Goal: Task Accomplishment & Management: Manage account settings

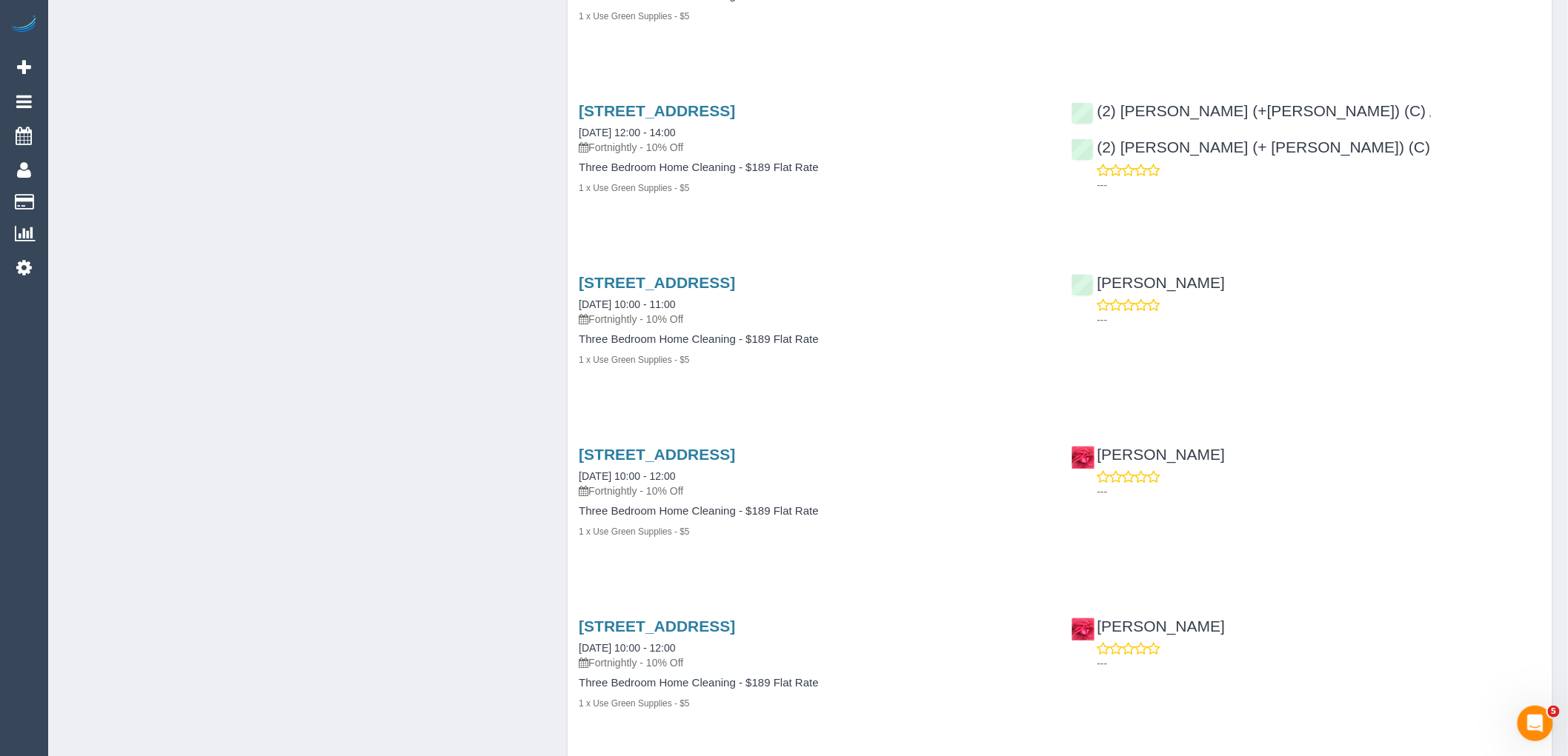
scroll to position [2421, 0]
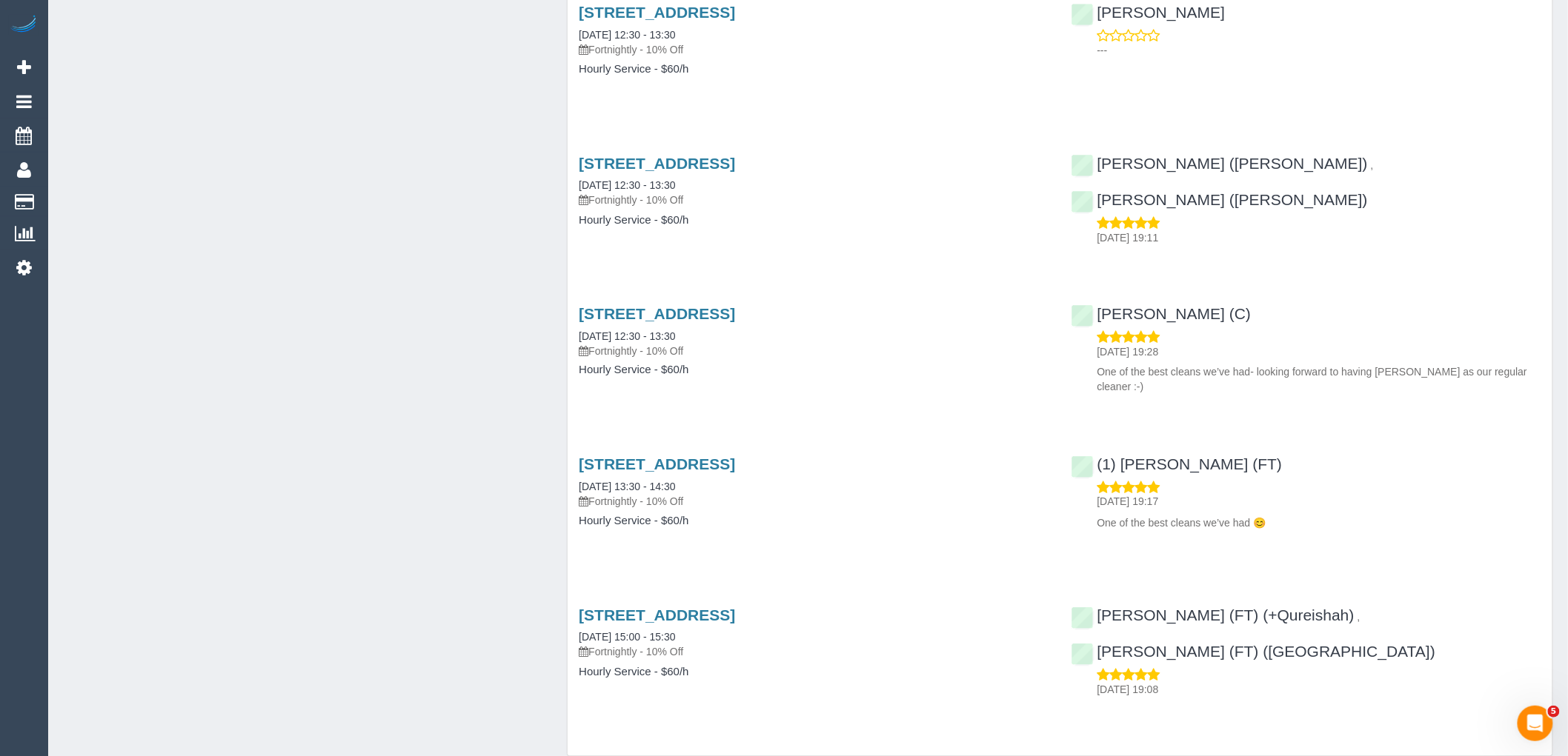
scroll to position [2828, 0]
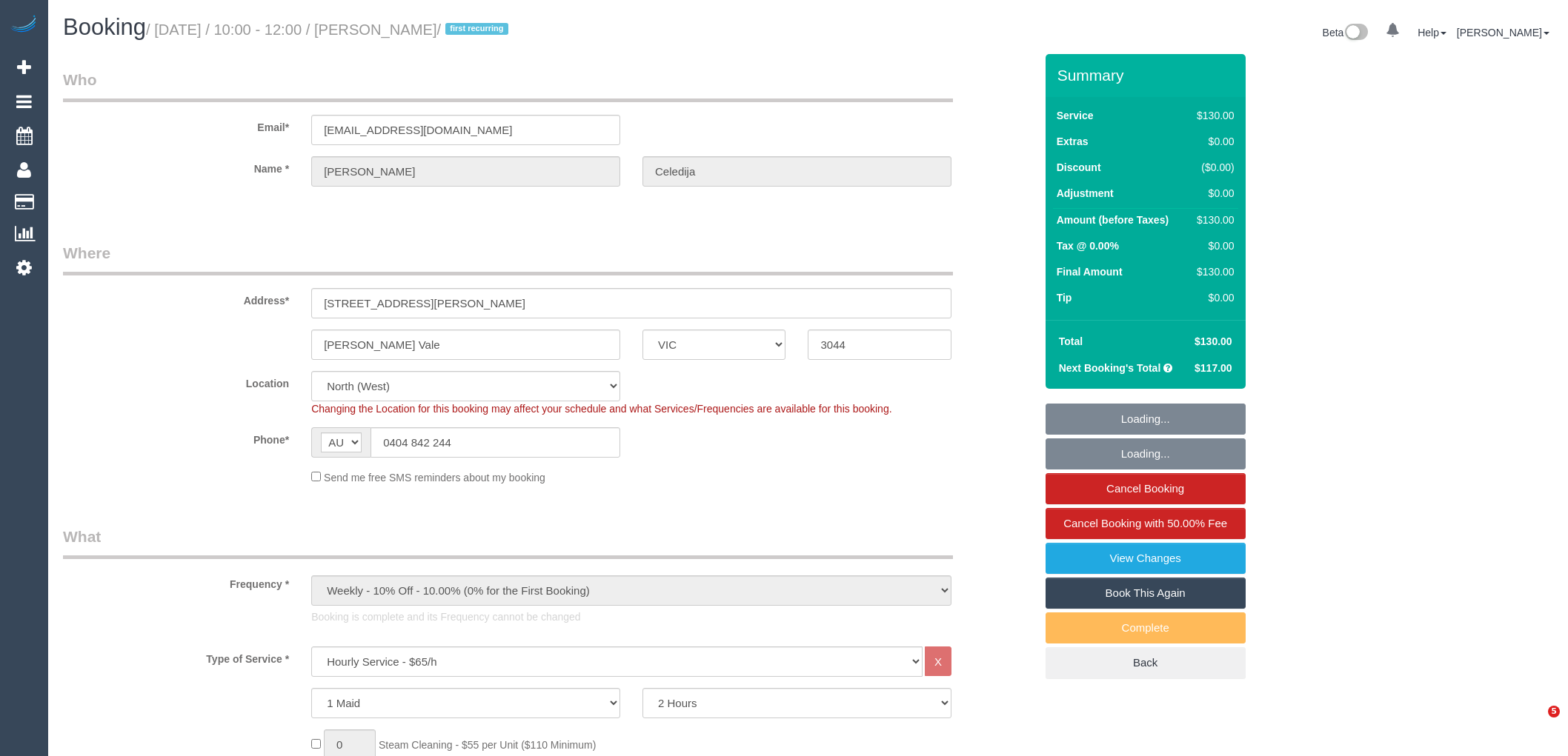
select select "VIC"
select select "number:28"
select select "number:14"
select select "number:19"
select select "number:22"
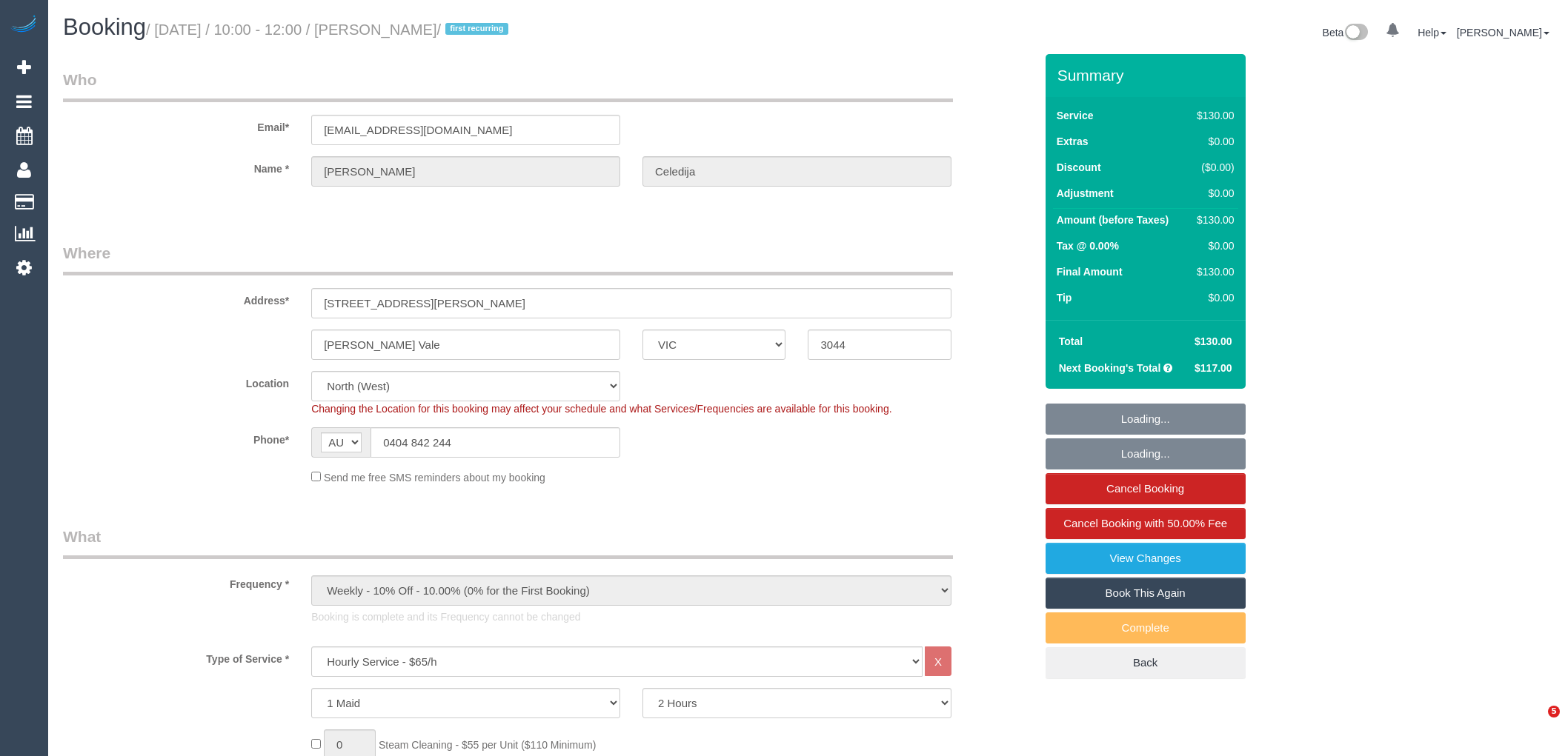
select select "number:34"
select select "spot1"
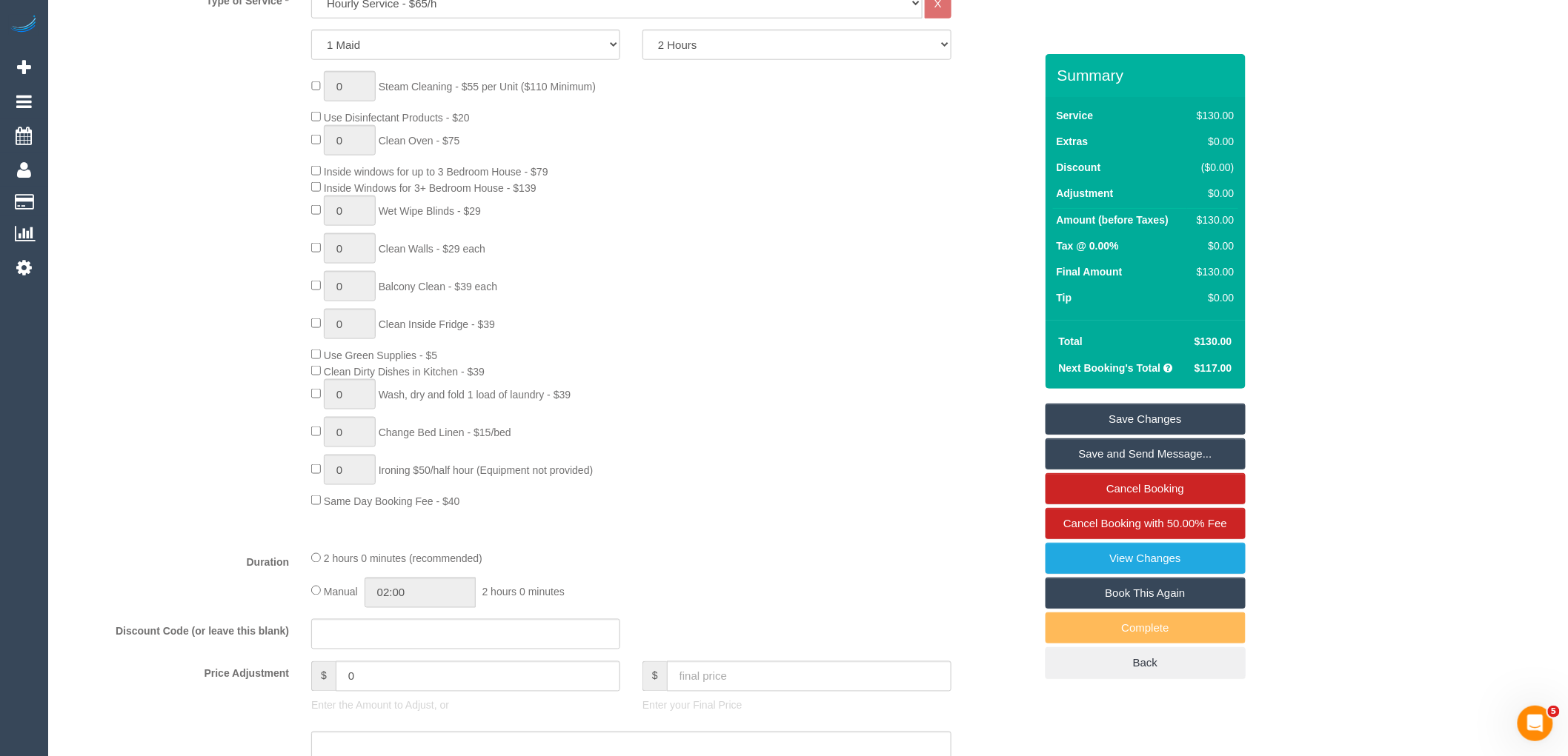
scroll to position [1235, 0]
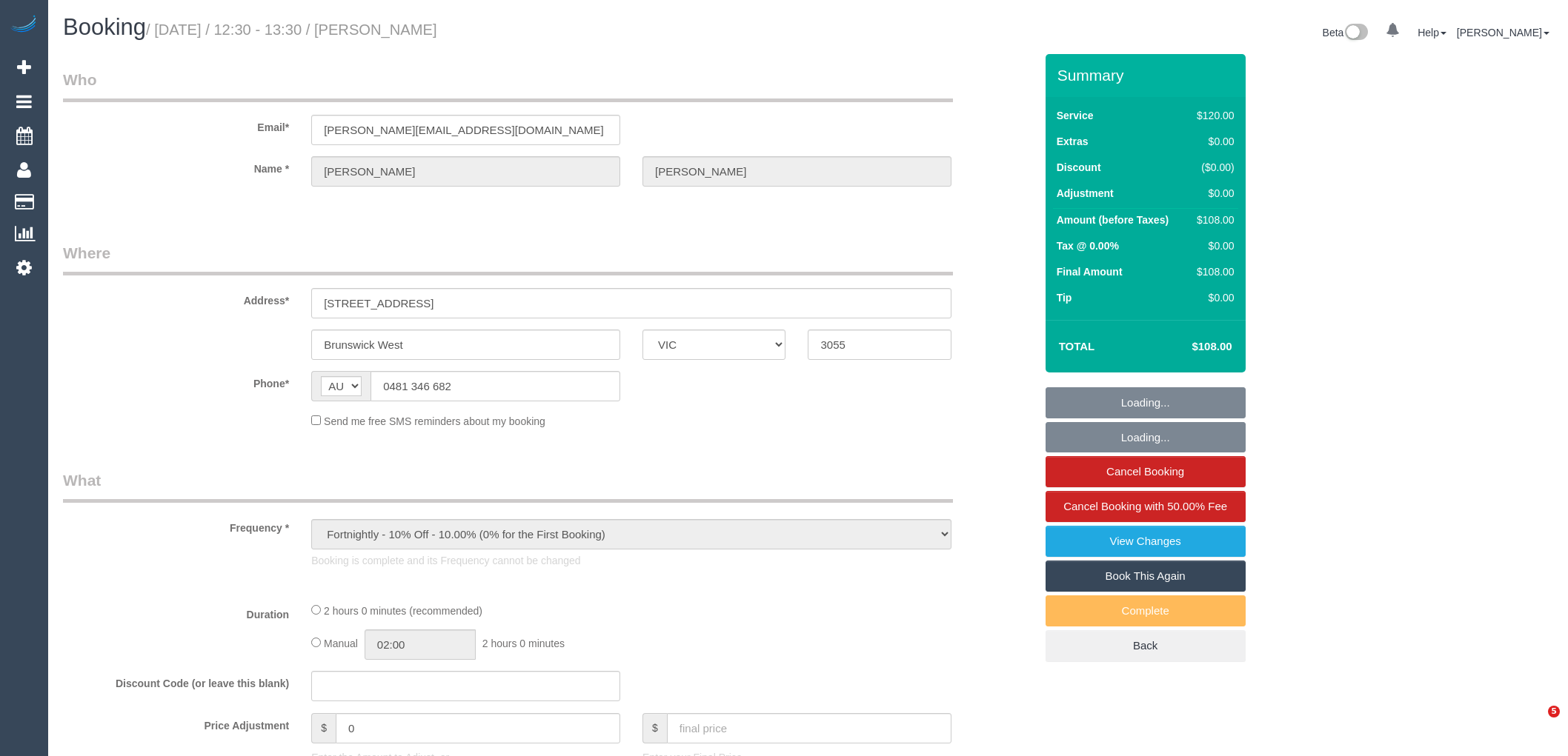
select select "VIC"
select select "string:stripe-pm_1Hs2Rw2GScqysDRVJTuCB0Bq"
select select "number:30"
select select "number:14"
select select "number:19"
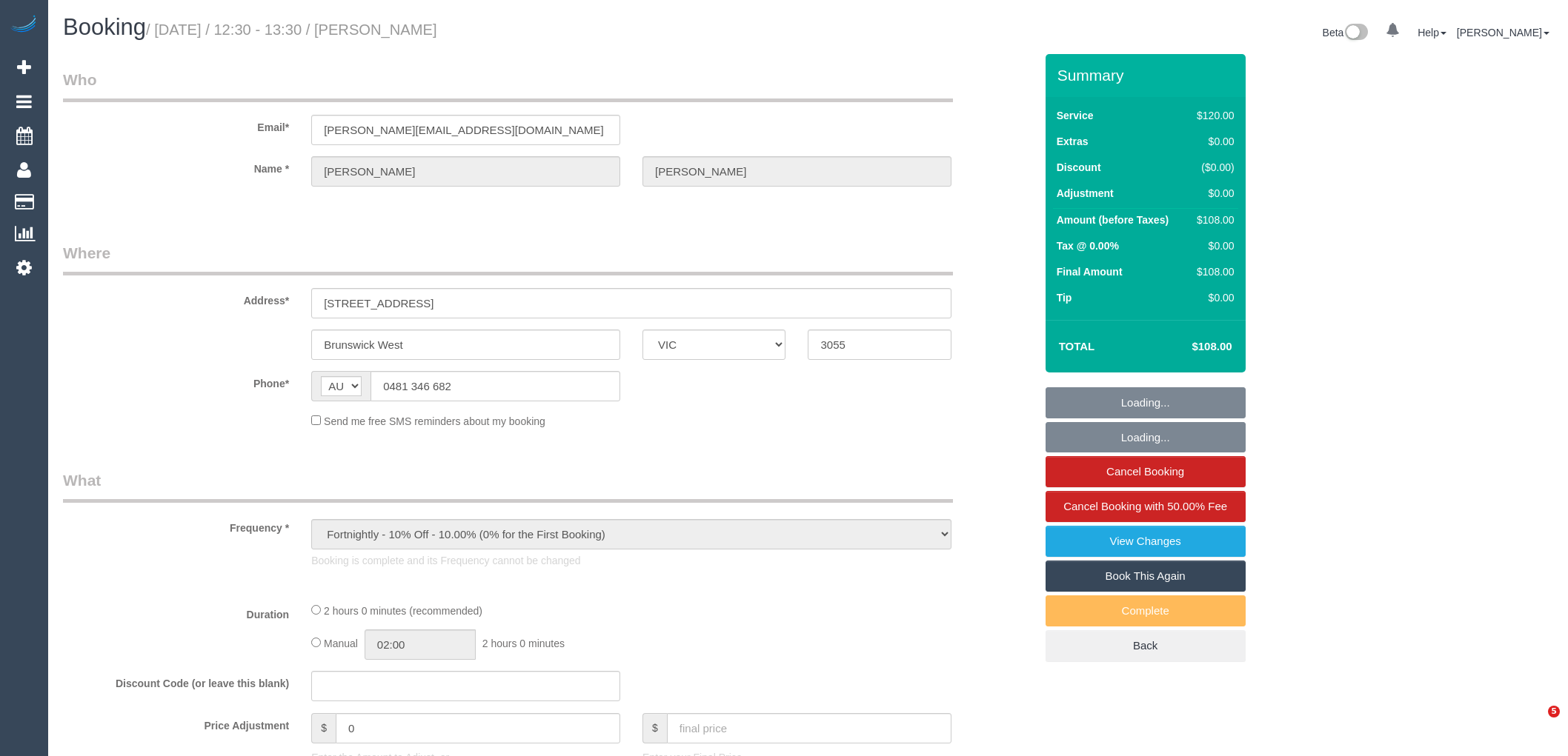
select select "number:24"
select select "number:34"
select select "number:12"
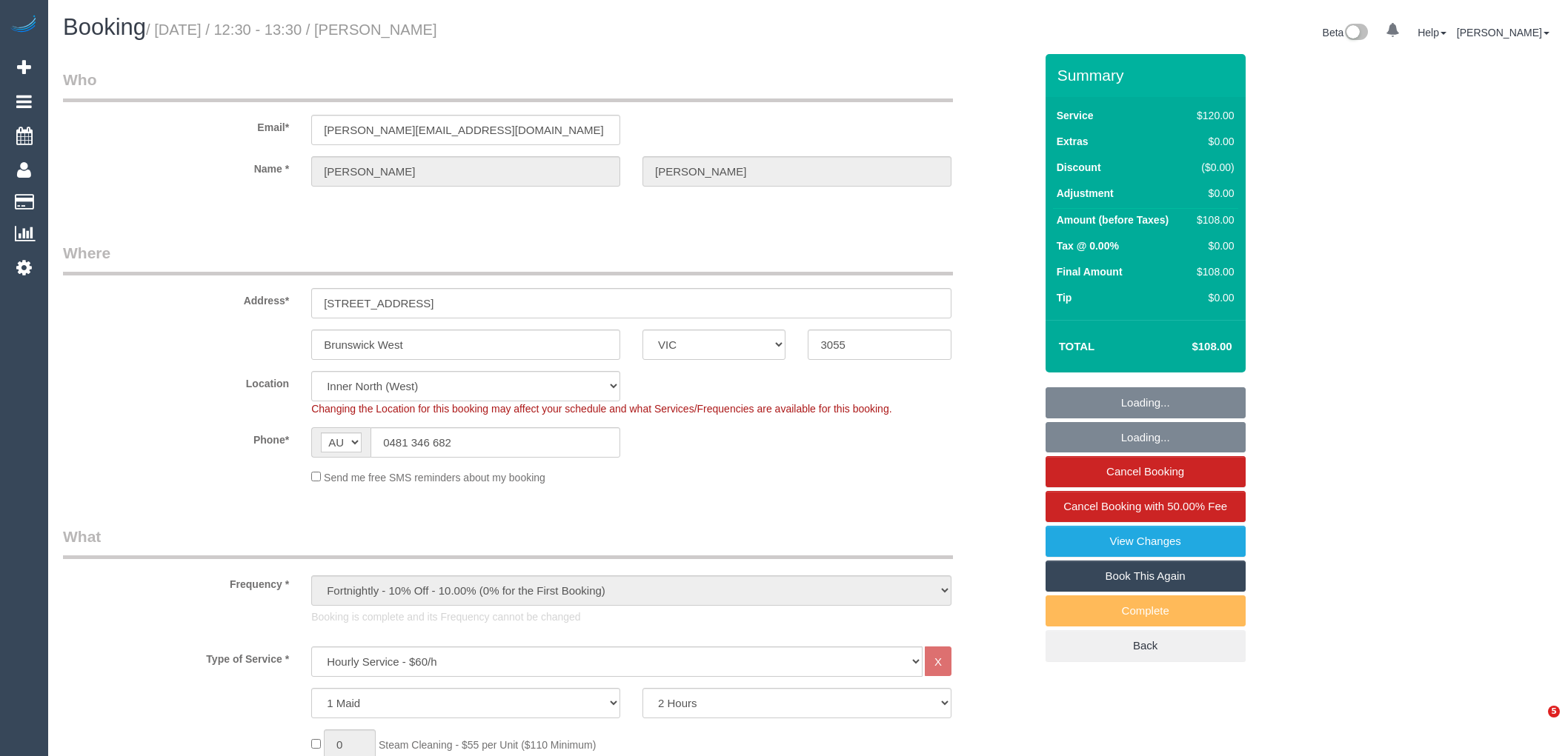
select select "object:875"
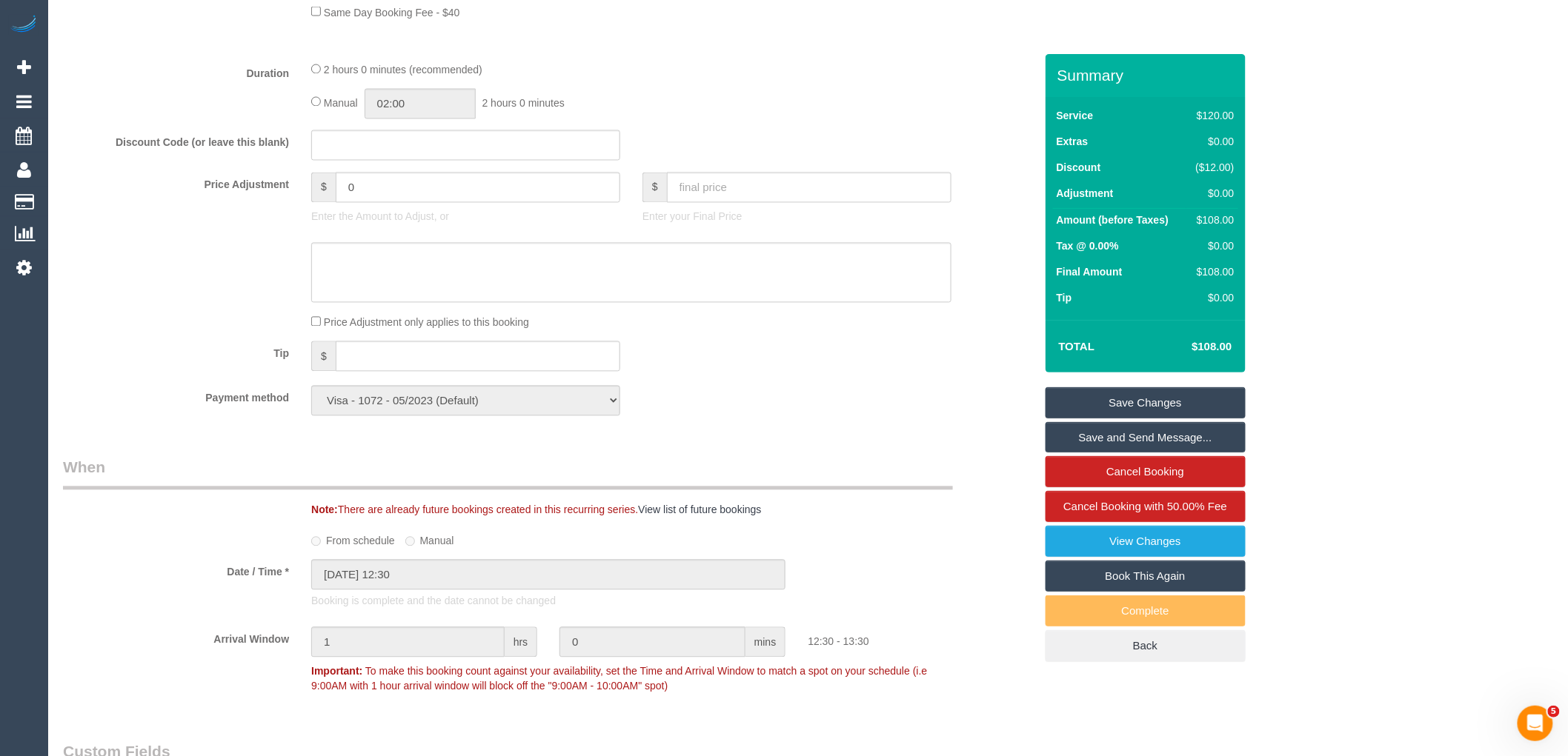
scroll to position [658, 0]
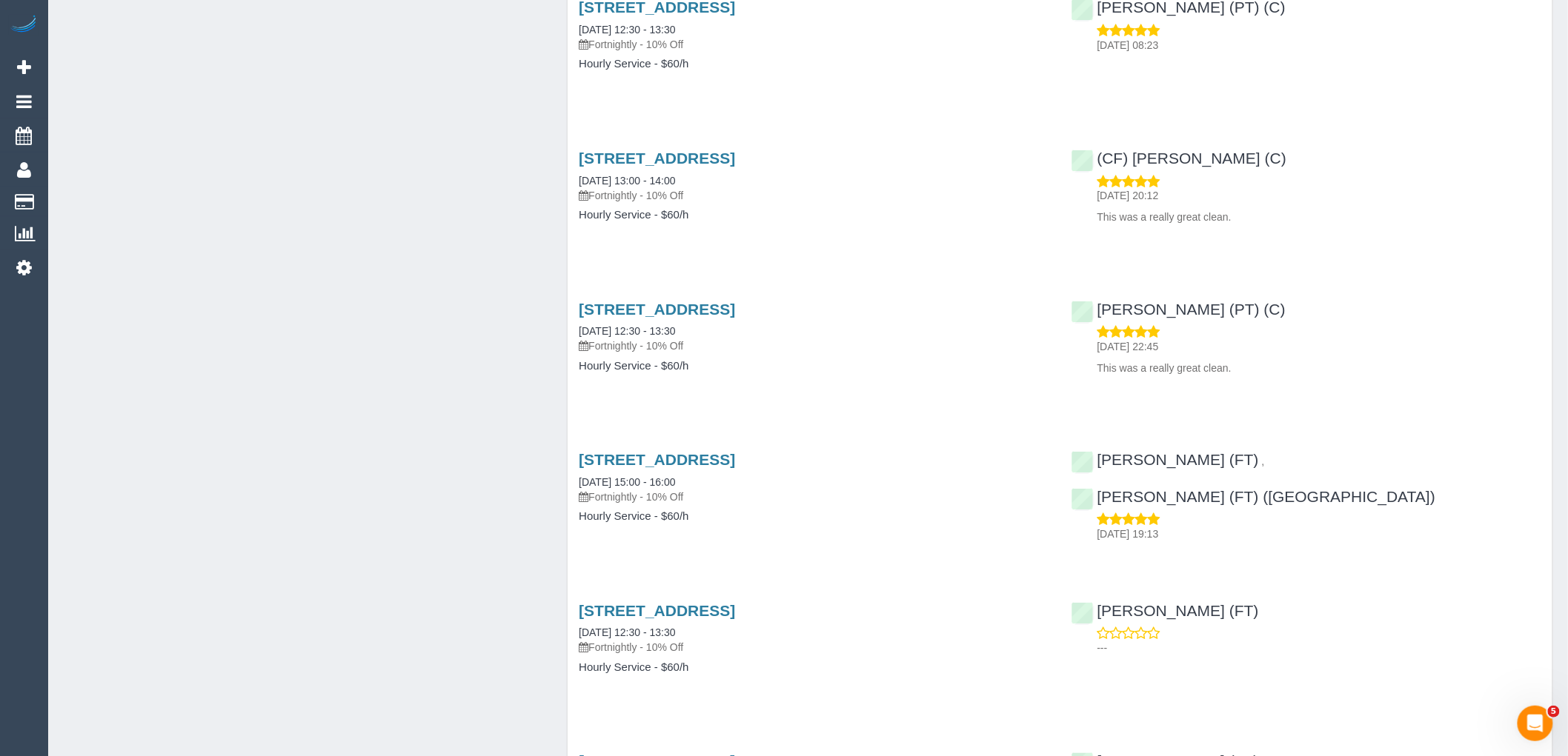
scroll to position [2634, 0]
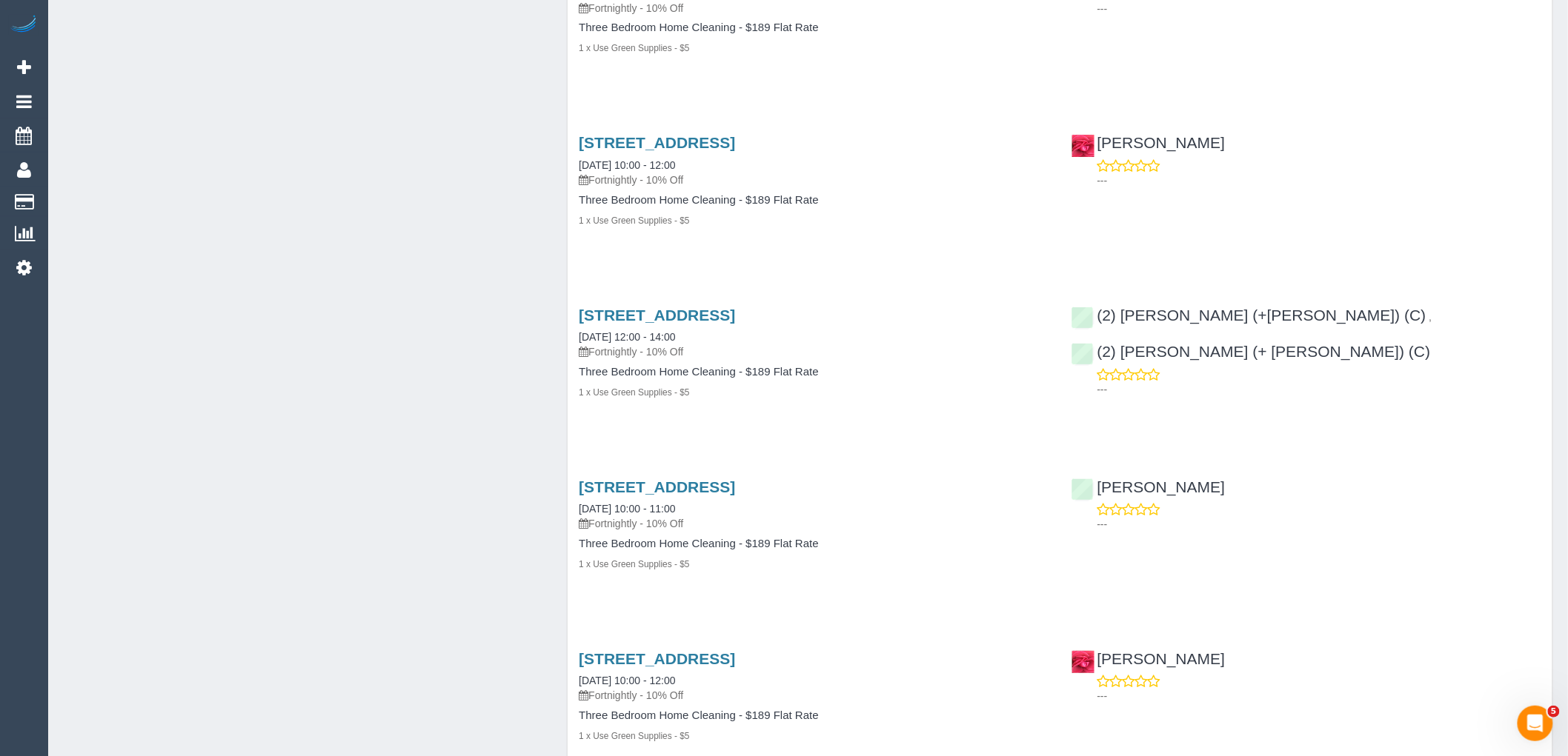
scroll to position [2223, 0]
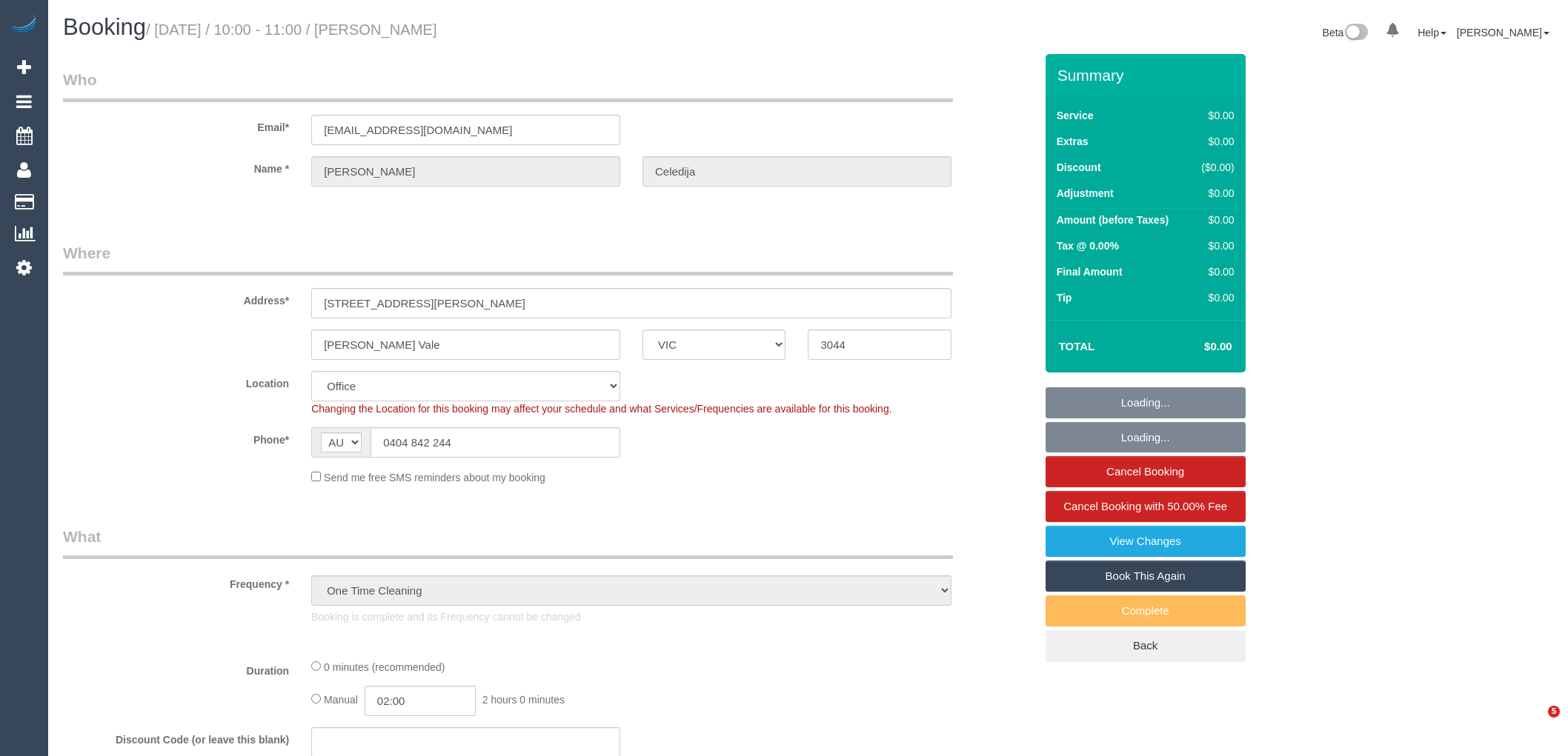
select select "VIC"
select select "number:28"
select select "string:stripe-pm_1LYMpV2GScqysDRVUEGxNtjx"
select select "object:2138"
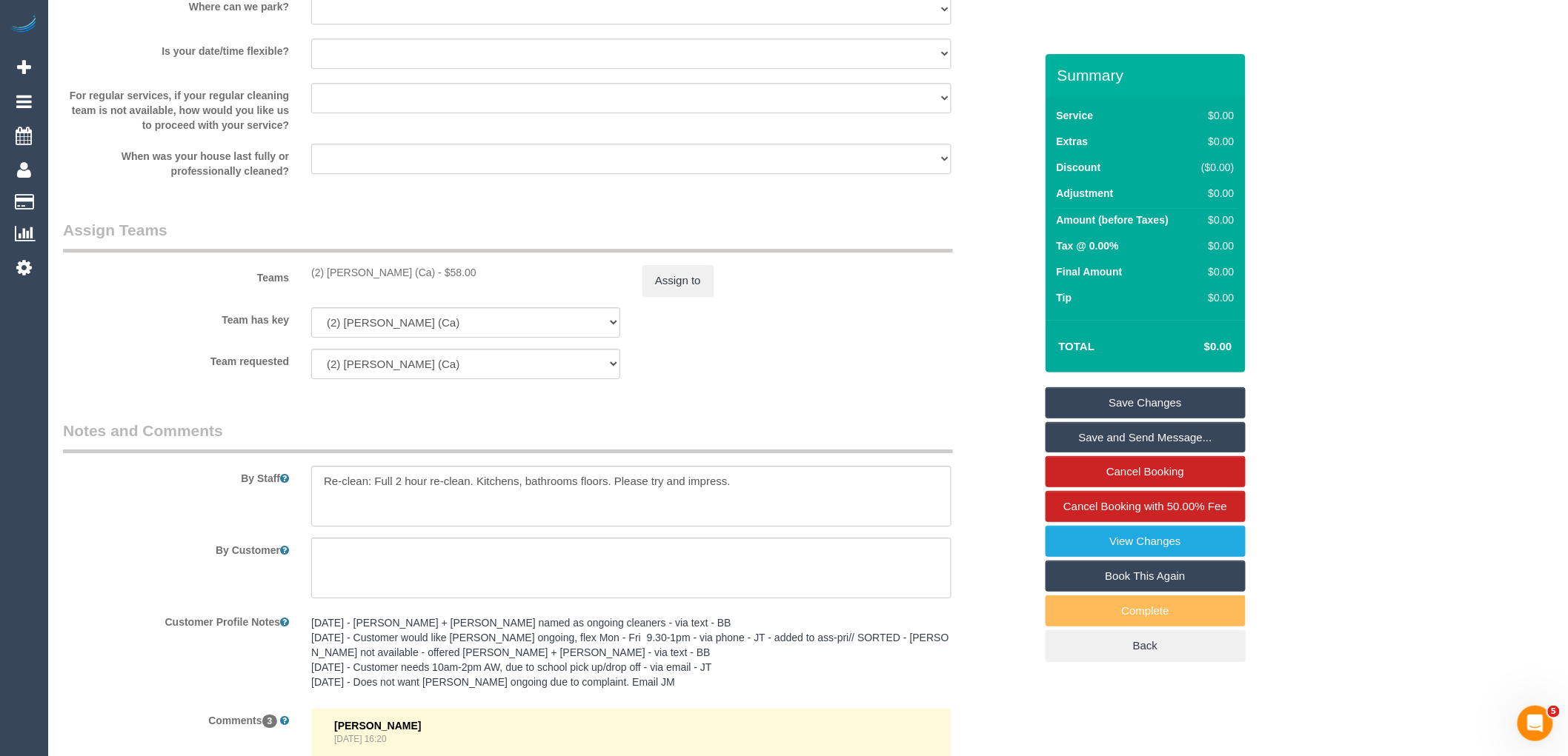
scroll to position [1893, 0]
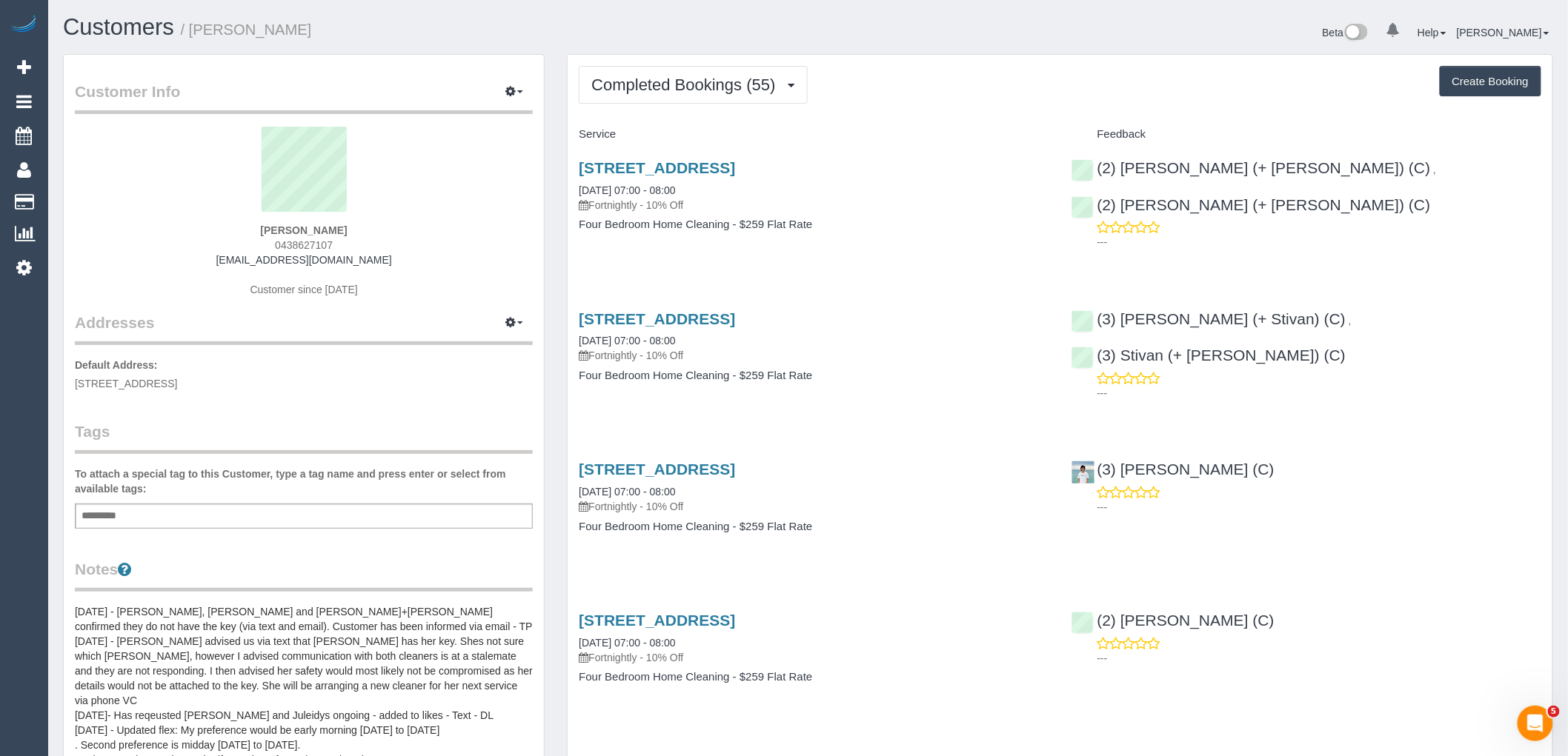
drag, startPoint x: 346, startPoint y: 243, endPoint x: 219, endPoint y: 244, distance: 127.0
click at [219, 244] on div "Tracy Watson 0438627107 twatson9@icloud.com Customer since 2023" at bounding box center [303, 220] width 457 height 186
copy span "0438627107"
click at [367, 299] on div "Tracy Watson 0438627107 twatson9@icloud.com Customer since 2023" at bounding box center [303, 220] width 457 height 186
click at [662, 104] on button "Completed Bookings (55)" at bounding box center [693, 85] width 228 height 38
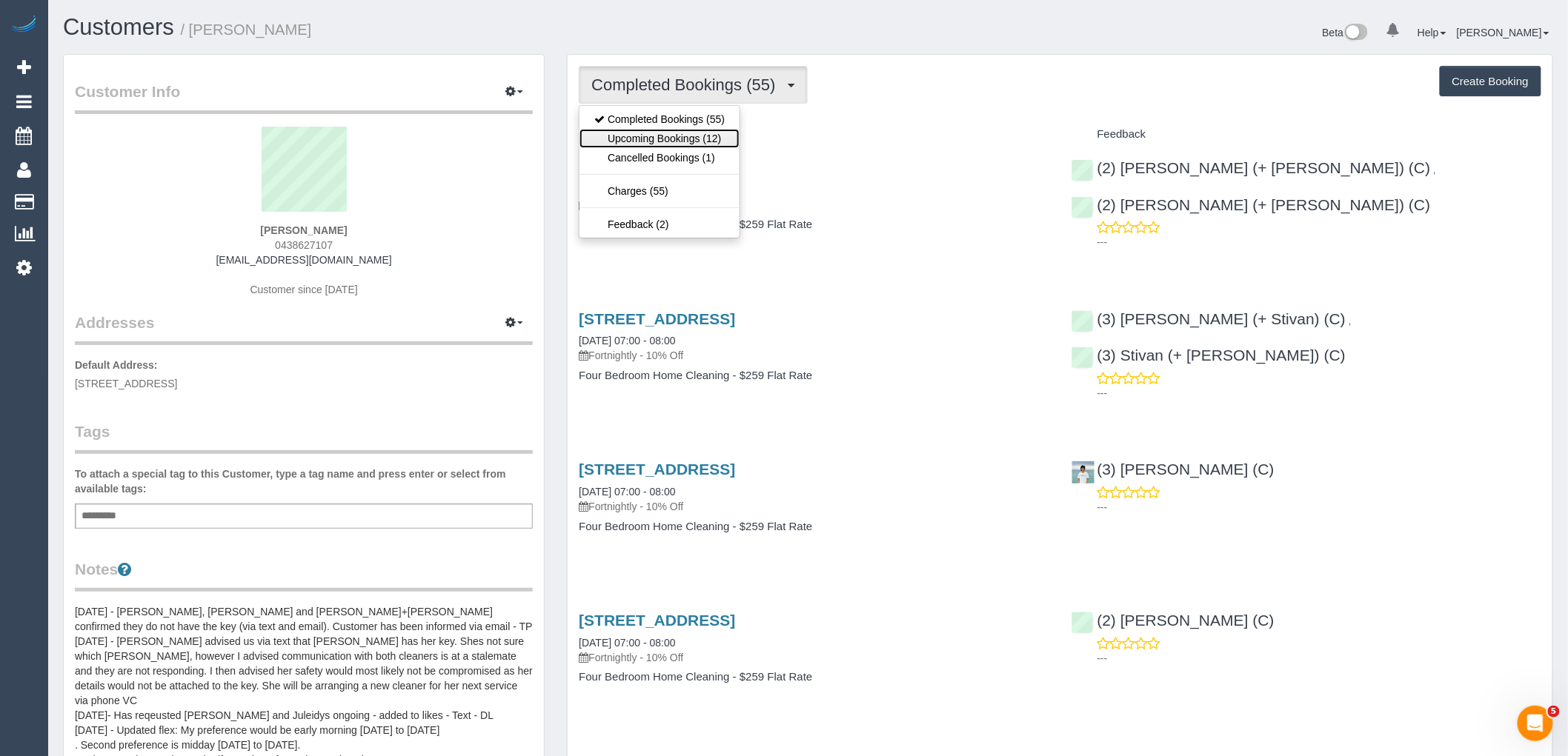
click at [665, 138] on link "Upcoming Bookings (12)" at bounding box center [660, 138] width 160 height 19
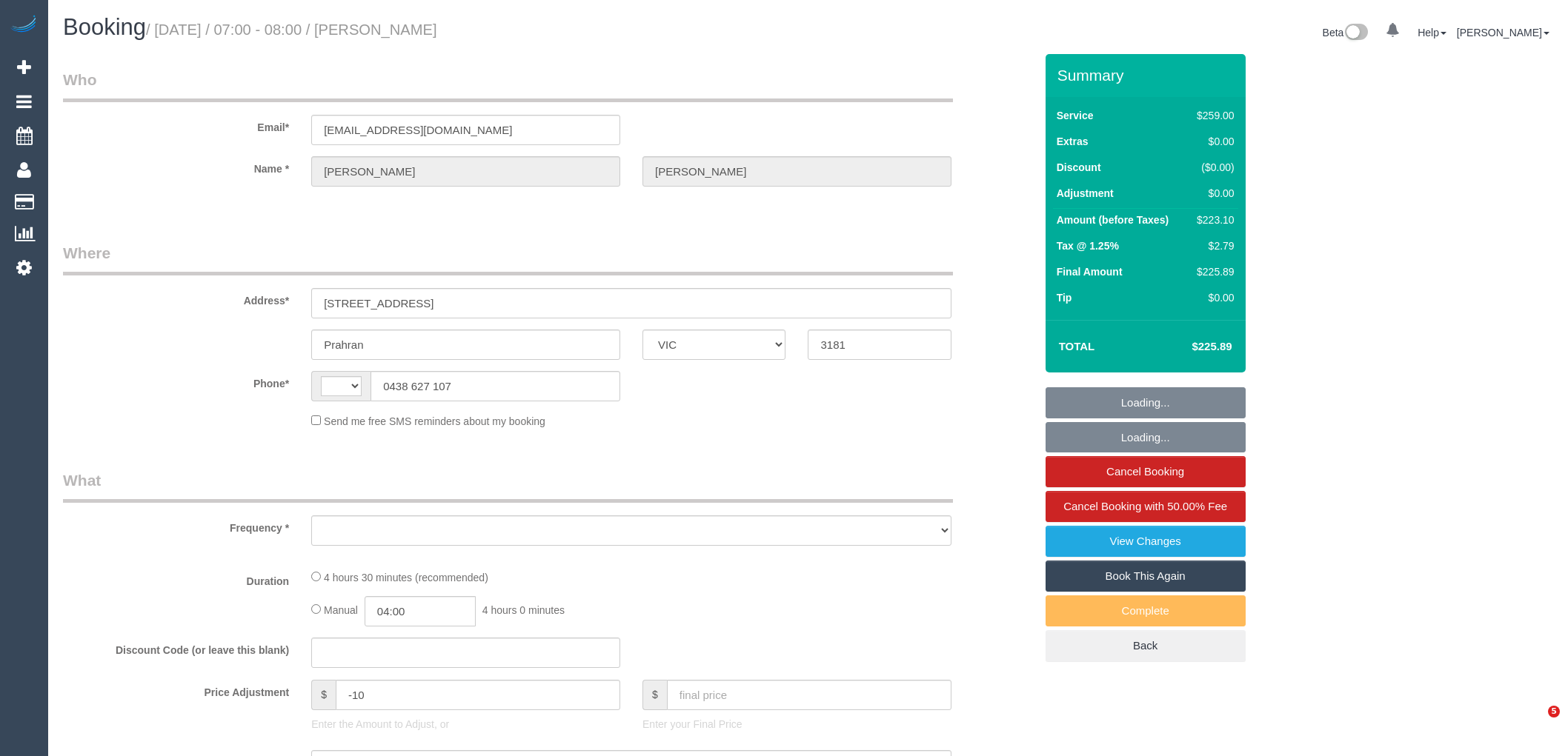
select select "VIC"
select select "string:AU"
select select "object:553"
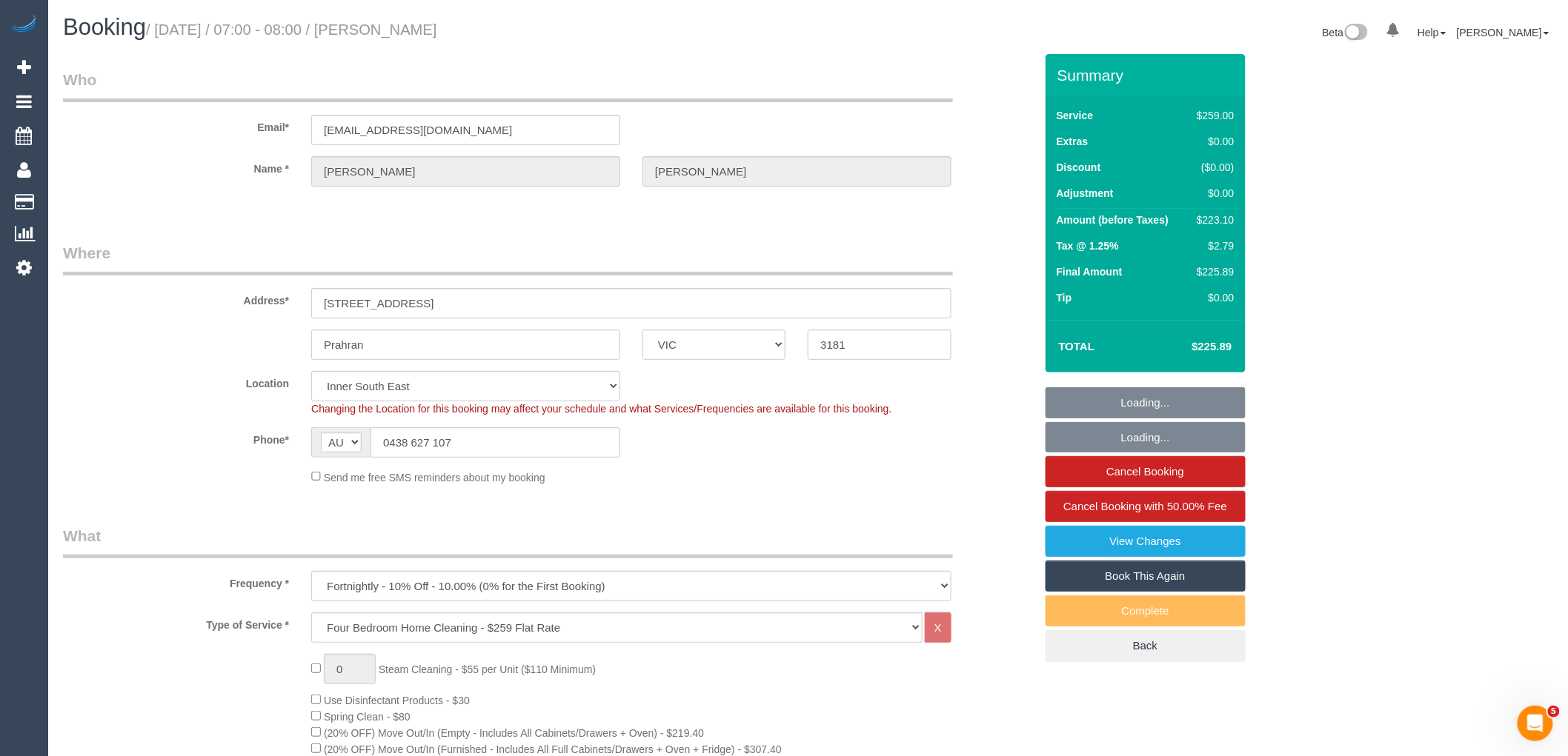
select select "string:stripe-pm_1R9wRX2GScqysDRVwGHVwlr4"
select select "number:27"
select select "number:14"
select select "number:19"
select select "number:22"
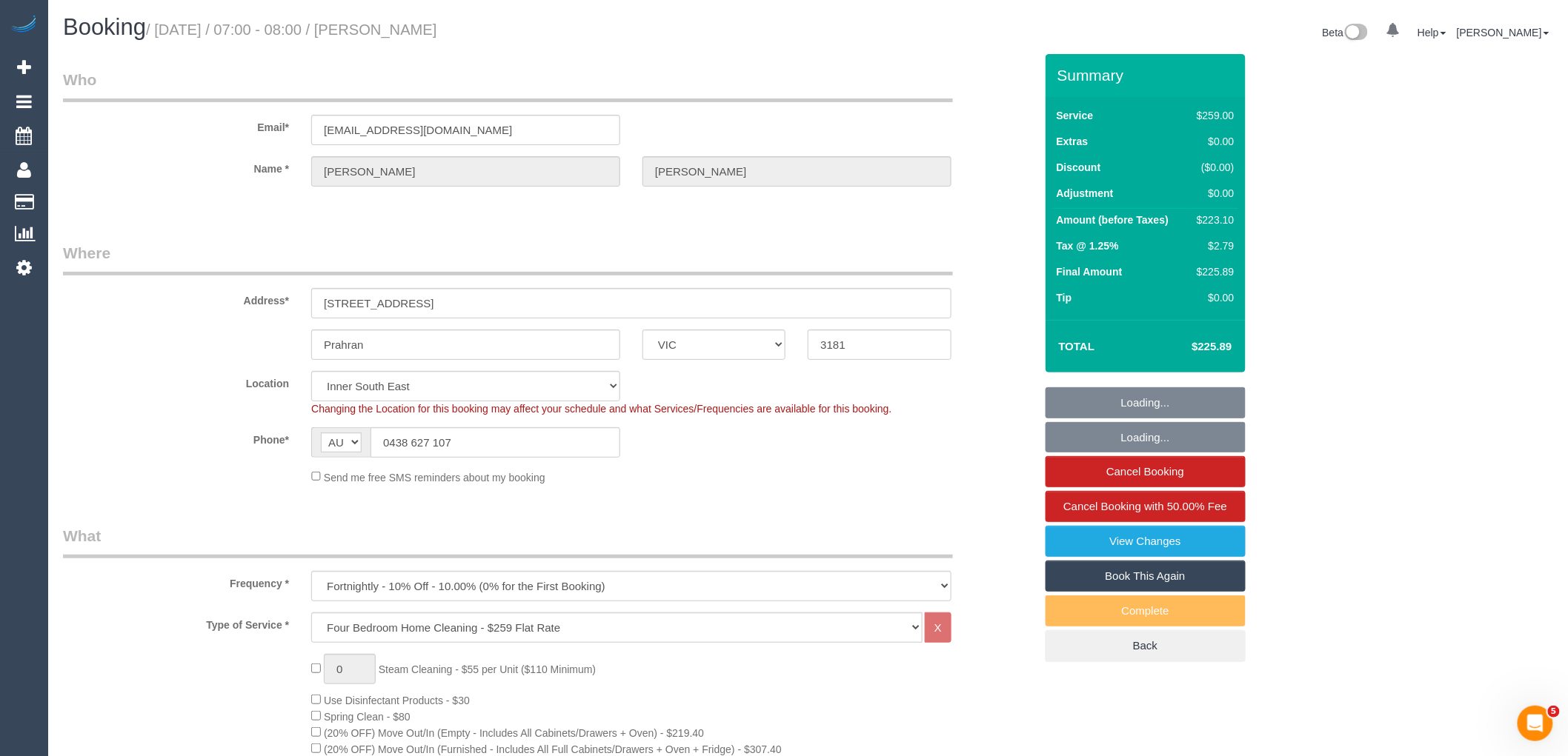
select select "number:34"
select select "number:11"
select select "object:1414"
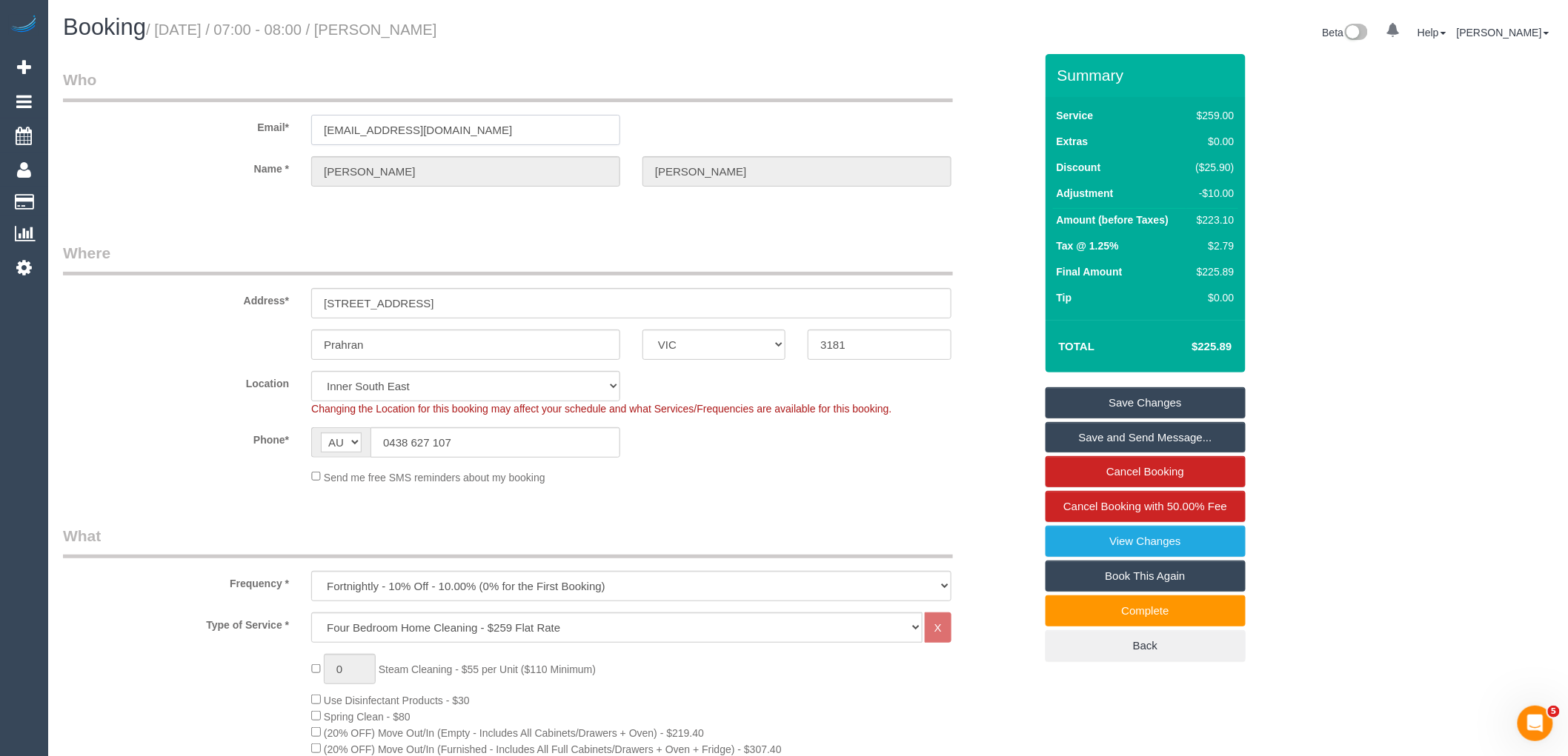
drag, startPoint x: 423, startPoint y: 127, endPoint x: 216, endPoint y: 136, distance: 207.2
click at [228, 130] on div "Email* twatson9@icloud.com" at bounding box center [548, 107] width 994 height 76
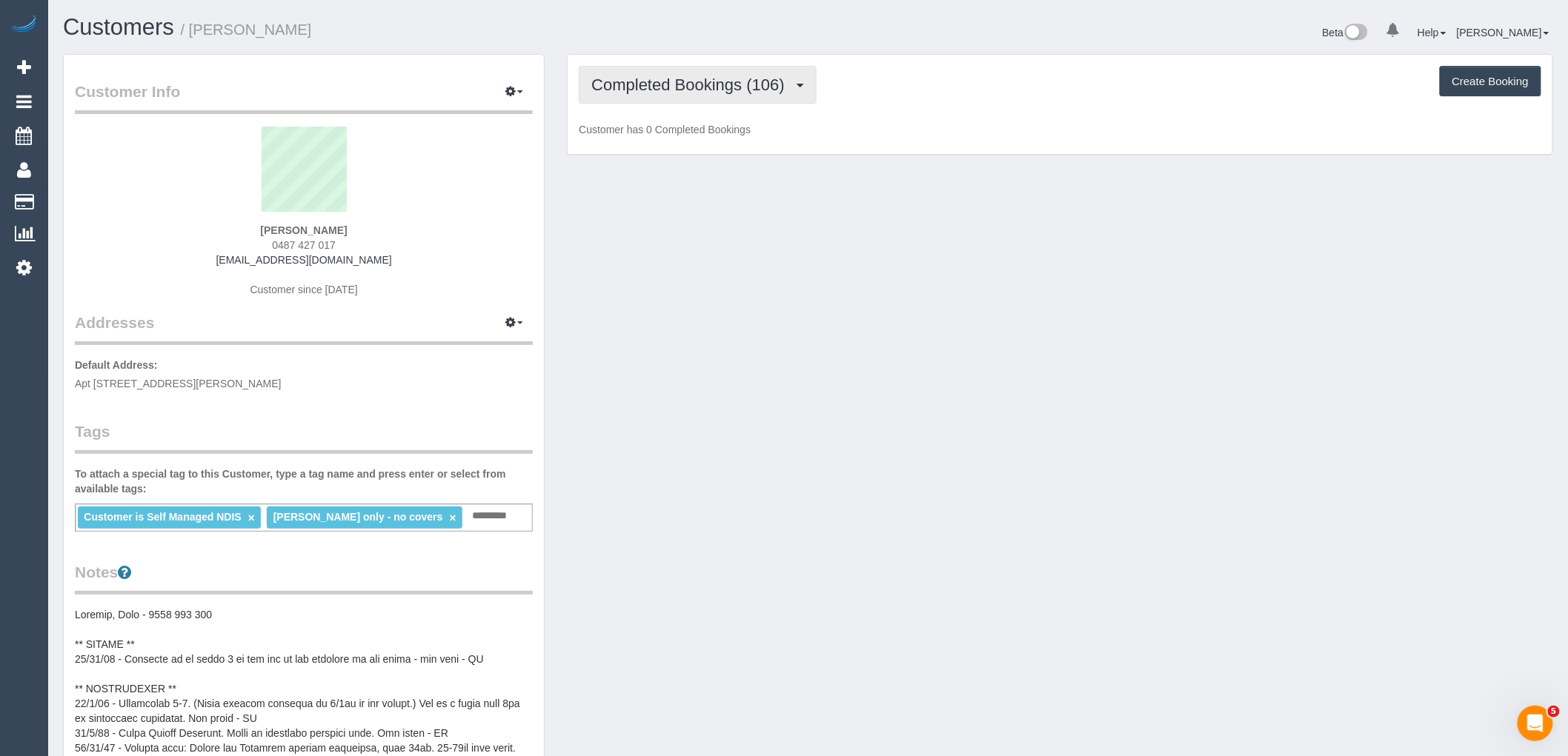
click at [722, 71] on button "Completed Bookings (106)" at bounding box center [697, 85] width 238 height 38
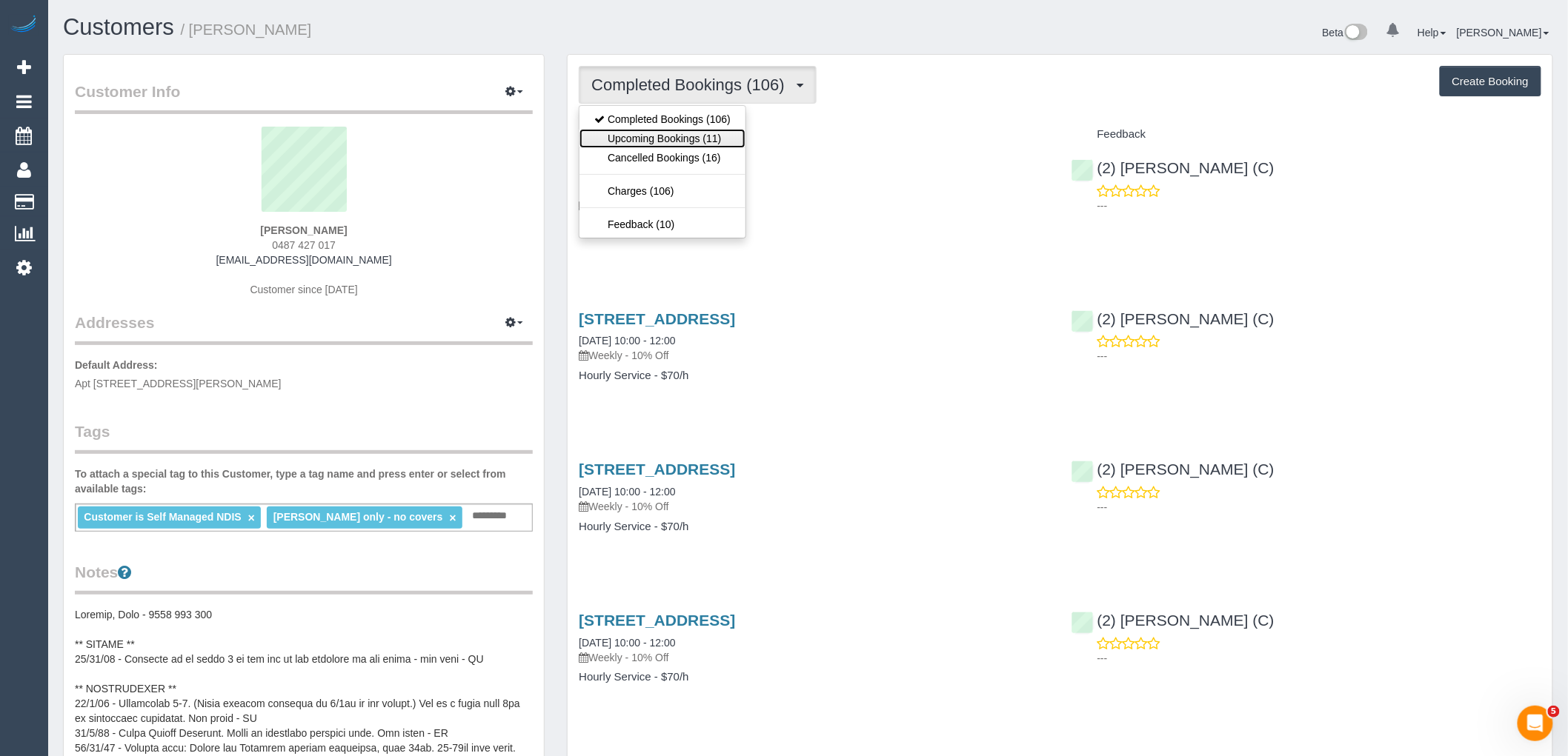
click at [720, 136] on link "Upcoming Bookings (11)" at bounding box center [662, 138] width 166 height 19
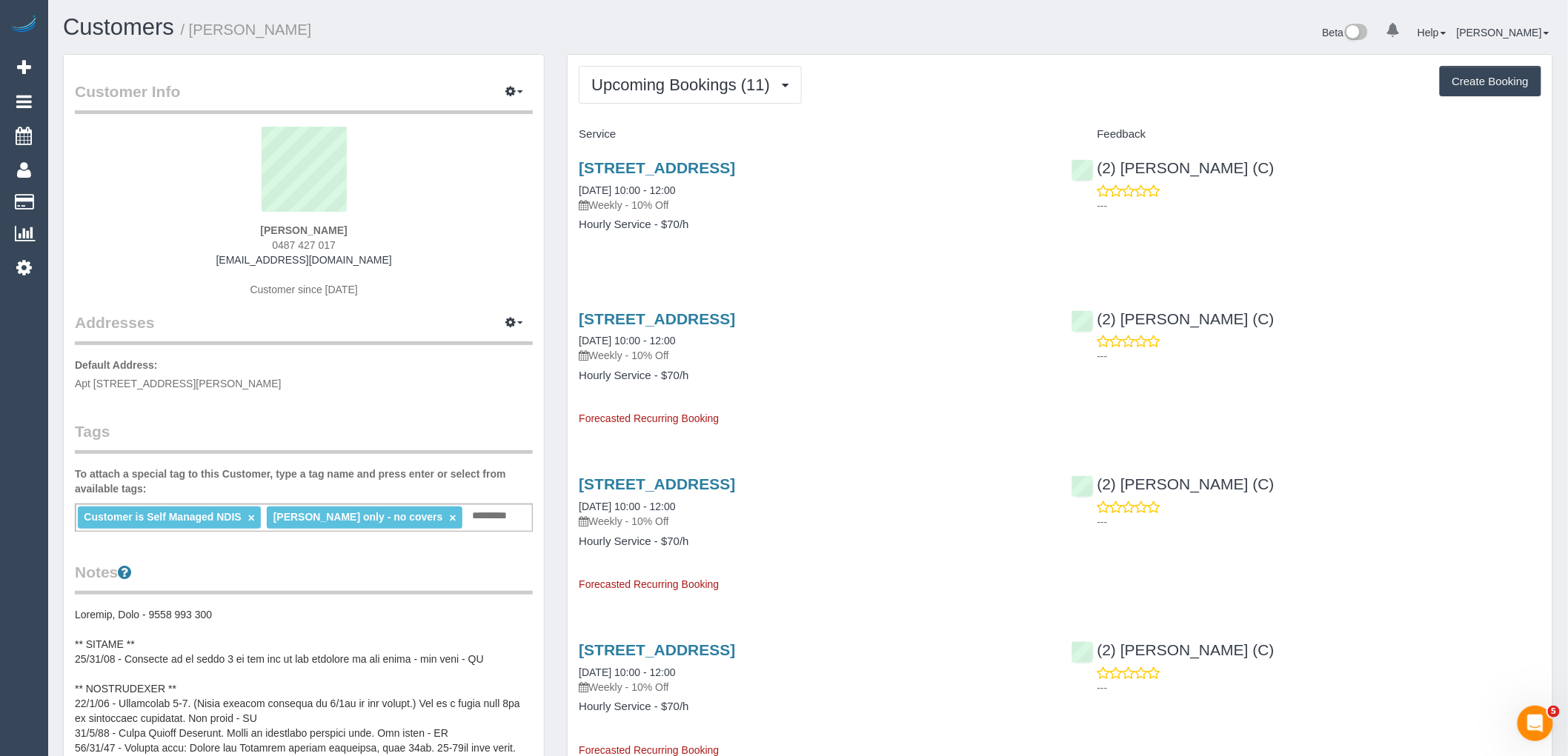
click at [899, 261] on div "[STREET_ADDRESS] [DATE] 10:00 - 12:00 Weekly - 10% Off Hourly Service - $70/h" at bounding box center [814, 204] width 492 height 114
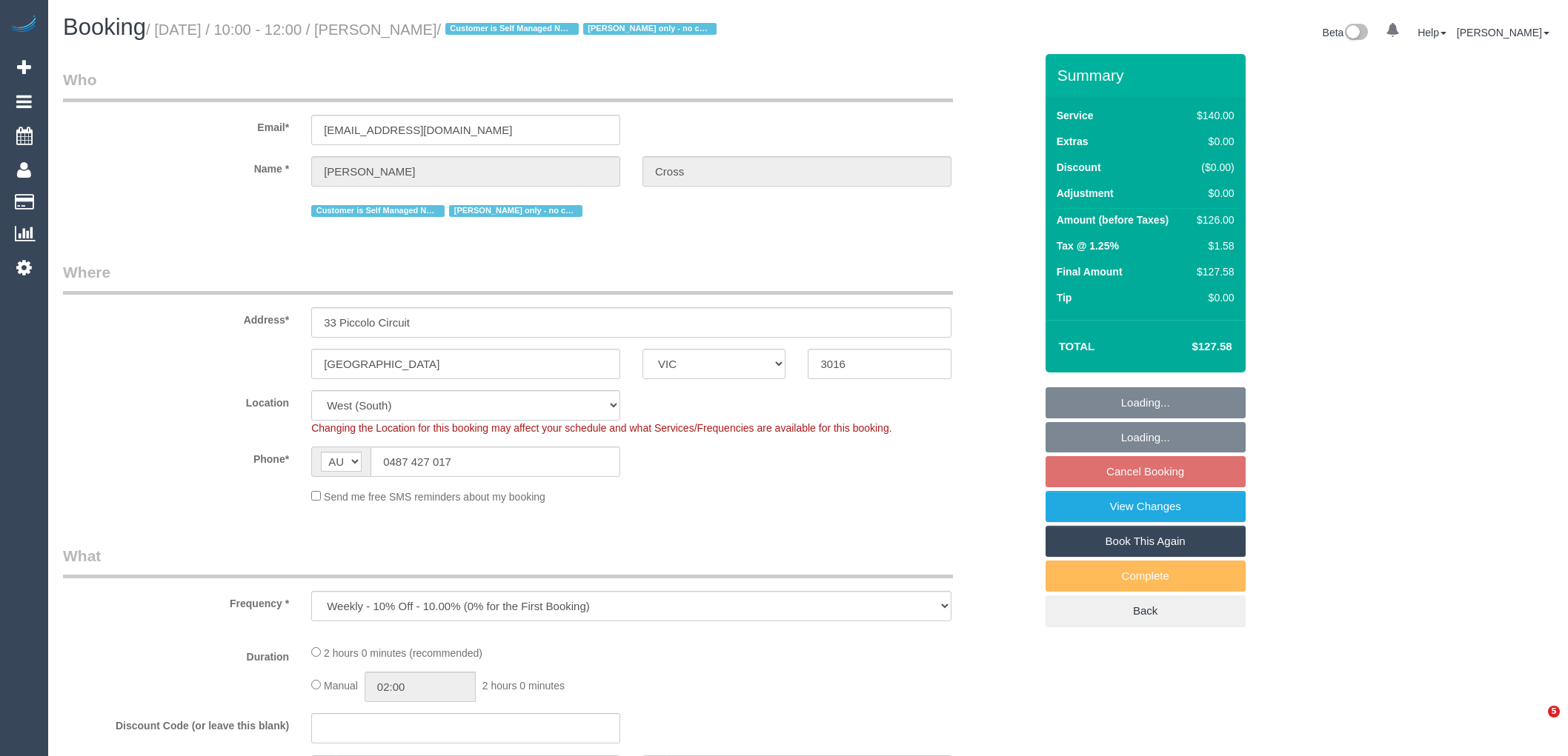
select select "VIC"
select select "number:29"
select select "number:14"
select select "number:18"
select select "number:25"
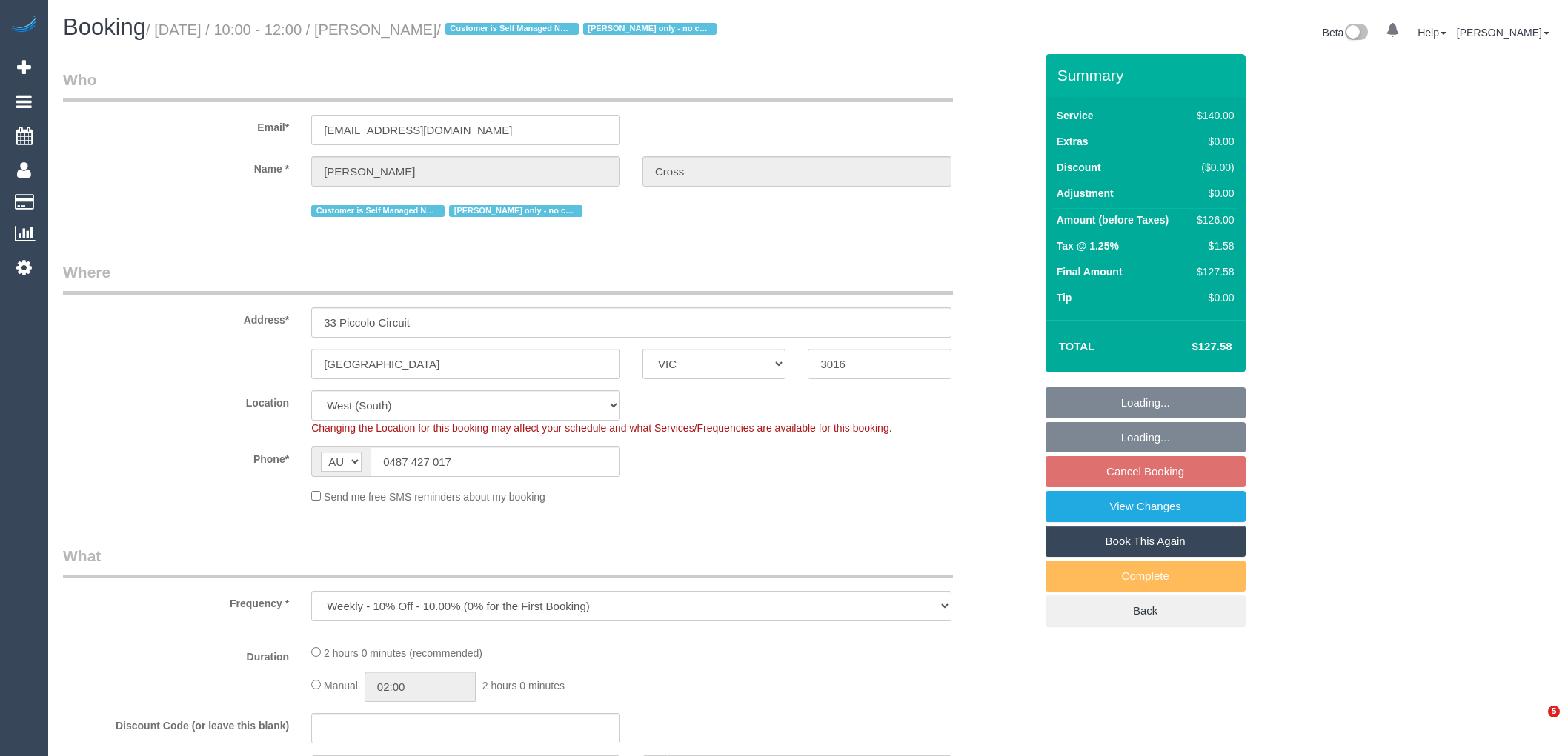
select select "number:33"
select select "object:694"
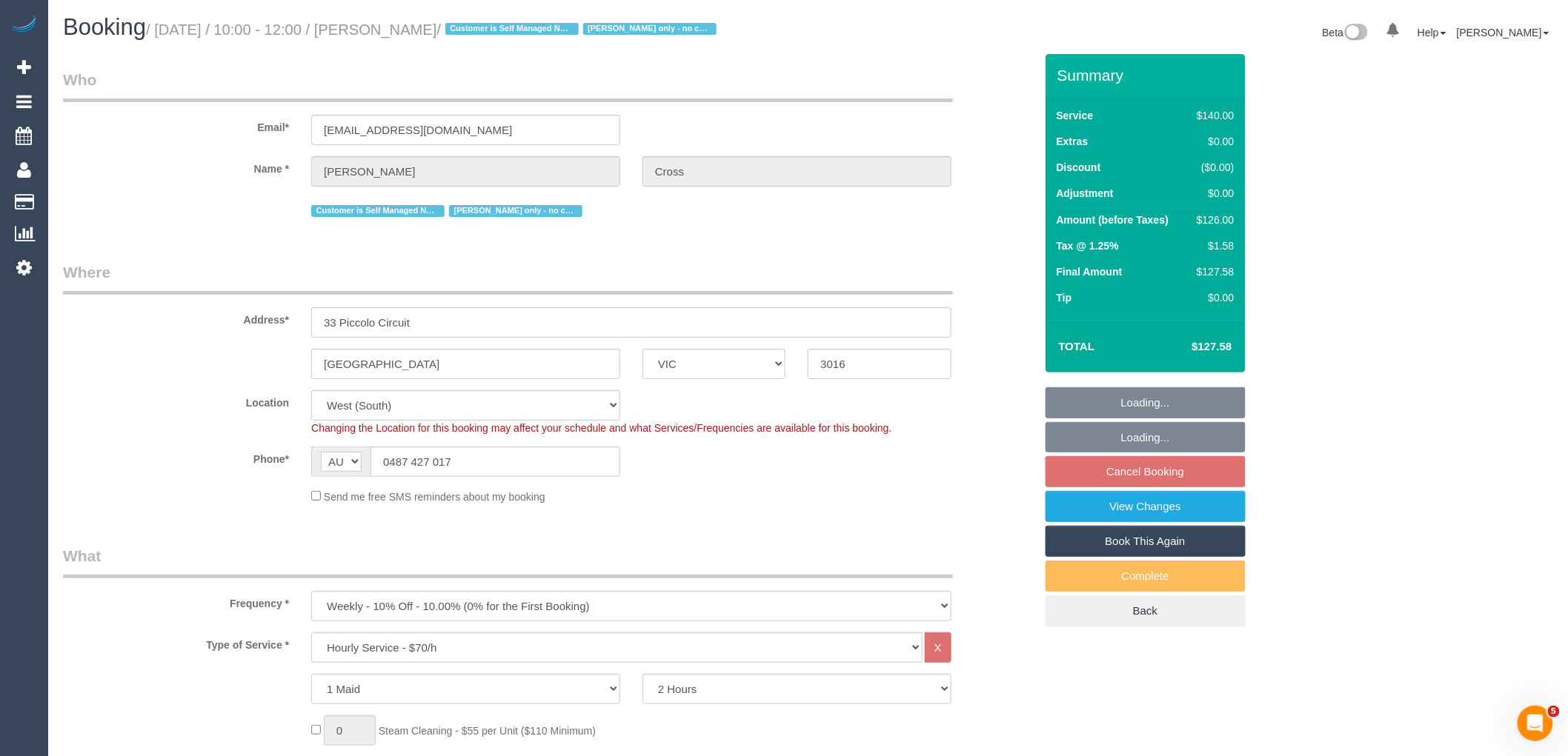
select select "spot1"
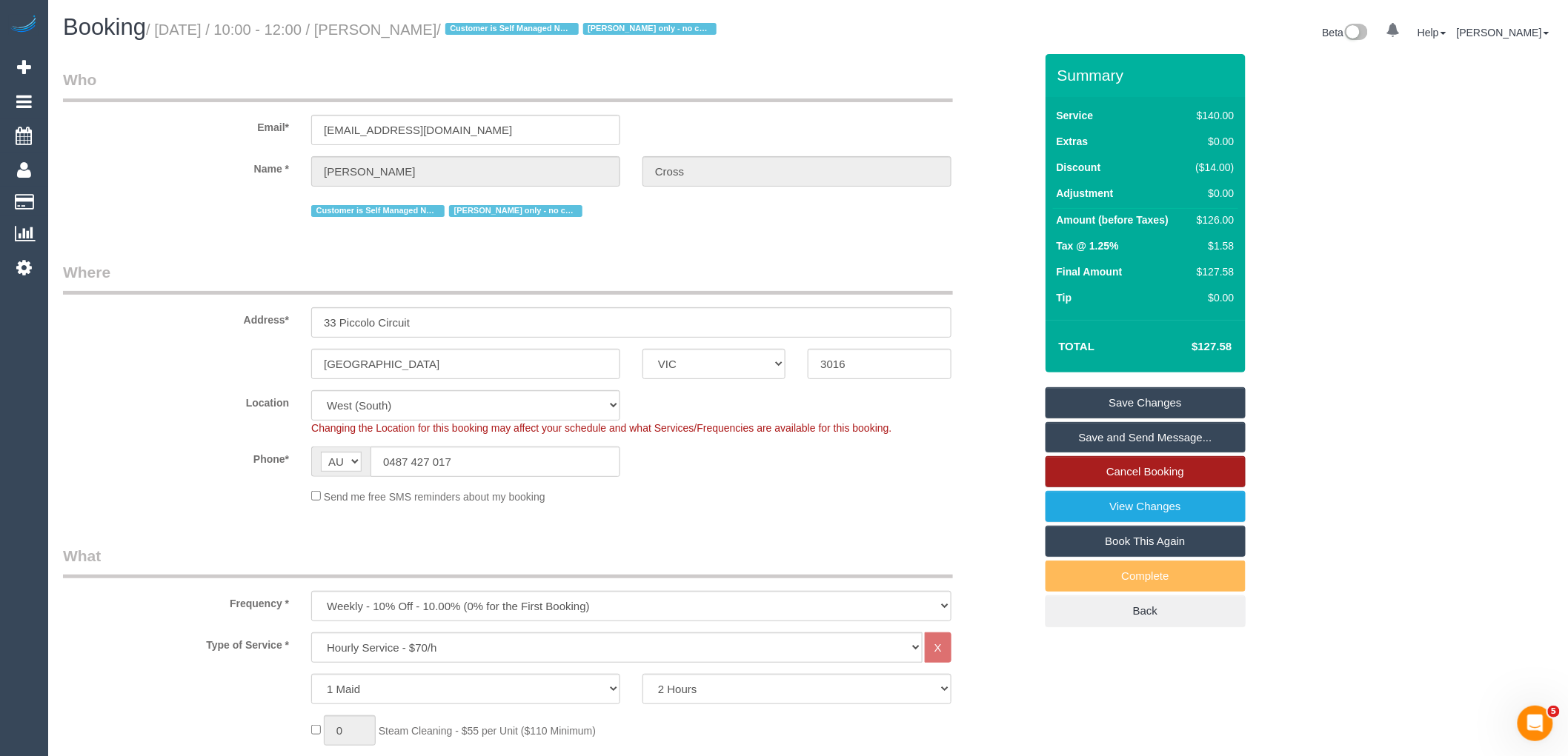
click at [1161, 488] on link "Cancel Booking" at bounding box center [1145, 472] width 200 height 31
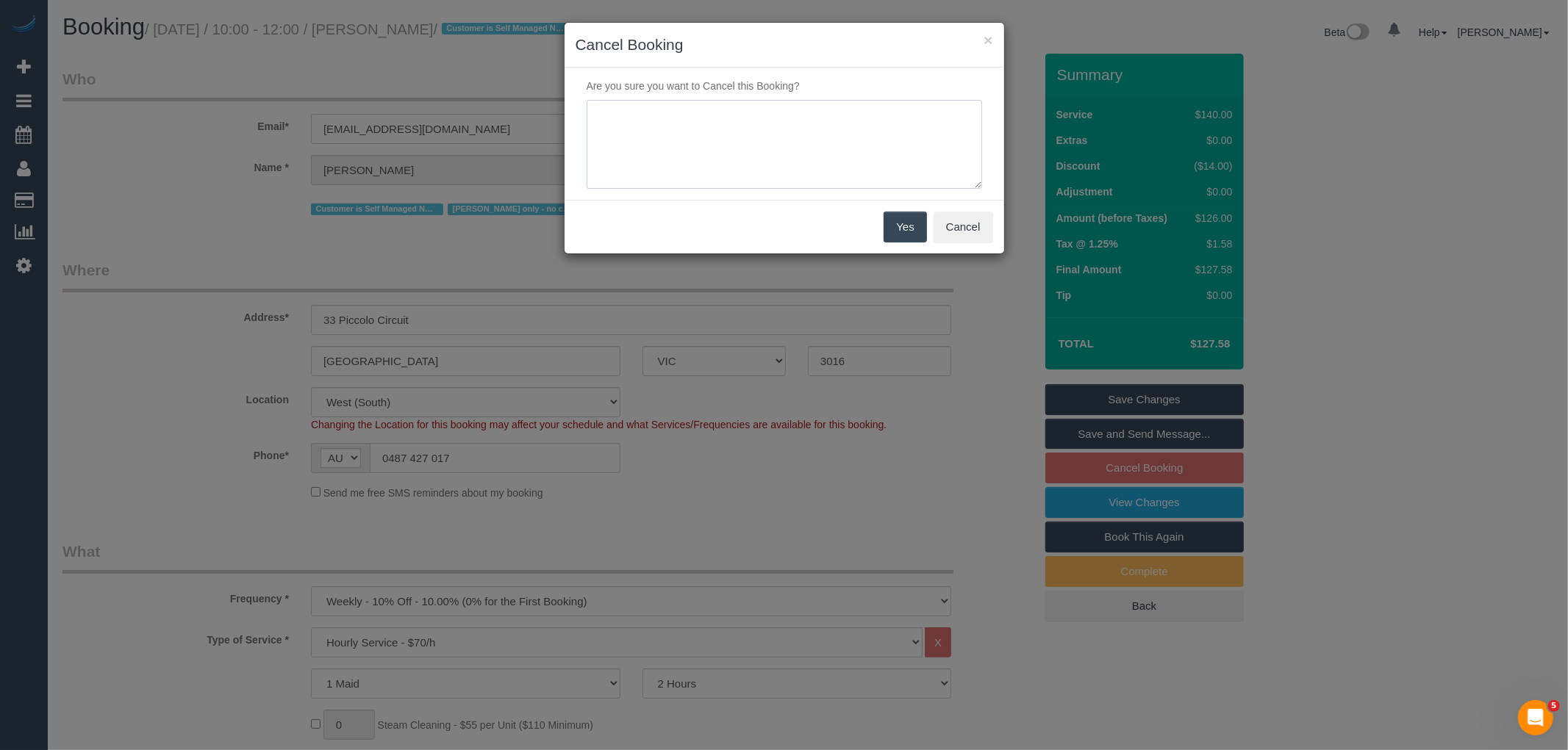
click at [780, 170] on textarea at bounding box center [785, 145] width 396 height 89
type textarea "Service not needed this week via phone VC"
click at [899, 230] on button "Yes" at bounding box center [904, 227] width 43 height 31
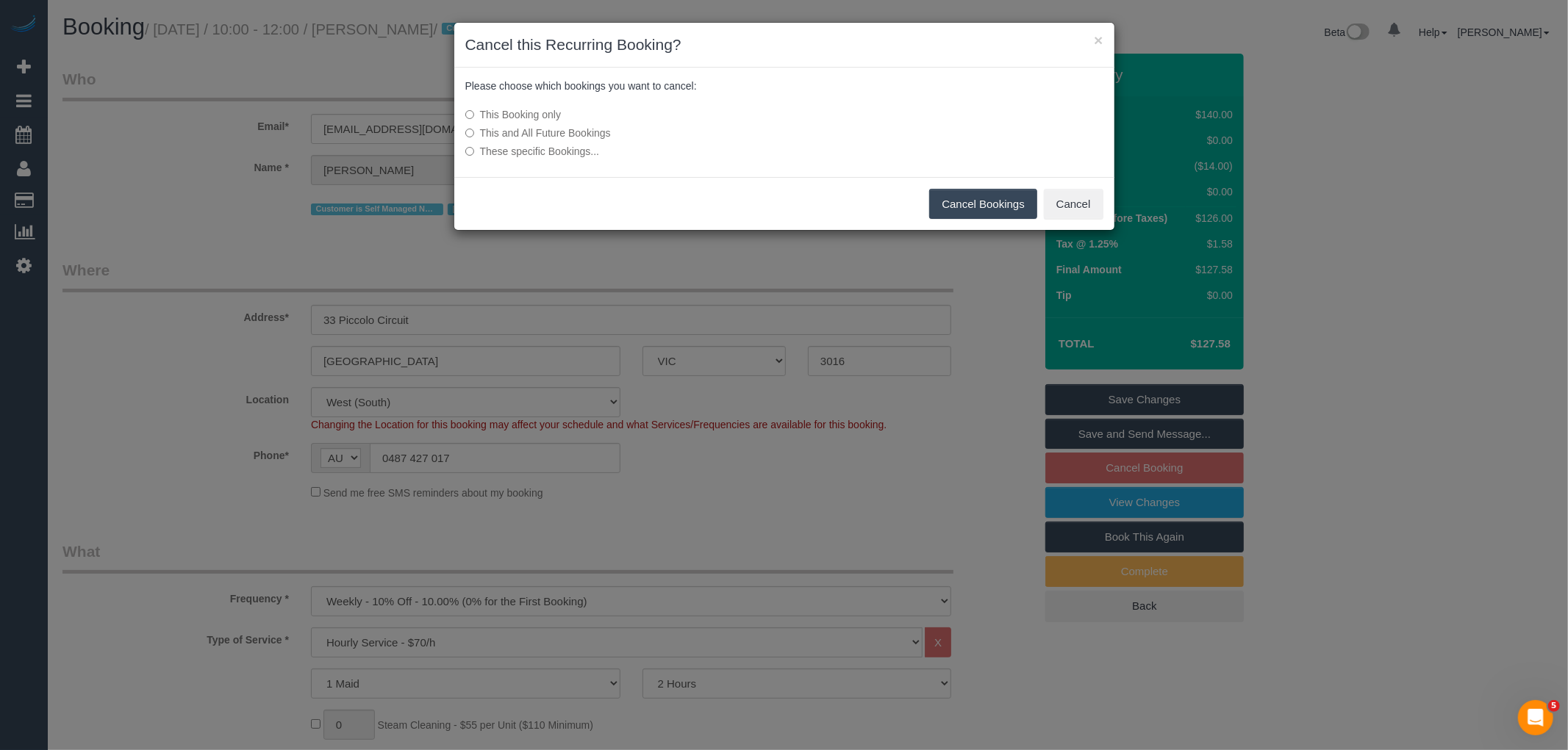
click at [1005, 197] on button "Cancel Bookings" at bounding box center [983, 204] width 108 height 31
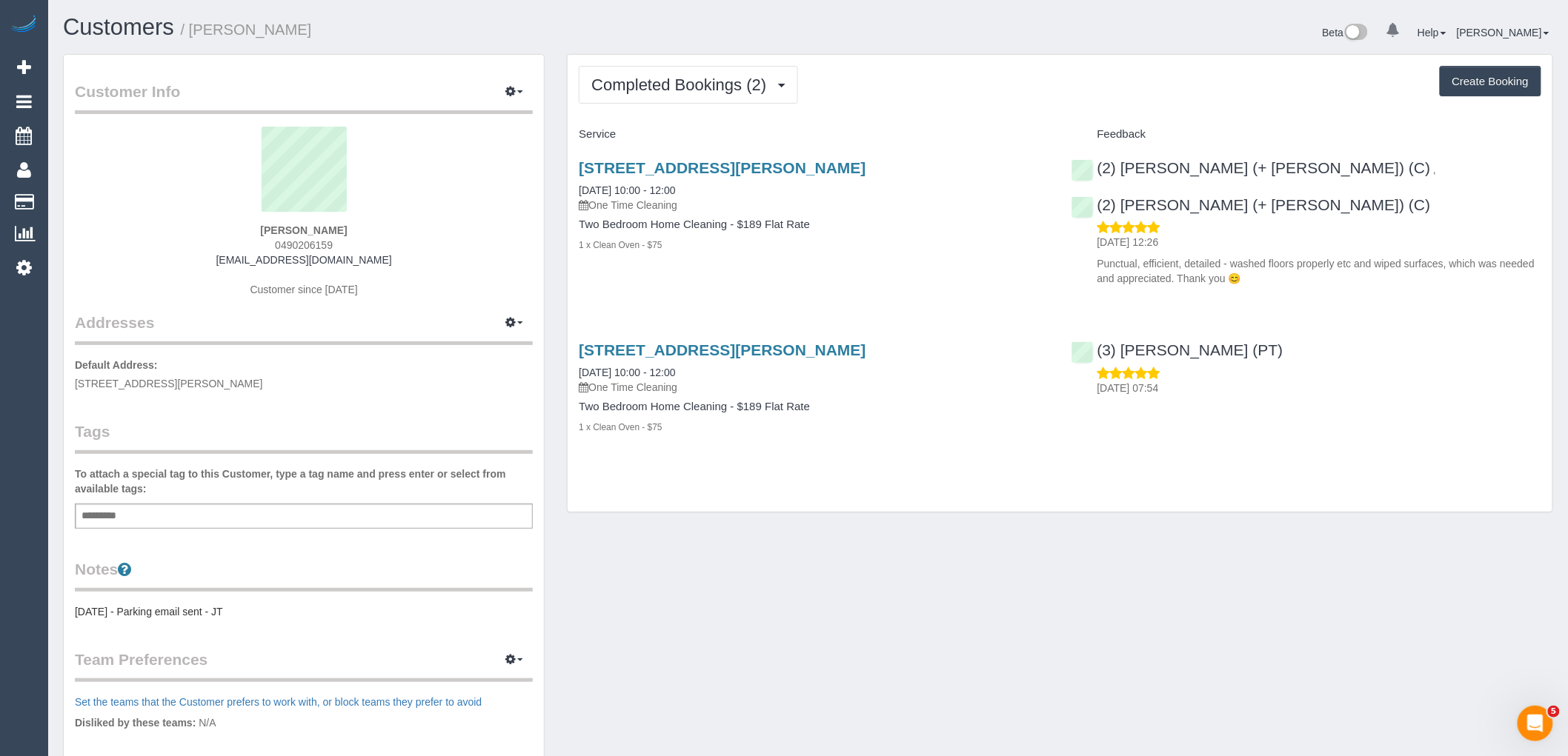
drag, startPoint x: 215, startPoint y: 243, endPoint x: 186, endPoint y: 243, distance: 29.0
click at [188, 243] on div "[PERSON_NAME] 0490206159 [EMAIL_ADDRESS][DOMAIN_NAME] Customer since [DATE]" at bounding box center [303, 220] width 457 height 186
copy span "0490206159"
click at [702, 86] on span "Completed Bookings (2)" at bounding box center [682, 85] width 182 height 18
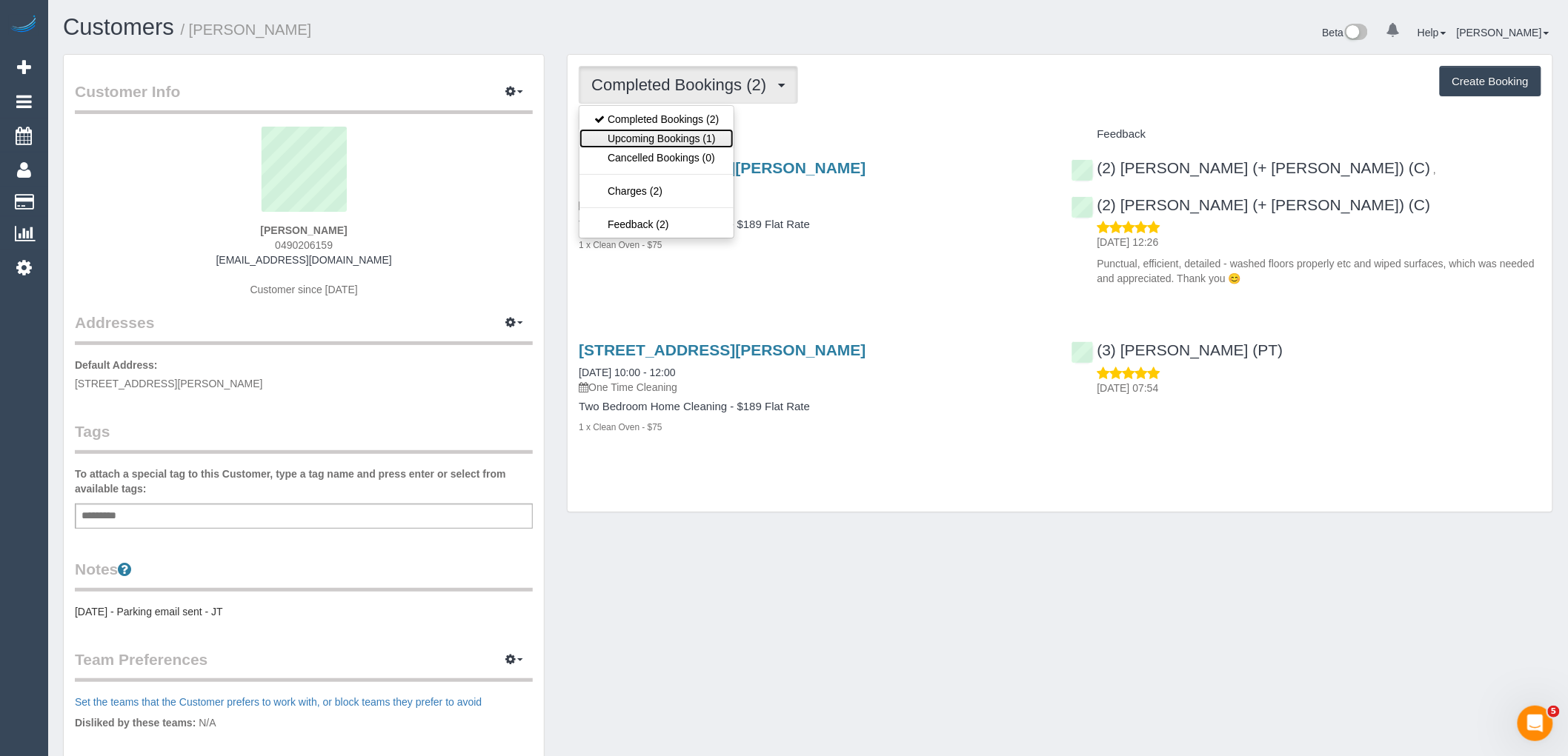
click at [699, 139] on link "Upcoming Bookings (1)" at bounding box center [657, 138] width 154 height 19
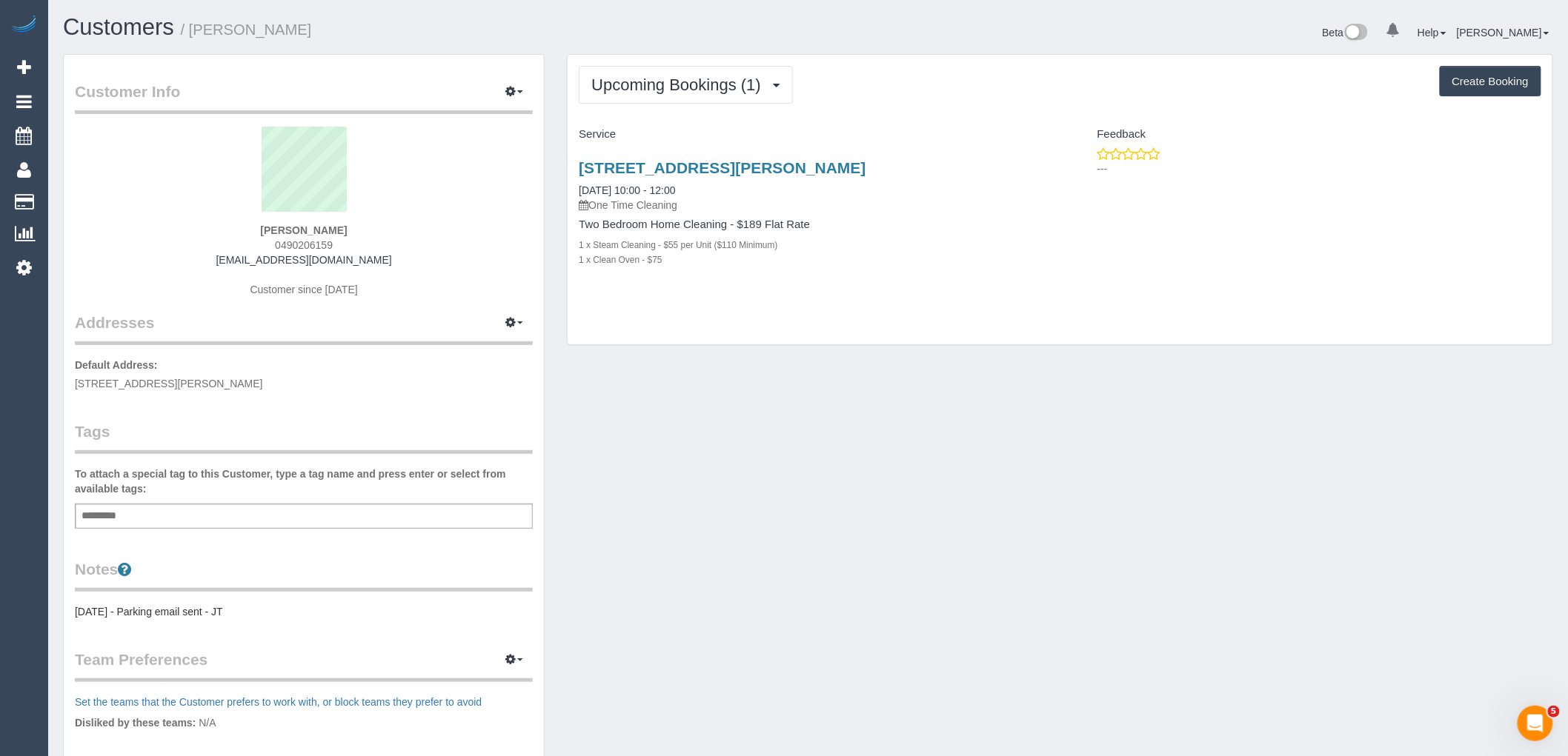
click at [443, 237] on div "Kirill Duplyakin 0490206159 auyeunf@gmail.com Customer since 2025" at bounding box center [303, 220] width 457 height 186
click at [291, 270] on div "Kirill Duplyakin 0490206159 auyeunf@gmail.com Customer since 2025" at bounding box center [303, 220] width 457 height 186
drag, startPoint x: 390, startPoint y: 265, endPoint x: 104, endPoint y: 267, distance: 286.0
click at [104, 267] on div "Kirill Duplyakin 0490206159 auyeunf@gmail.com Customer since 2025" at bounding box center [303, 220] width 457 height 186
copy div "[EMAIL_ADDRESS][DOMAIN_NAME]"
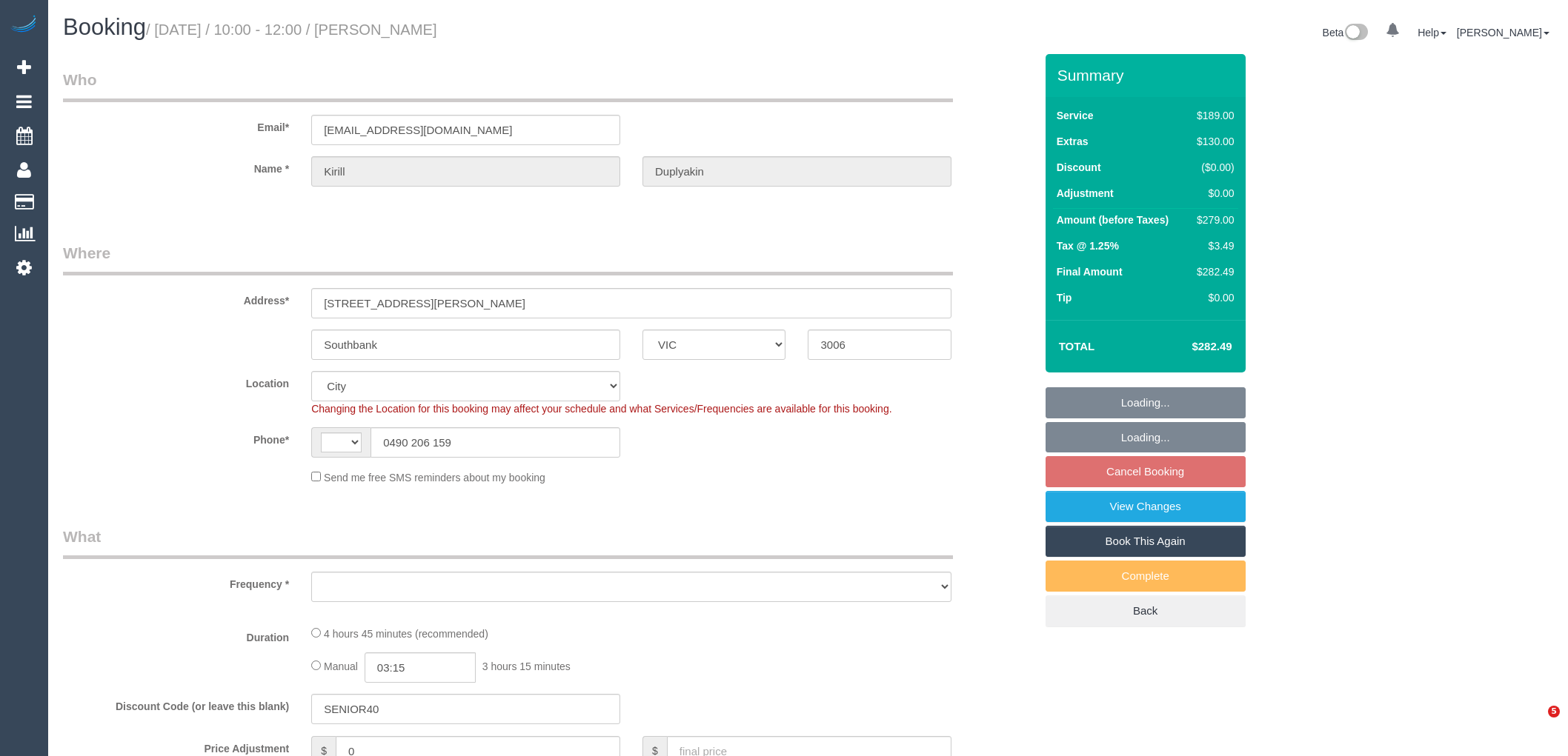
select select "VIC"
select select "string:AU"
select select "object:771"
select select "string:stripe-pm_1RGZ9a2GScqysDRVAO1pQKqS"
select select "number:28"
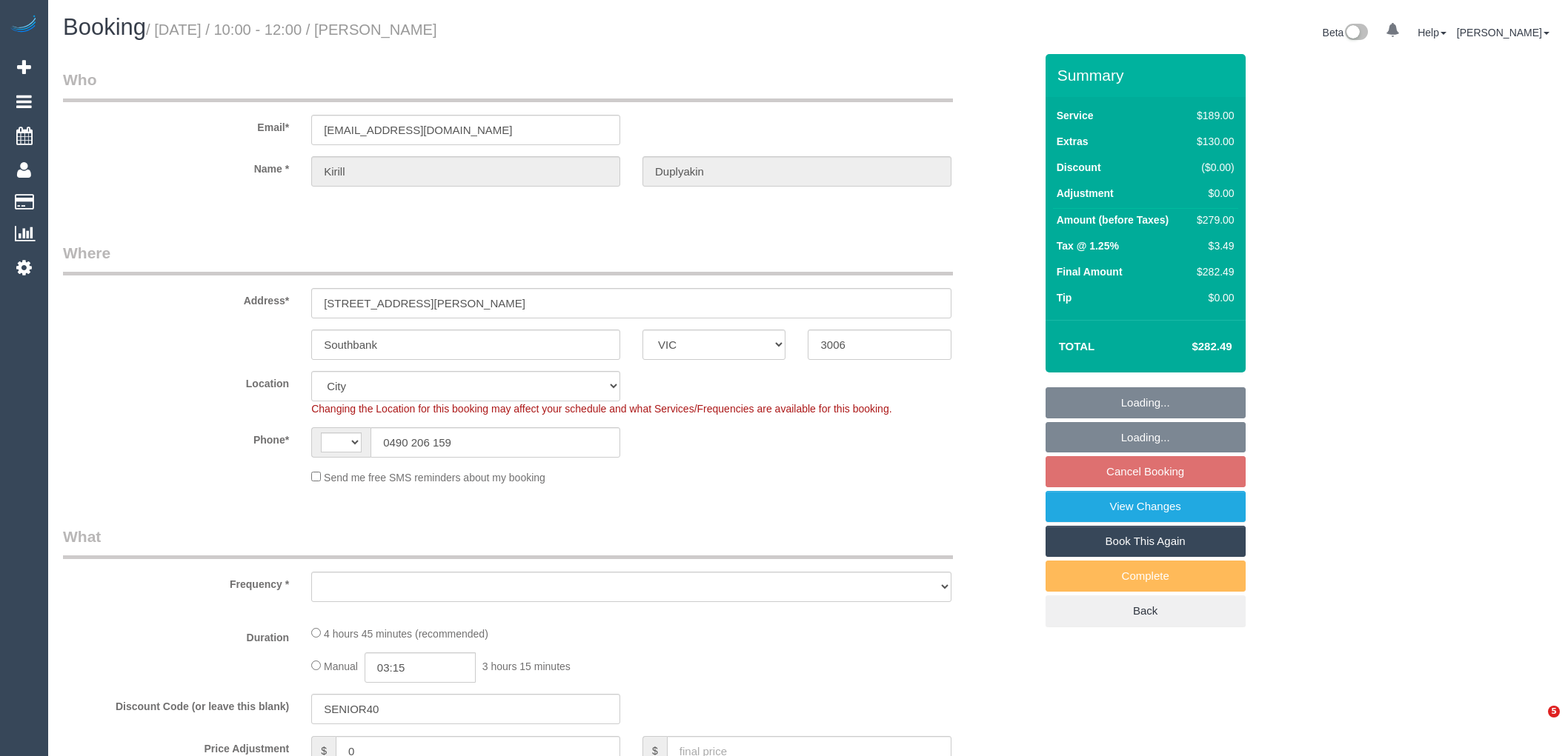
select select "number:14"
select select "number:20"
select select "number:25"
select select "number:13"
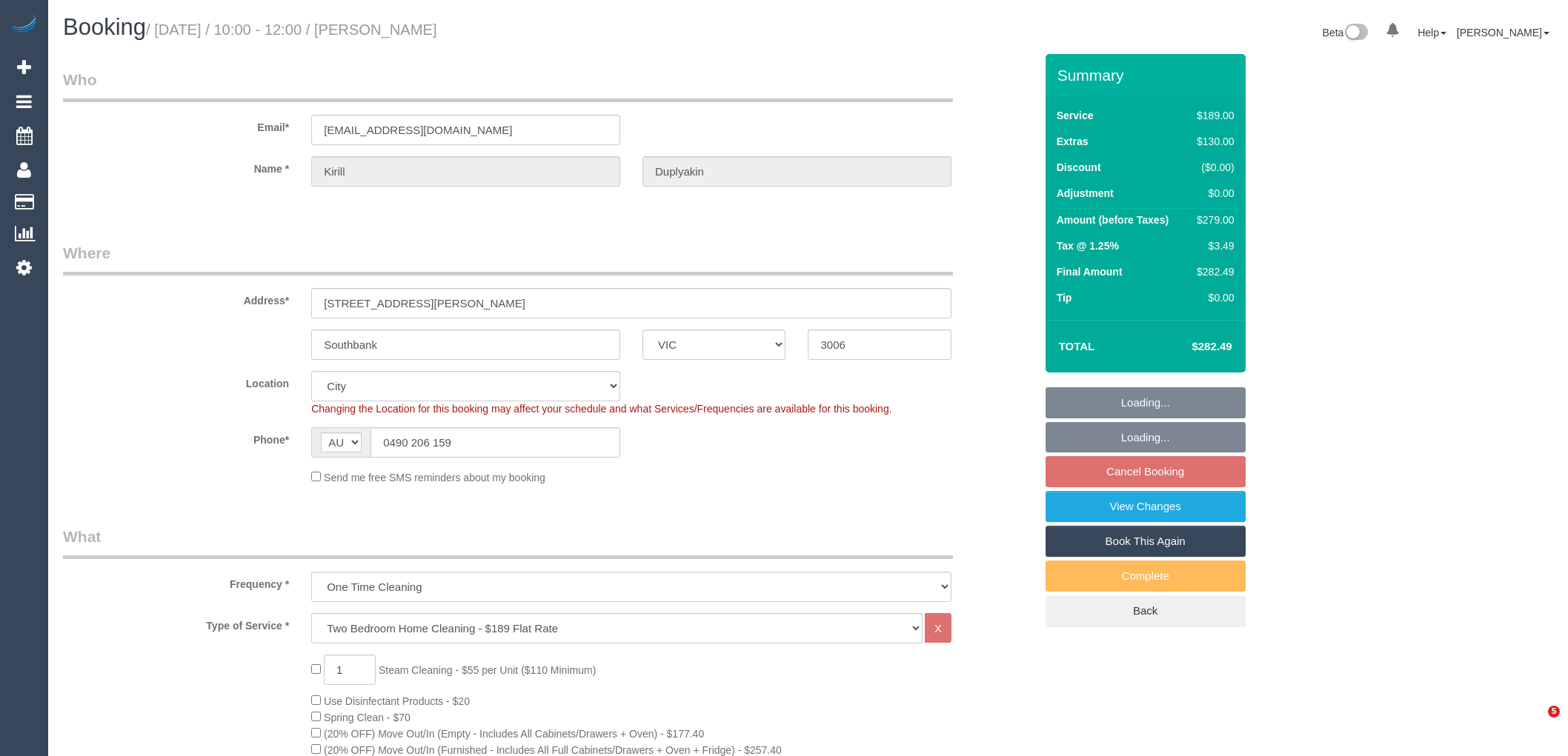
select select "spot3"
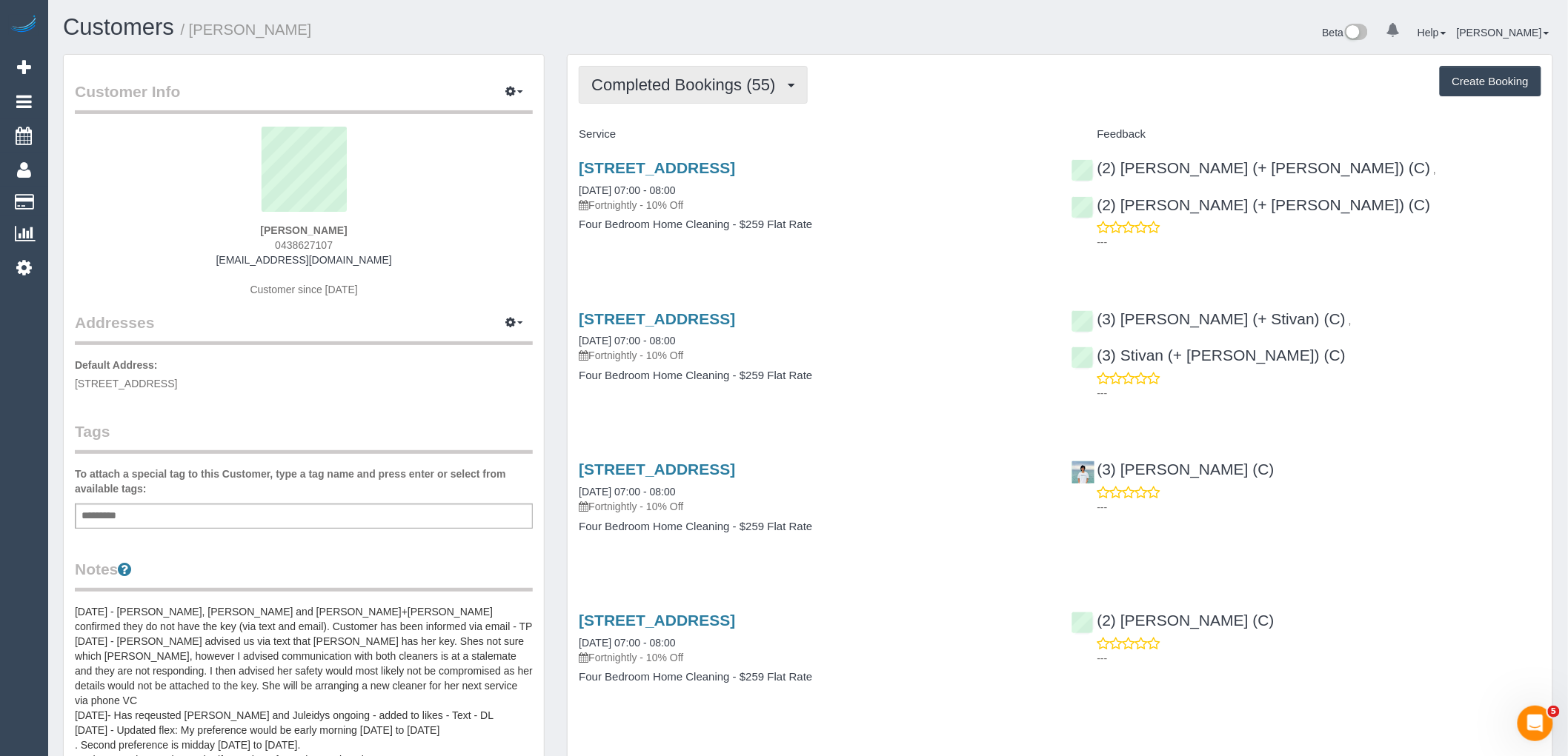
click at [654, 90] on span "Completed Bookings (55)" at bounding box center [687, 85] width 191 height 18
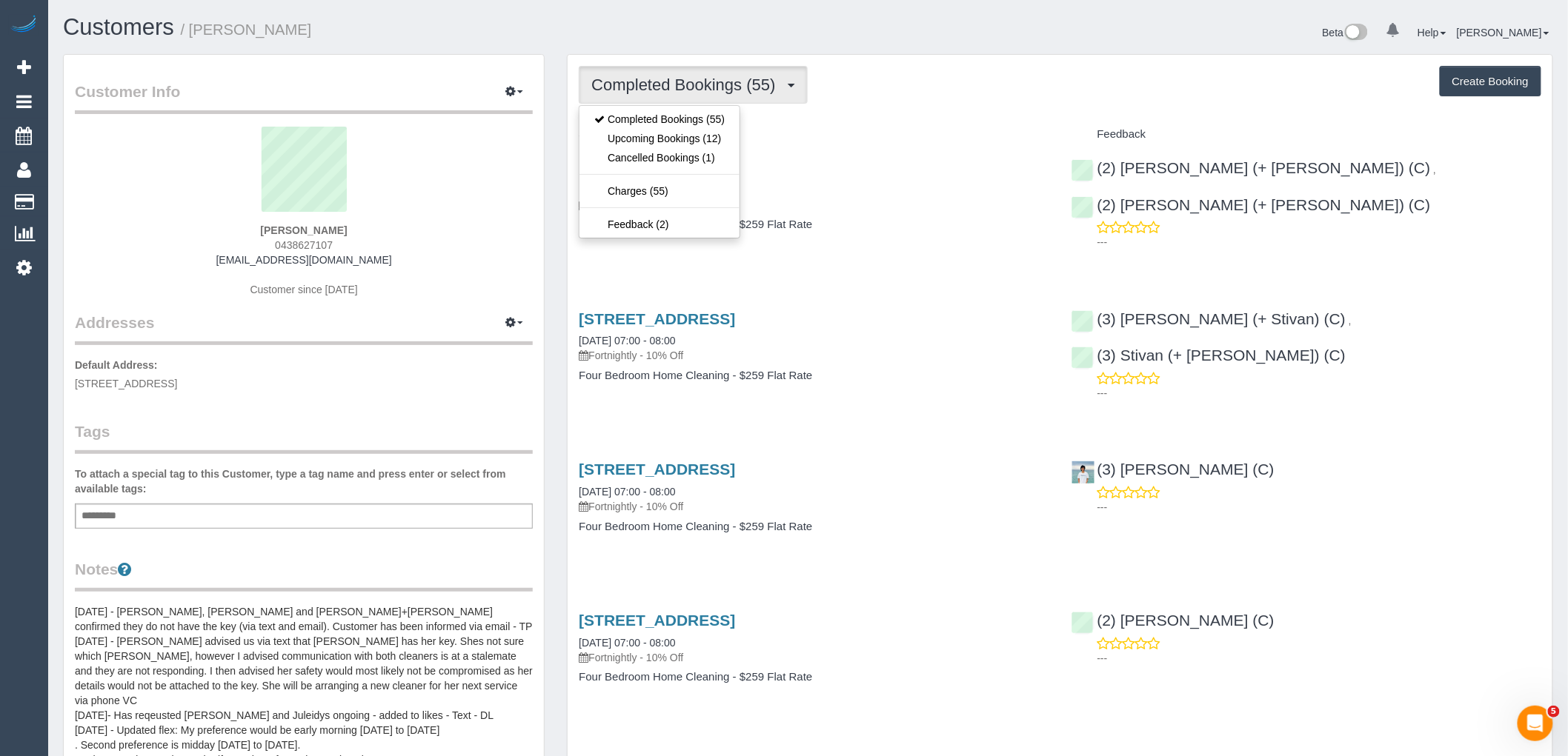
click at [1035, 126] on div "Service" at bounding box center [814, 134] width 492 height 25
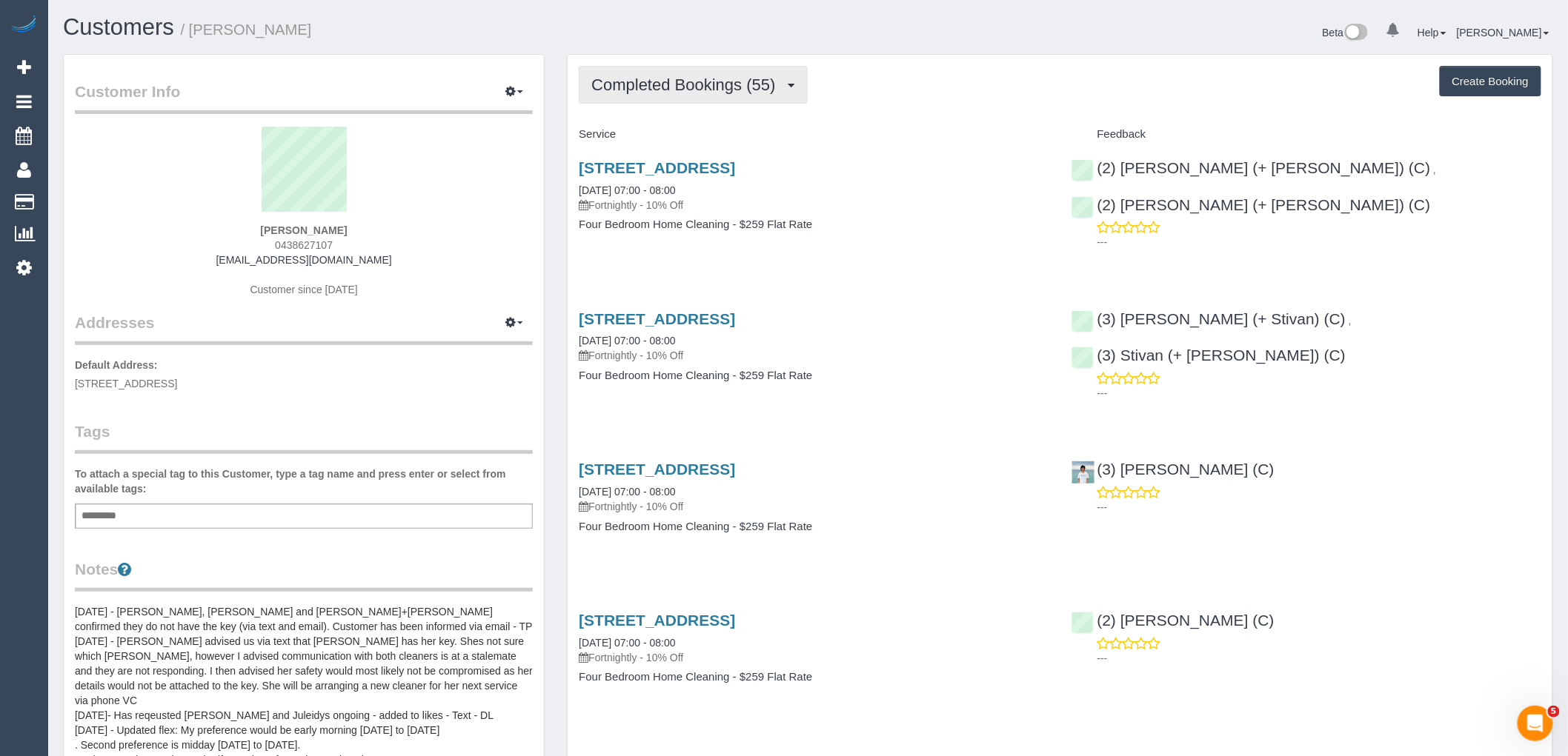
click at [706, 83] on span "Completed Bookings (55)" at bounding box center [687, 85] width 191 height 18
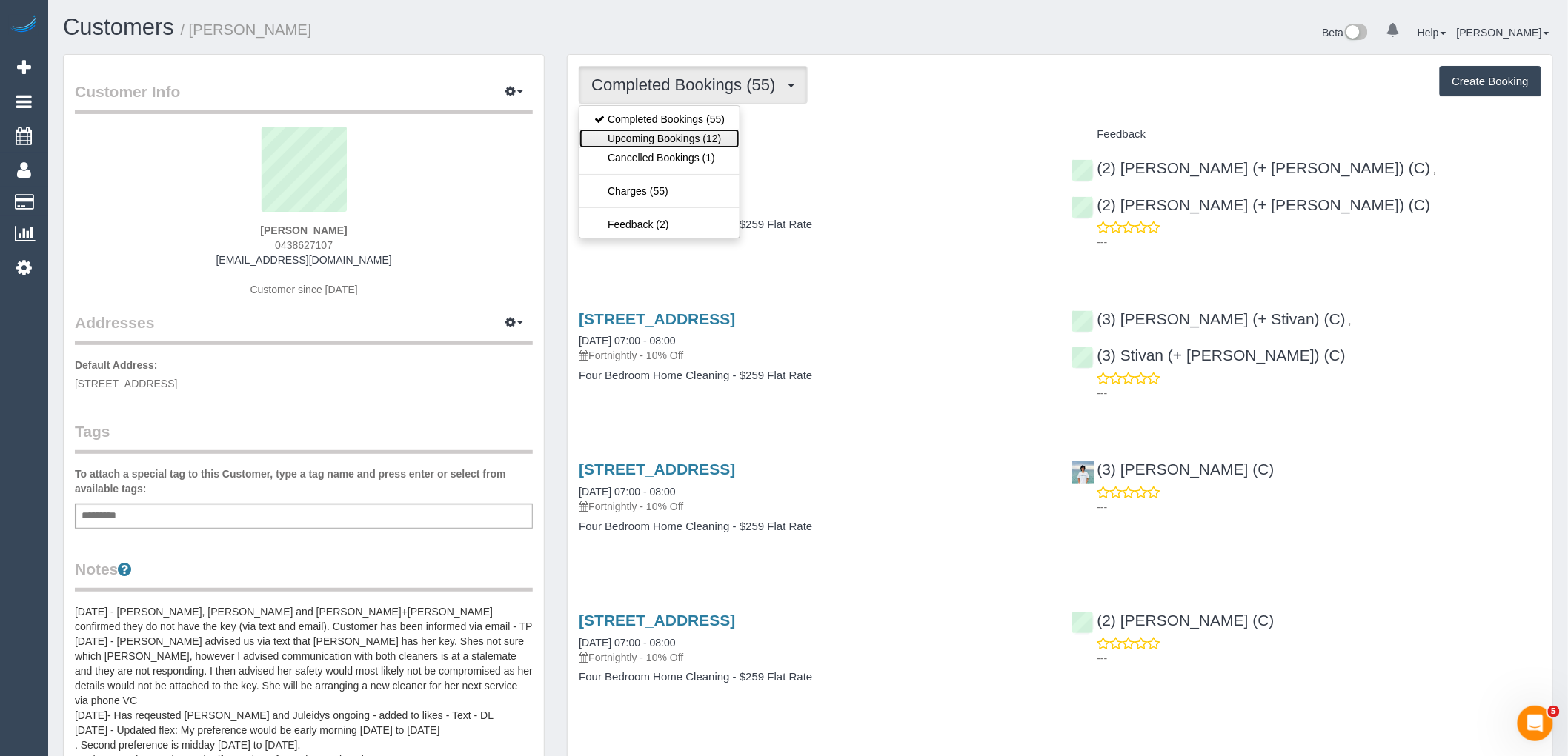
click at [716, 138] on link "Upcoming Bookings (12)" at bounding box center [660, 138] width 160 height 19
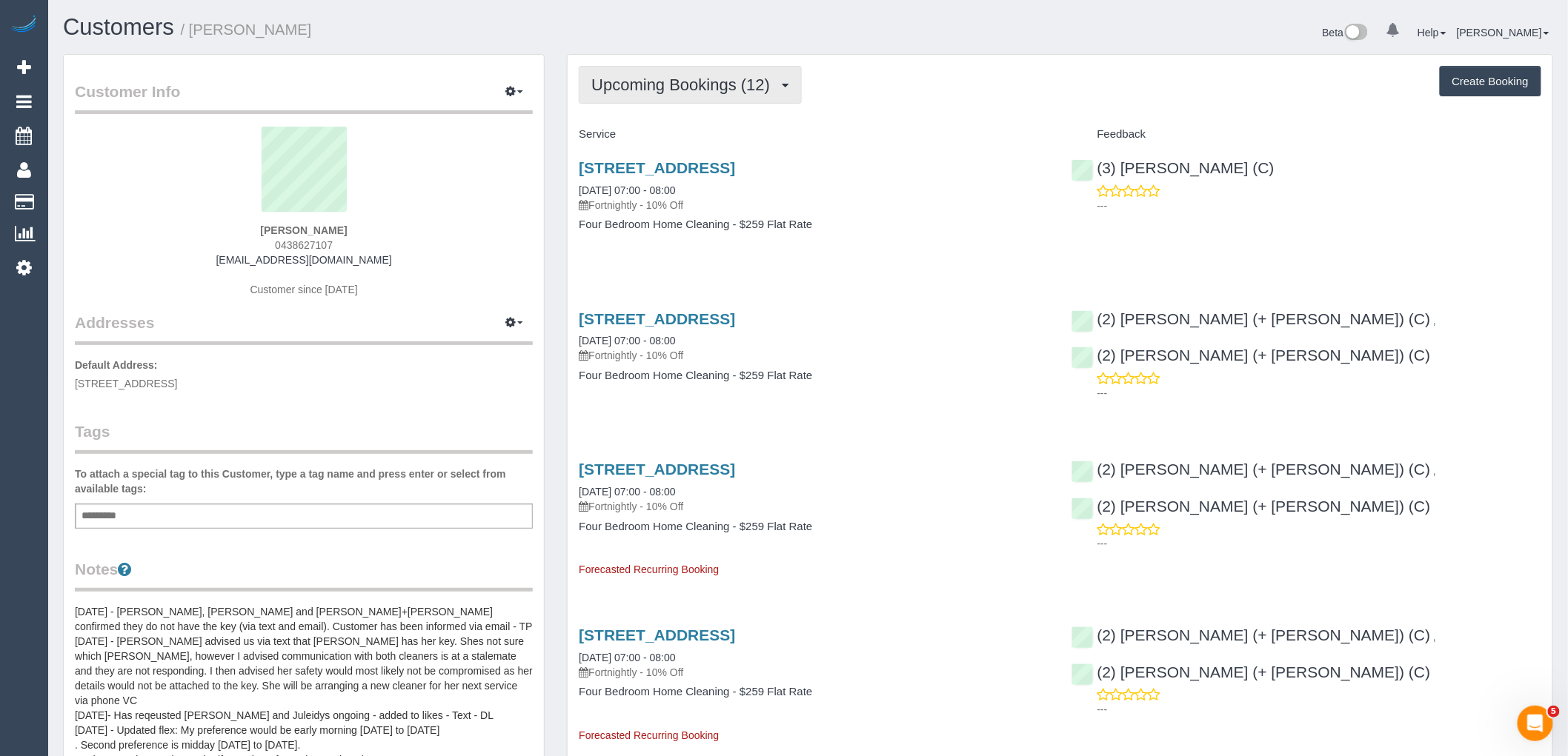
click at [664, 86] on span "Upcoming Bookings (12)" at bounding box center [684, 85] width 186 height 18
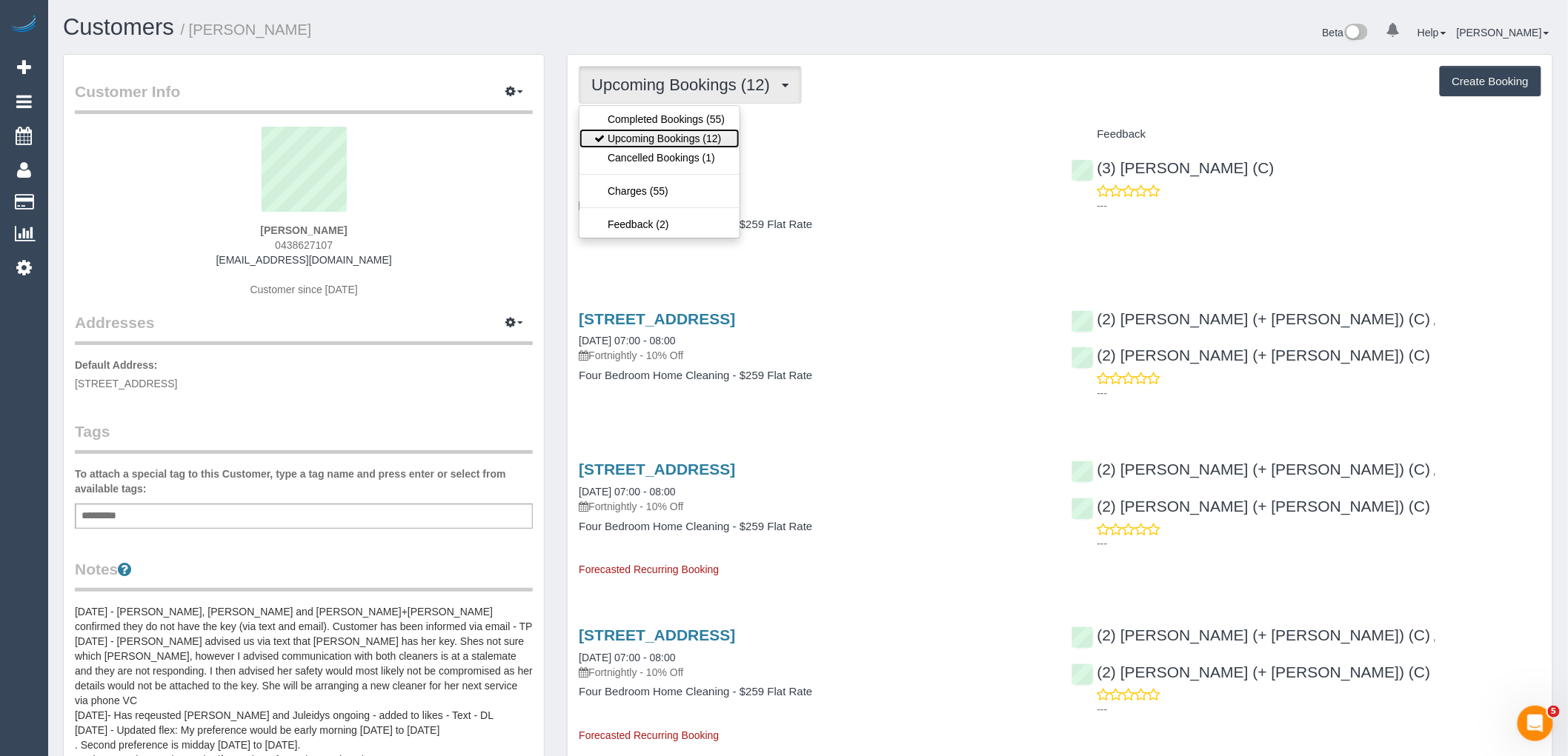
click at [693, 141] on link "Upcoming Bookings (12)" at bounding box center [660, 138] width 160 height 19
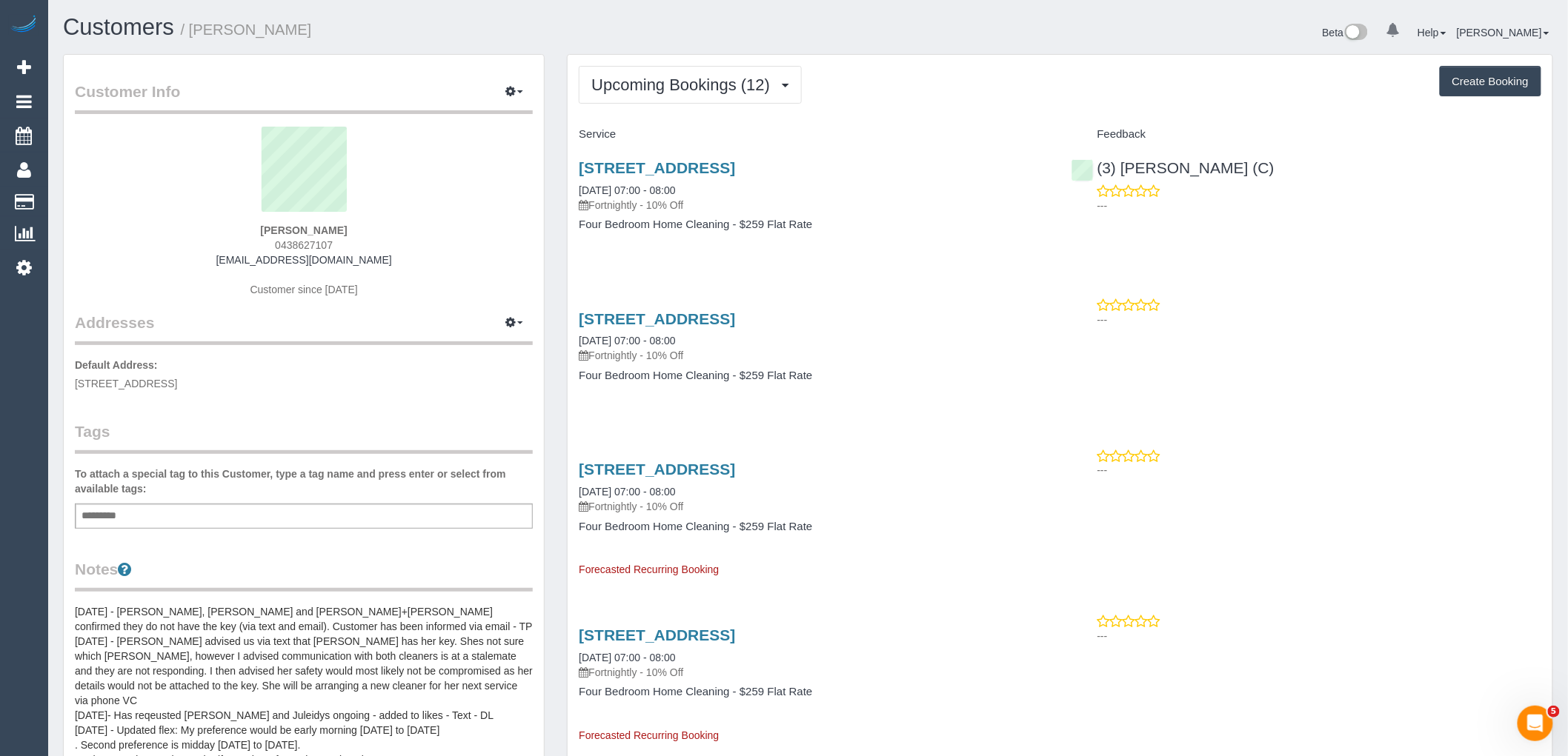
drag, startPoint x: 355, startPoint y: 227, endPoint x: 241, endPoint y: 233, distance: 114.2
click at [241, 233] on div "Tracy Watson 0438627107 twatson9@icloud.com Customer since 2023" at bounding box center [303, 220] width 457 height 186
copy strong "Tracy Watson"
drag, startPoint x: 722, startPoint y: 314, endPoint x: 654, endPoint y: 323, distance: 68.6
click at [674, 98] on button "Upcoming Bookings (12)" at bounding box center [690, 85] width 223 height 38
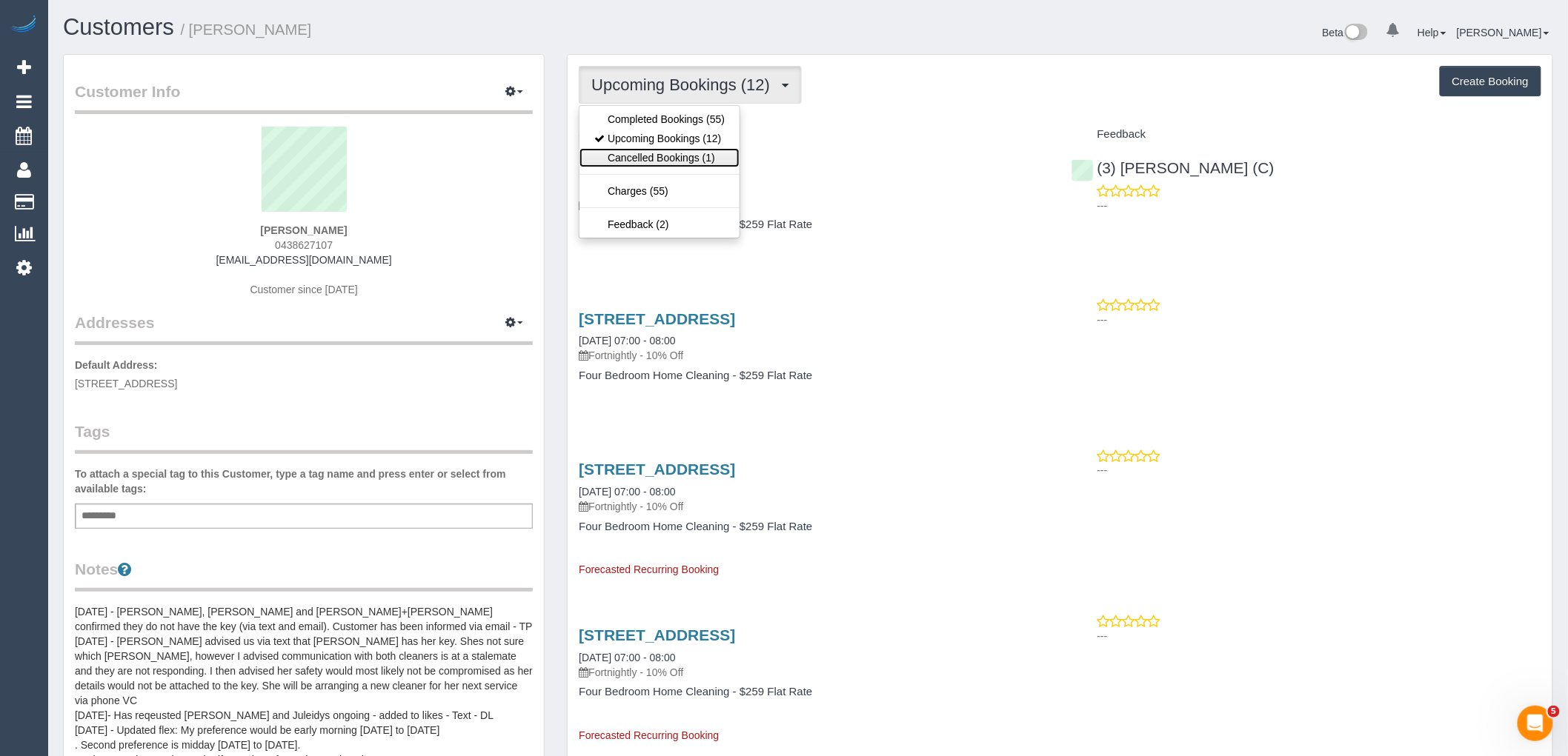
click at [685, 150] on link "Cancelled Bookings (1)" at bounding box center [660, 157] width 160 height 19
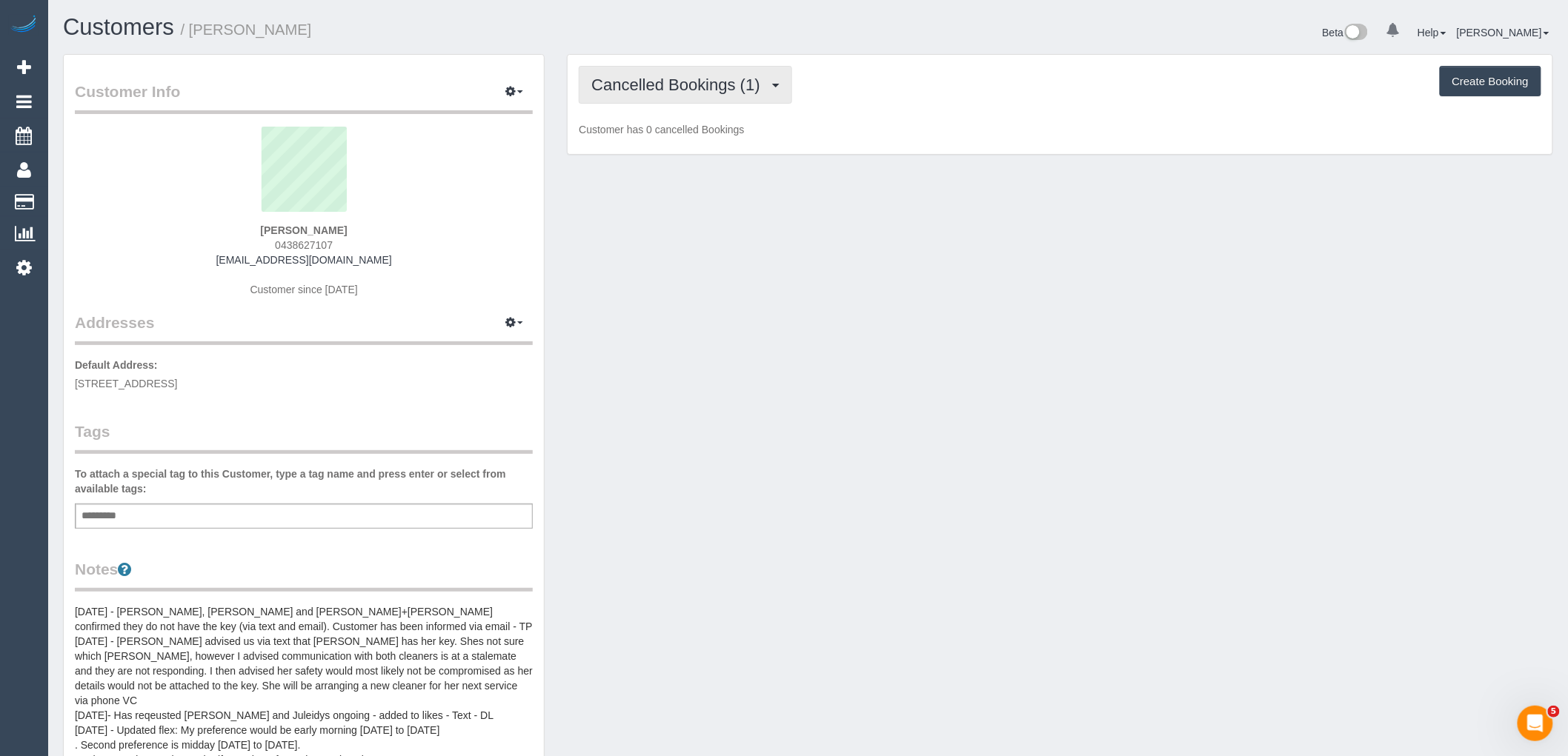
click at [697, 77] on span "Cancelled Bookings (1)" at bounding box center [679, 85] width 175 height 18
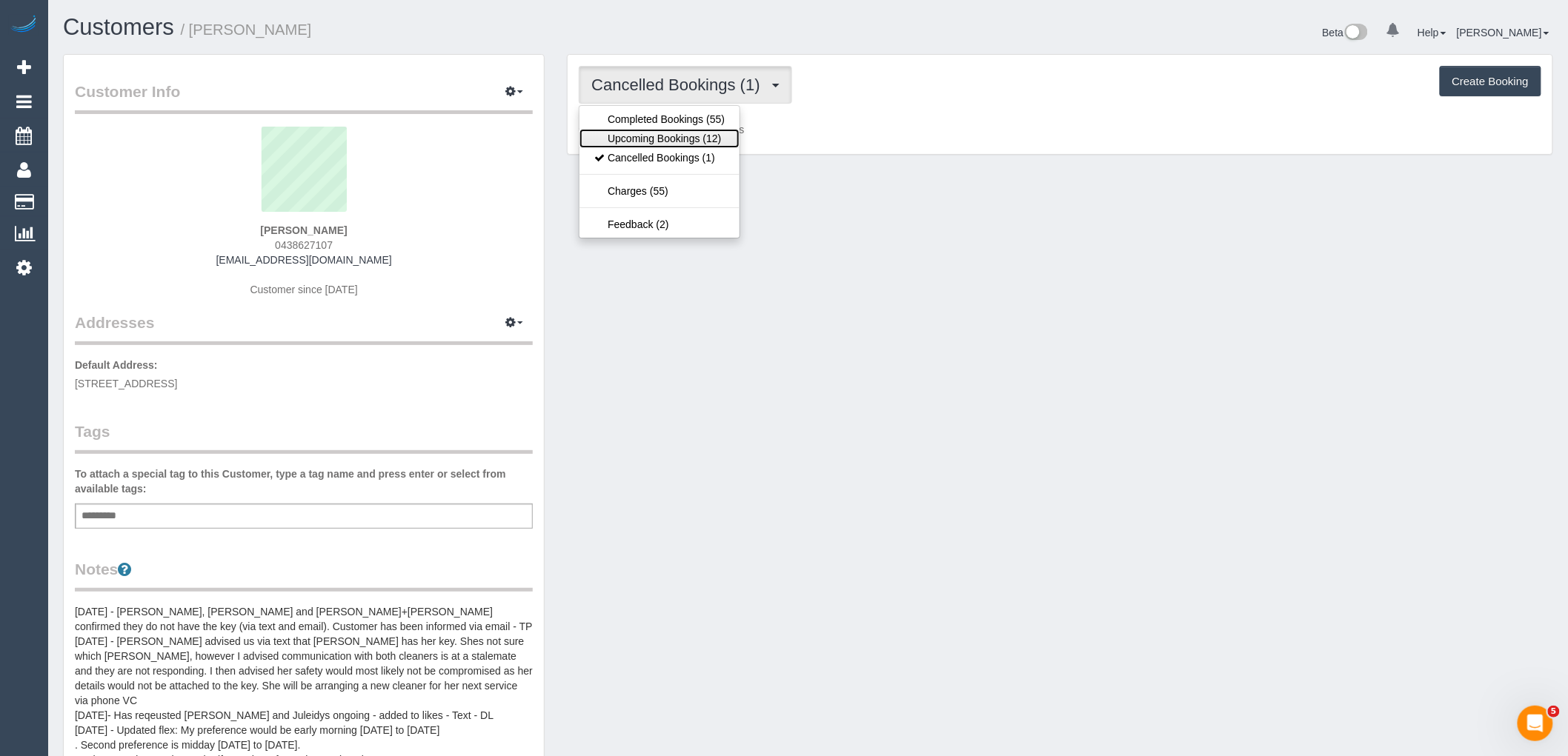
click at [697, 136] on link "Upcoming Bookings (12)" at bounding box center [660, 138] width 160 height 19
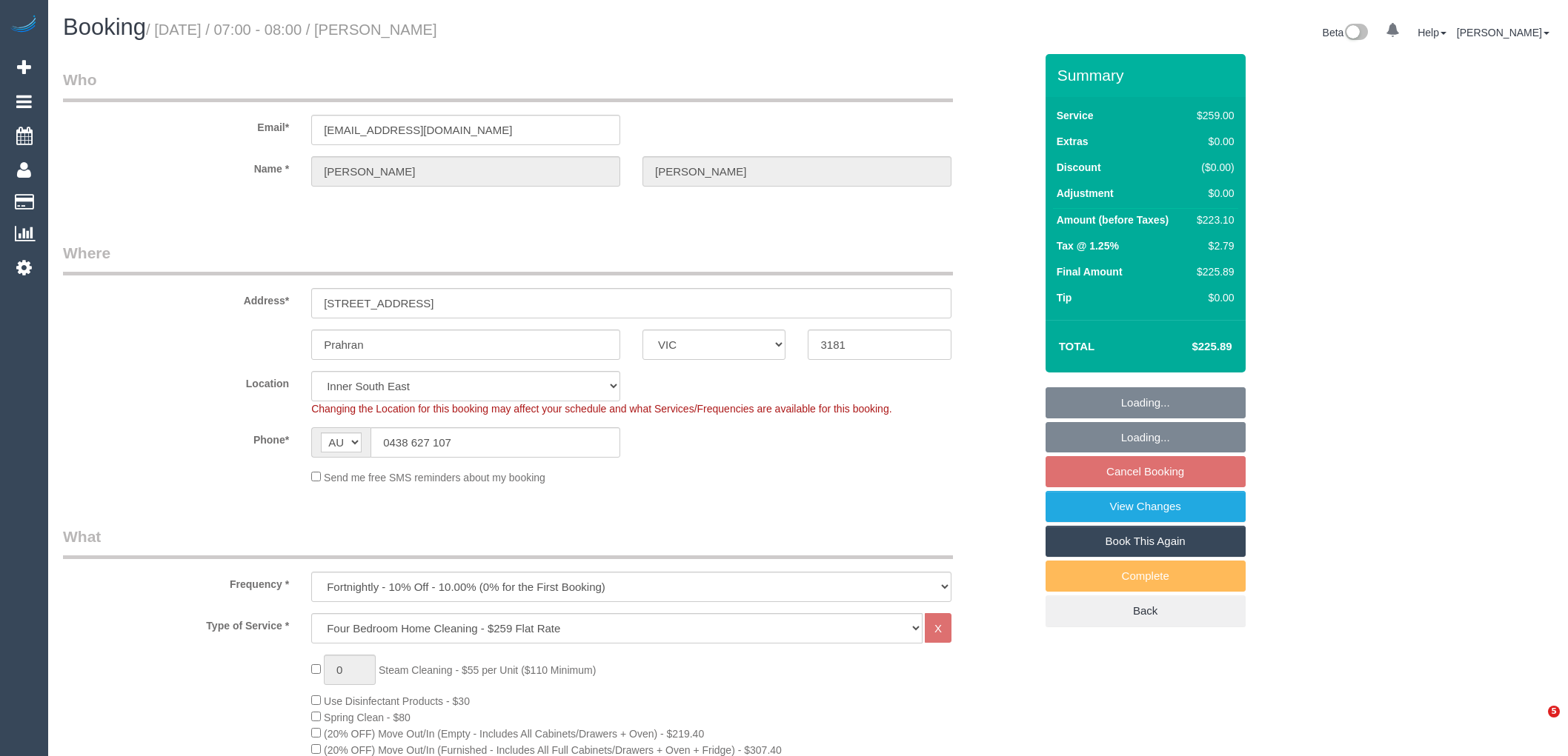
select select "VIC"
select select "string:stripe-pm_1R9wRX2GScqysDRVwGHVwlr4"
select select "spot1"
select select "number:27"
select select "number:14"
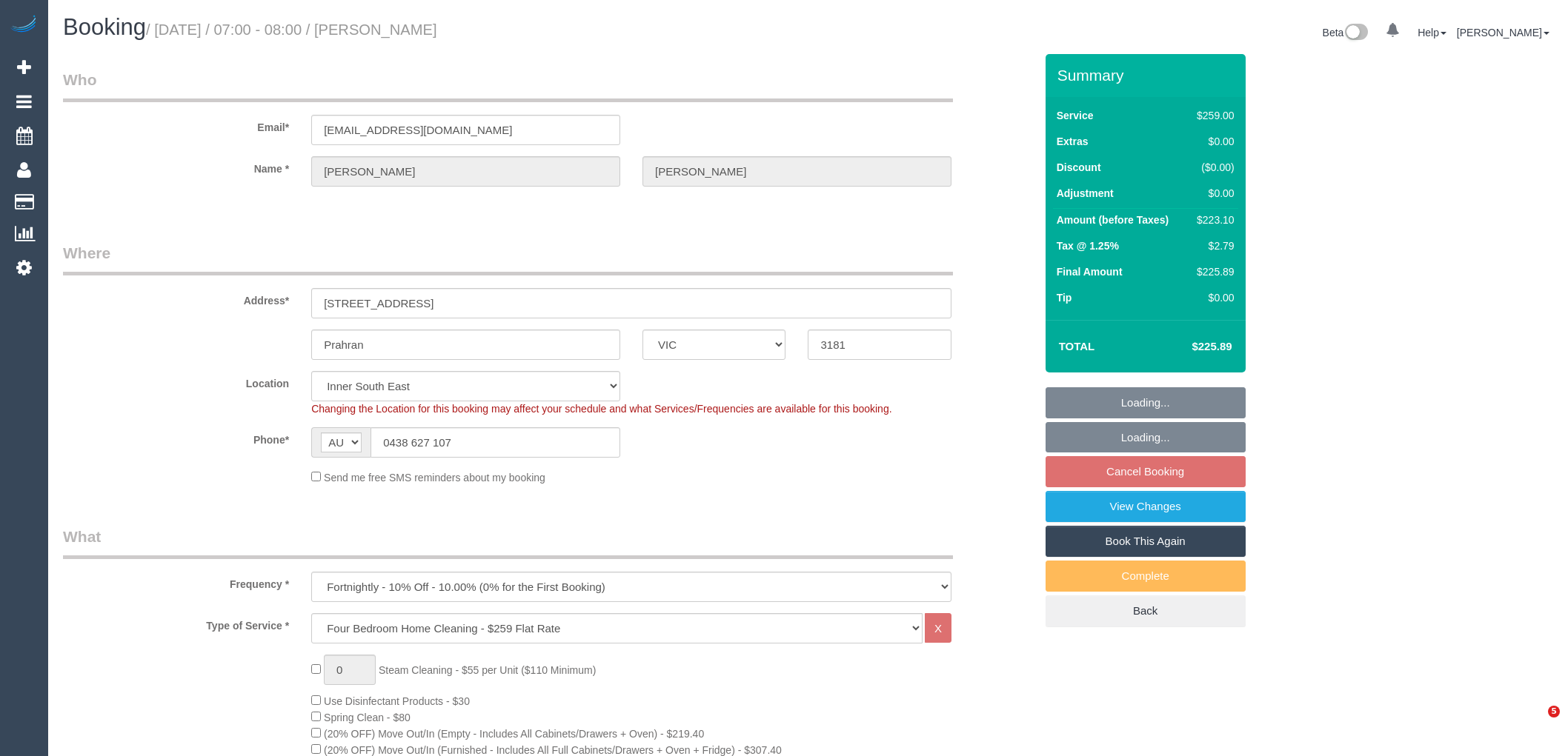
select select "number:19"
select select "number:22"
select select "number:34"
select select "number:11"
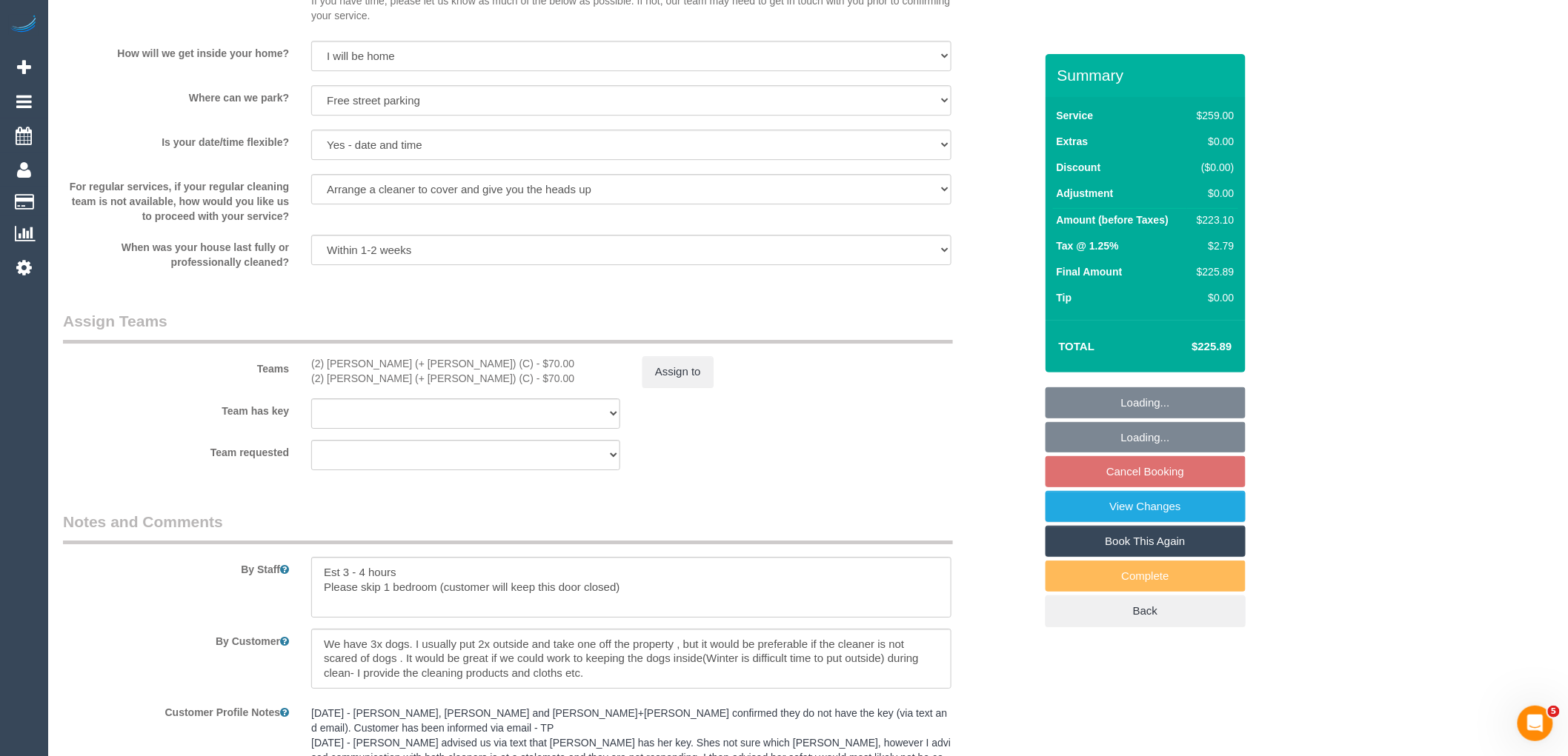
scroll to position [2216, 0]
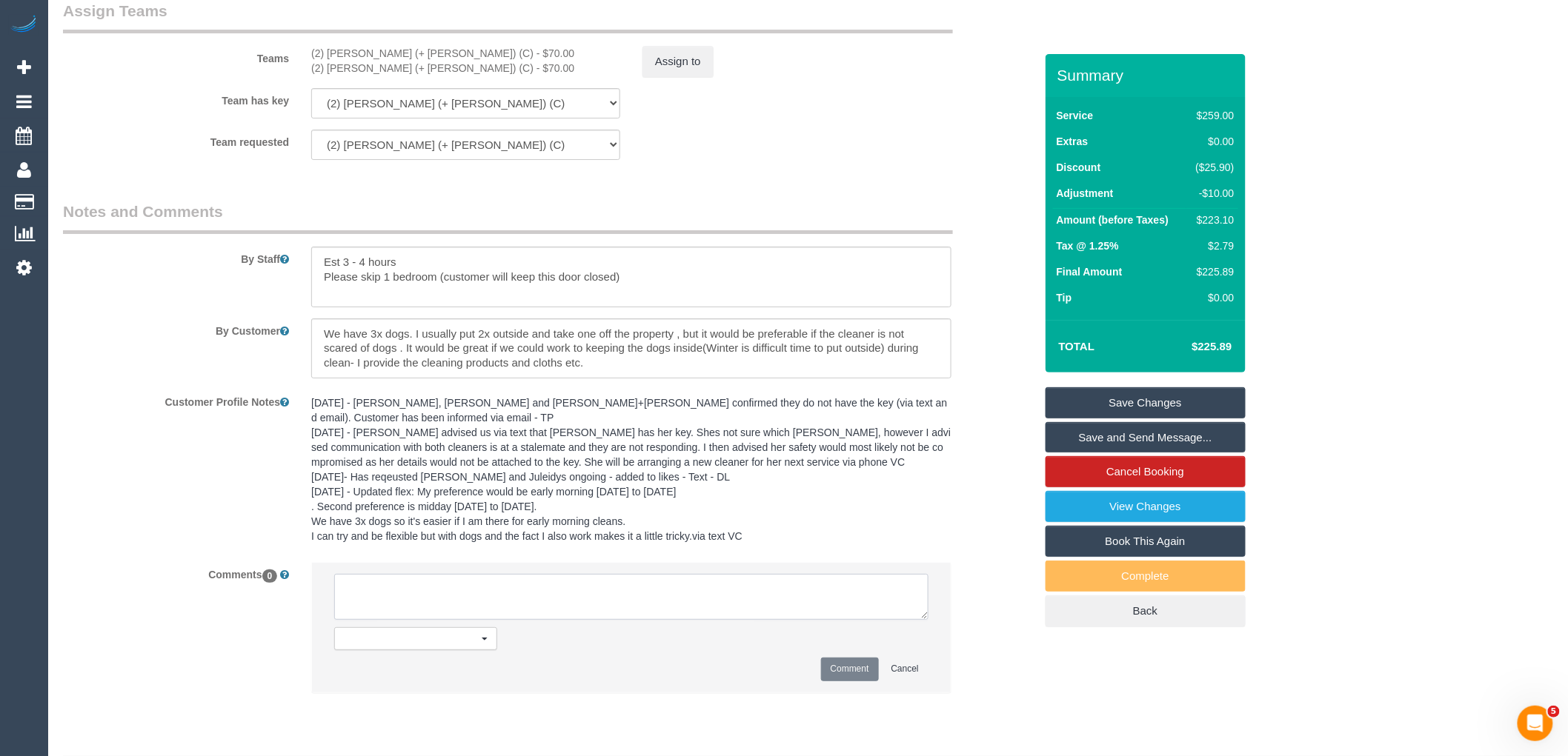
click at [599, 611] on textarea at bounding box center [631, 597] width 594 height 46
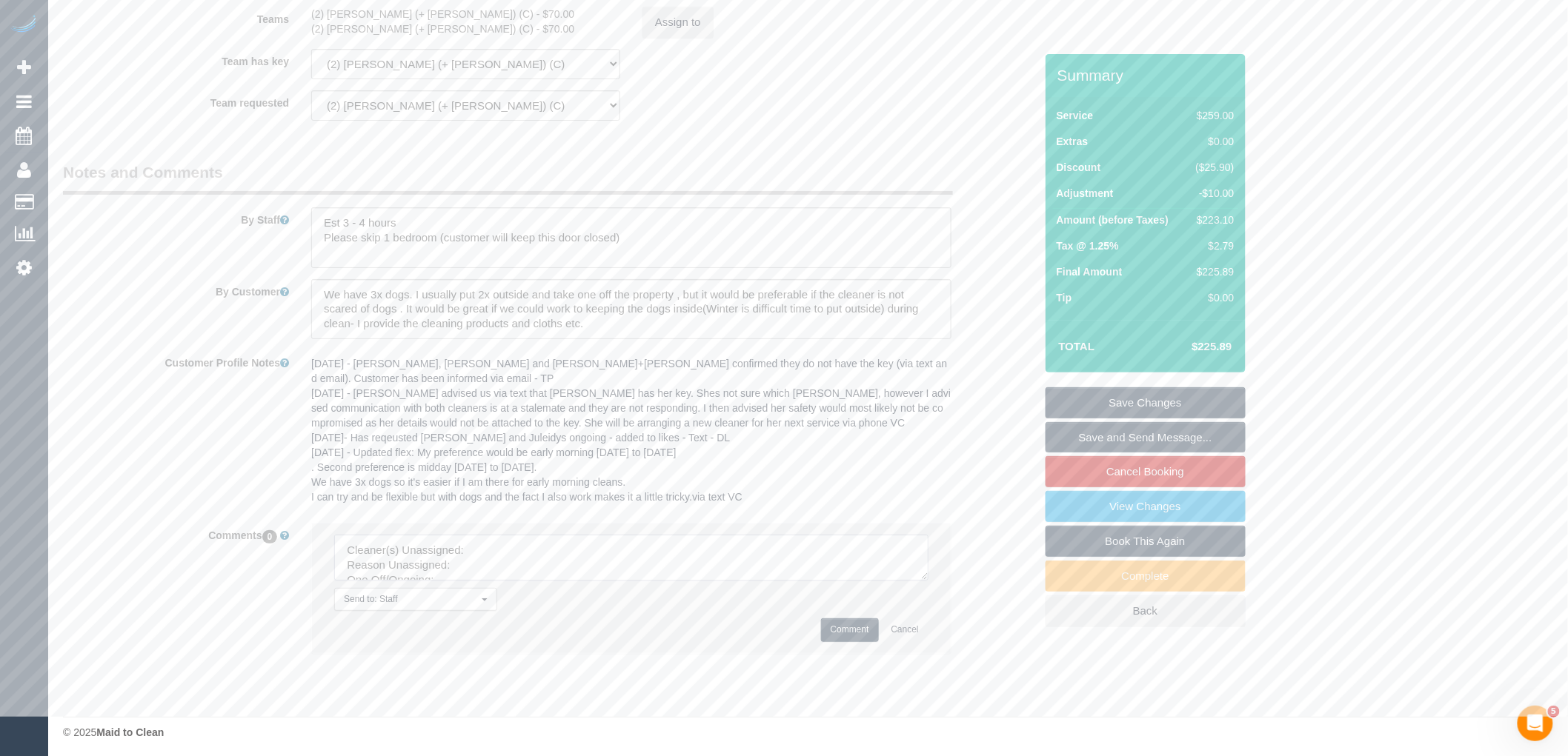
scroll to position [2276, 0]
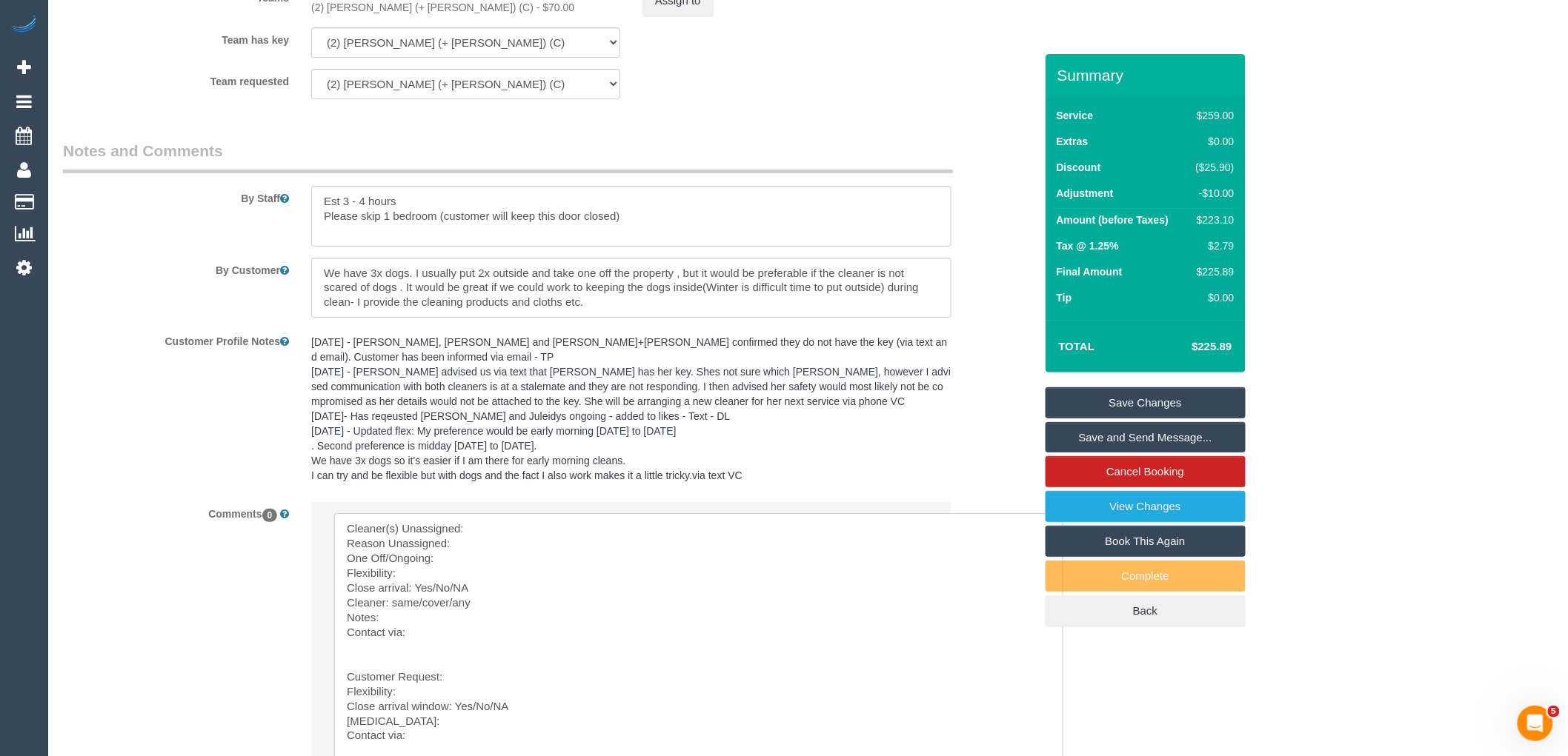
drag, startPoint x: 922, startPoint y: 570, endPoint x: 1044, endPoint y: 736, distance: 206.0
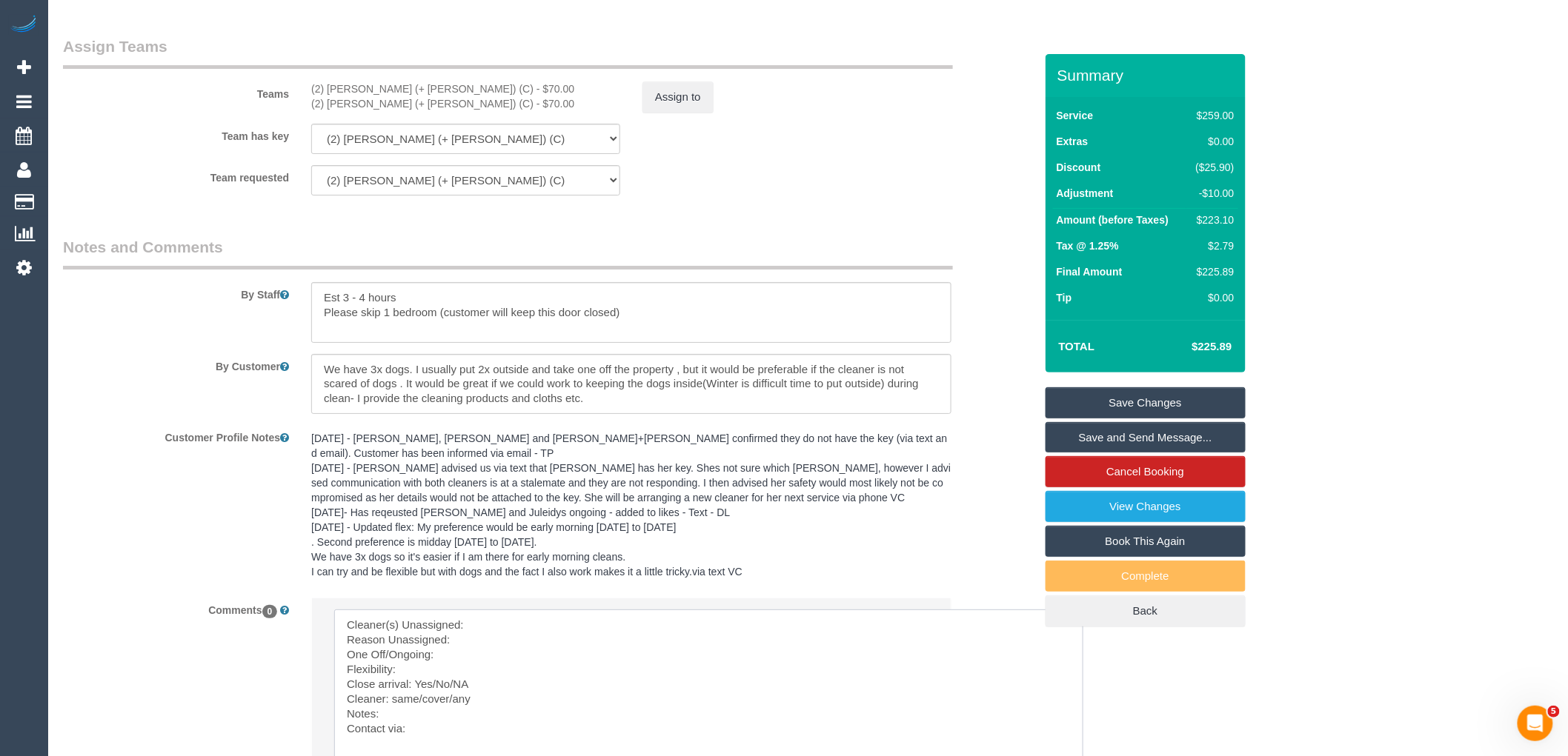
scroll to position [2112, 0]
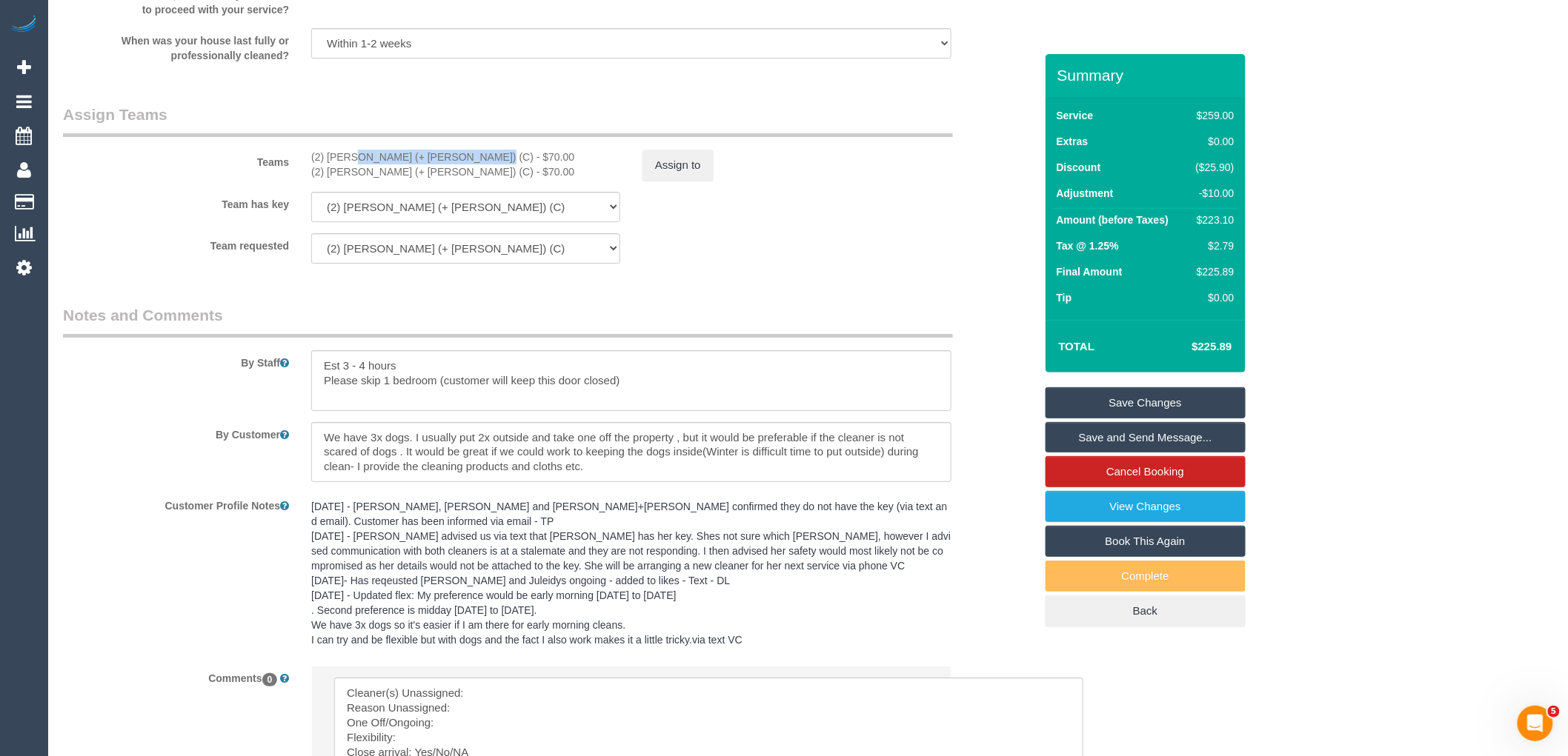
drag, startPoint x: 426, startPoint y: 167, endPoint x: 309, endPoint y: 174, distance: 117.2
click at [309, 174] on div "(2) Daniela (+ Kevin) (C) - $70.00 (2) Kevin (+ Daniela) (C) - $70.00" at bounding box center [466, 164] width 332 height 29
copy div "(2) [PERSON_NAME] (+ [PERSON_NAME]) (C)"
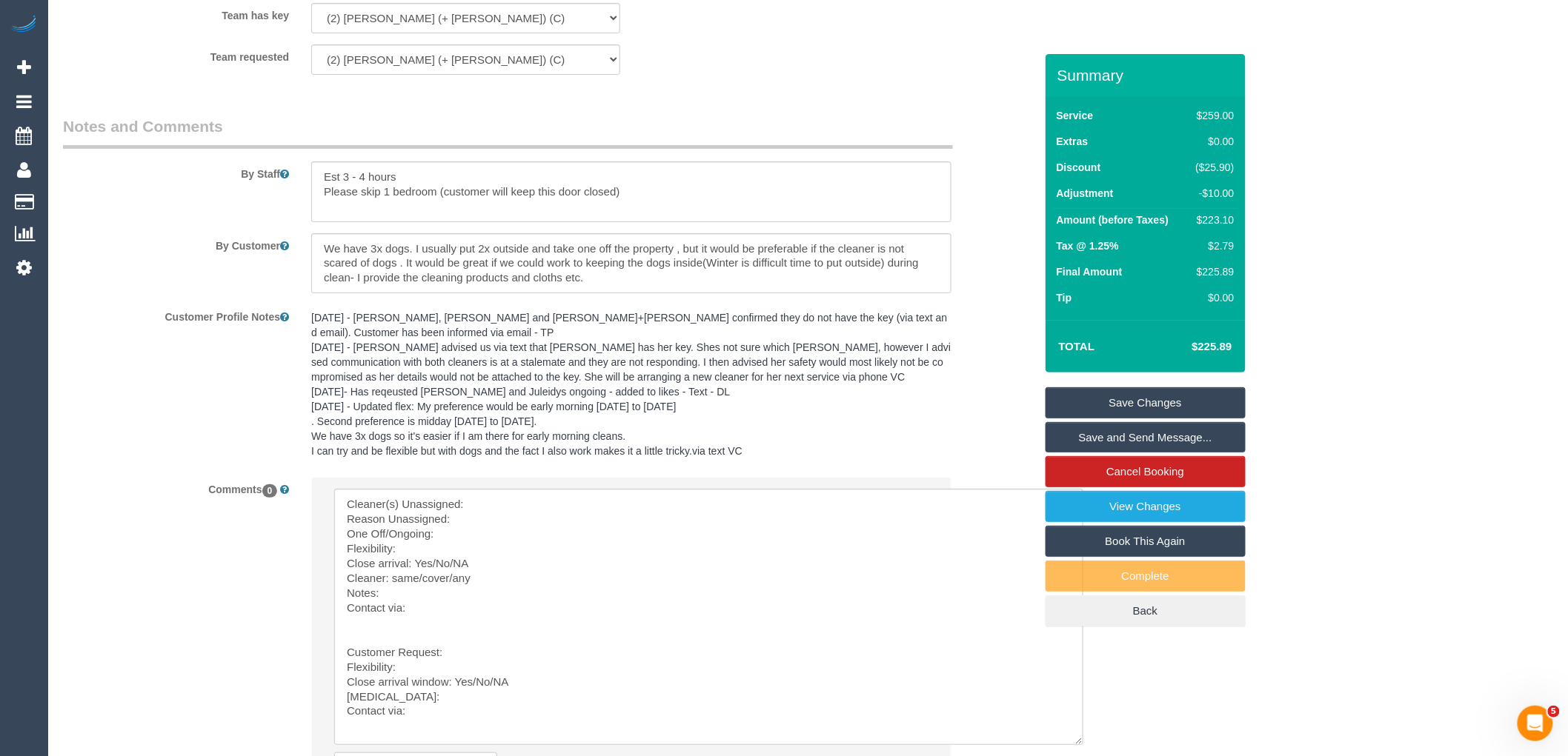
scroll to position [2488, 0]
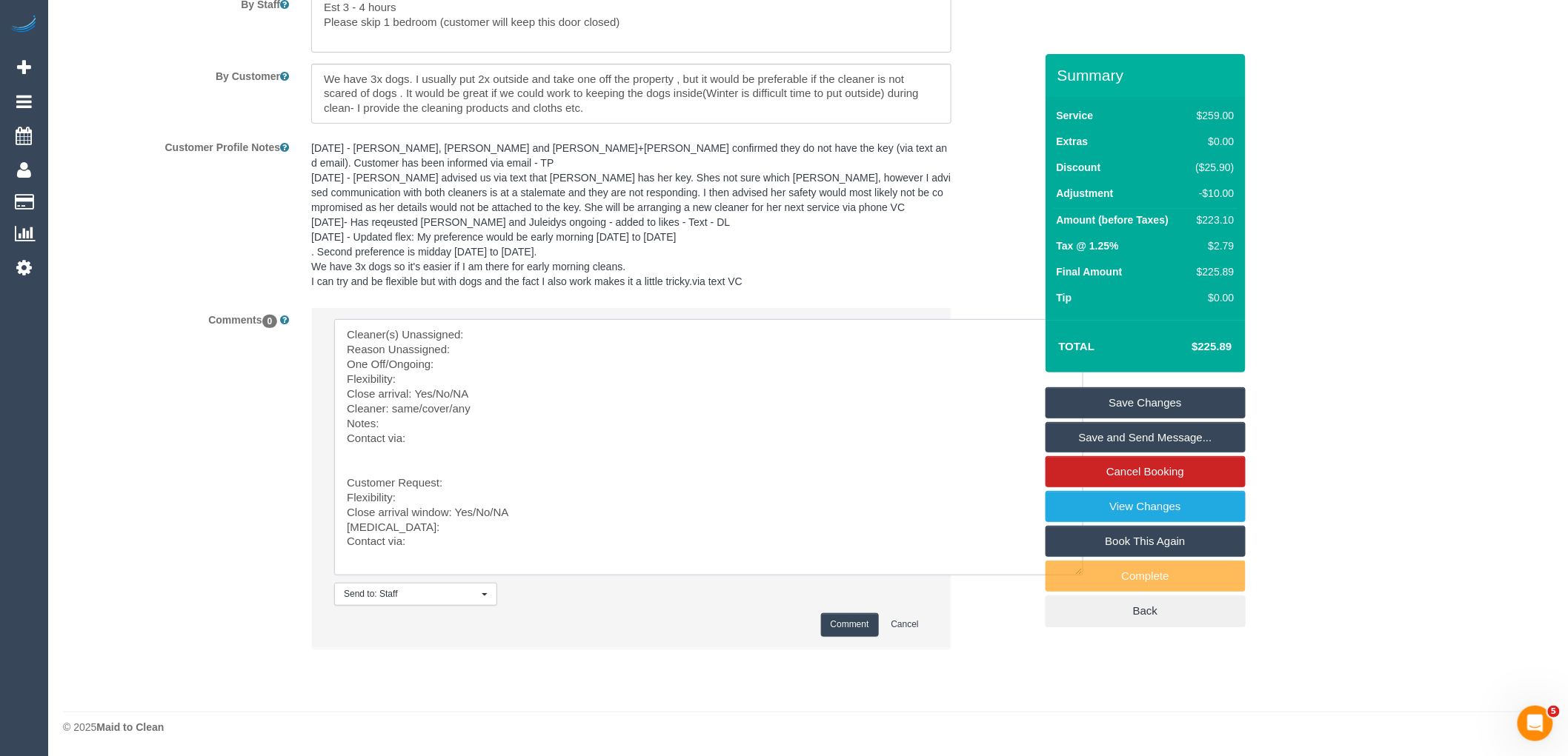
click at [510, 337] on textarea at bounding box center [708, 447] width 749 height 256
paste textarea "(2) [PERSON_NAME] (+ [PERSON_NAME]) (C)"
drag, startPoint x: 386, startPoint y: 454, endPoint x: 583, endPoint y: 701, distance: 315.9
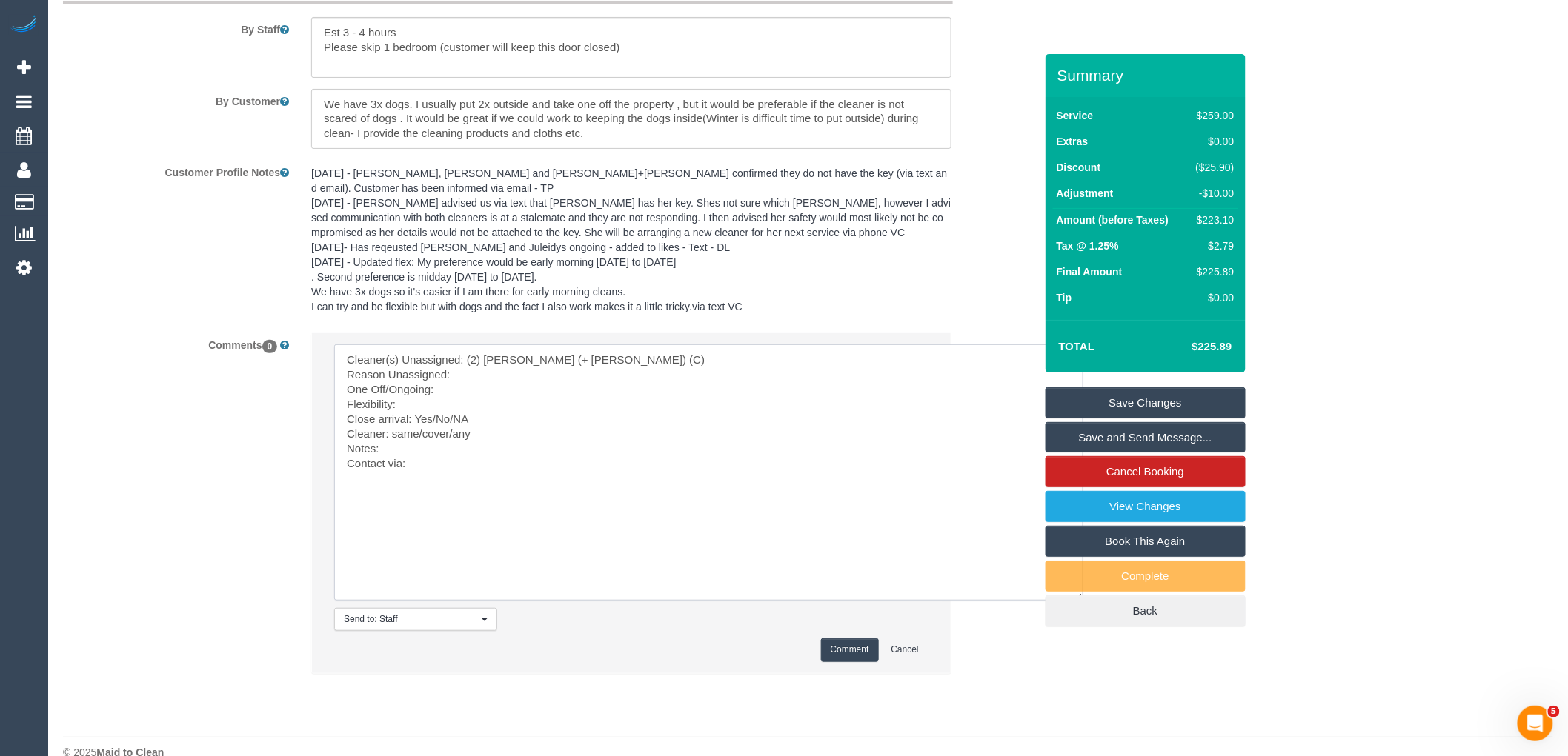
scroll to position [2405, 0]
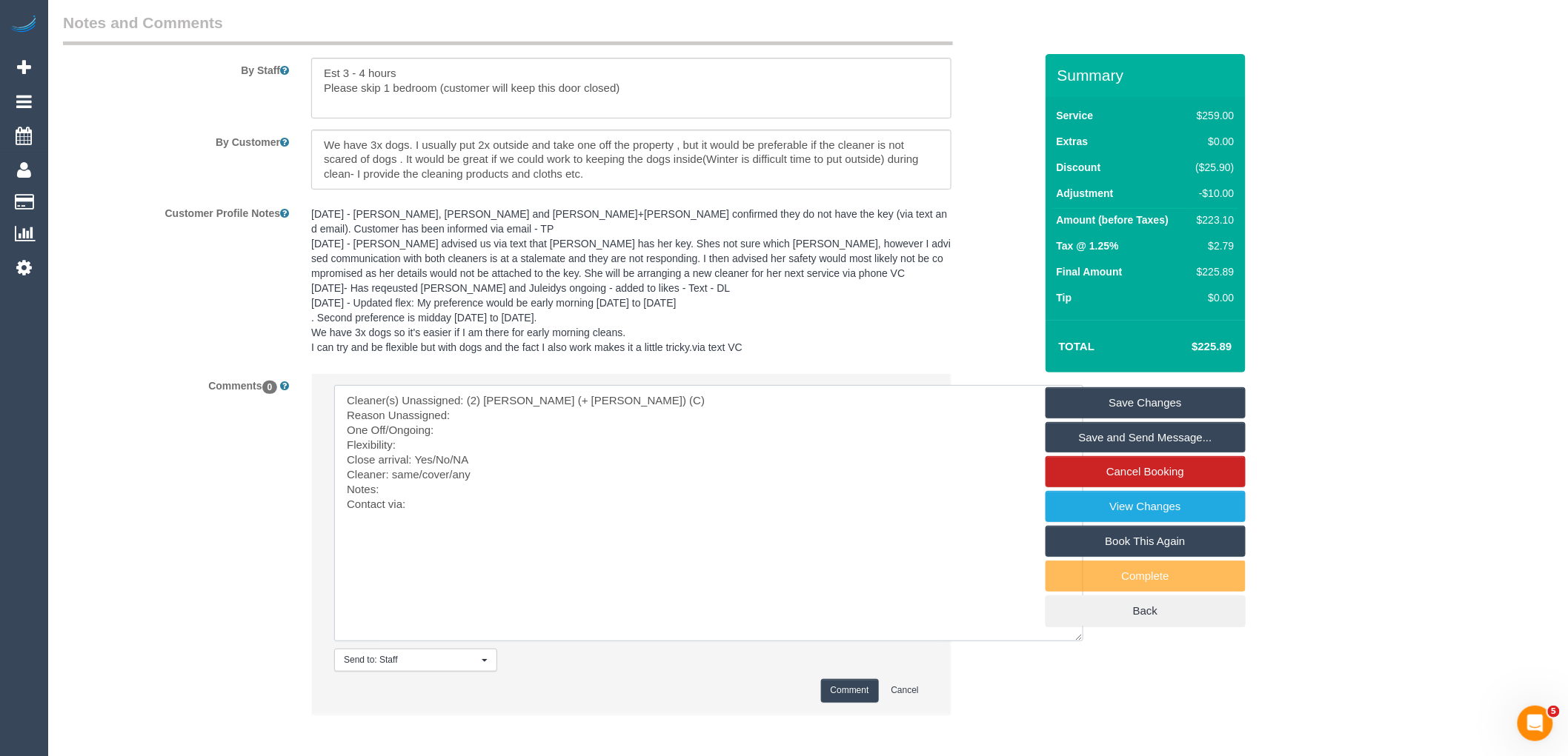
click at [487, 438] on textarea at bounding box center [708, 513] width 749 height 256
click at [487, 449] on textarea at bounding box center [708, 513] width 749 height 256
click at [456, 461] on textarea at bounding box center [708, 513] width 749 height 256
drag, startPoint x: 479, startPoint y: 478, endPoint x: 431, endPoint y: 475, distance: 48.1
click at [431, 475] on textarea at bounding box center [708, 513] width 749 height 256
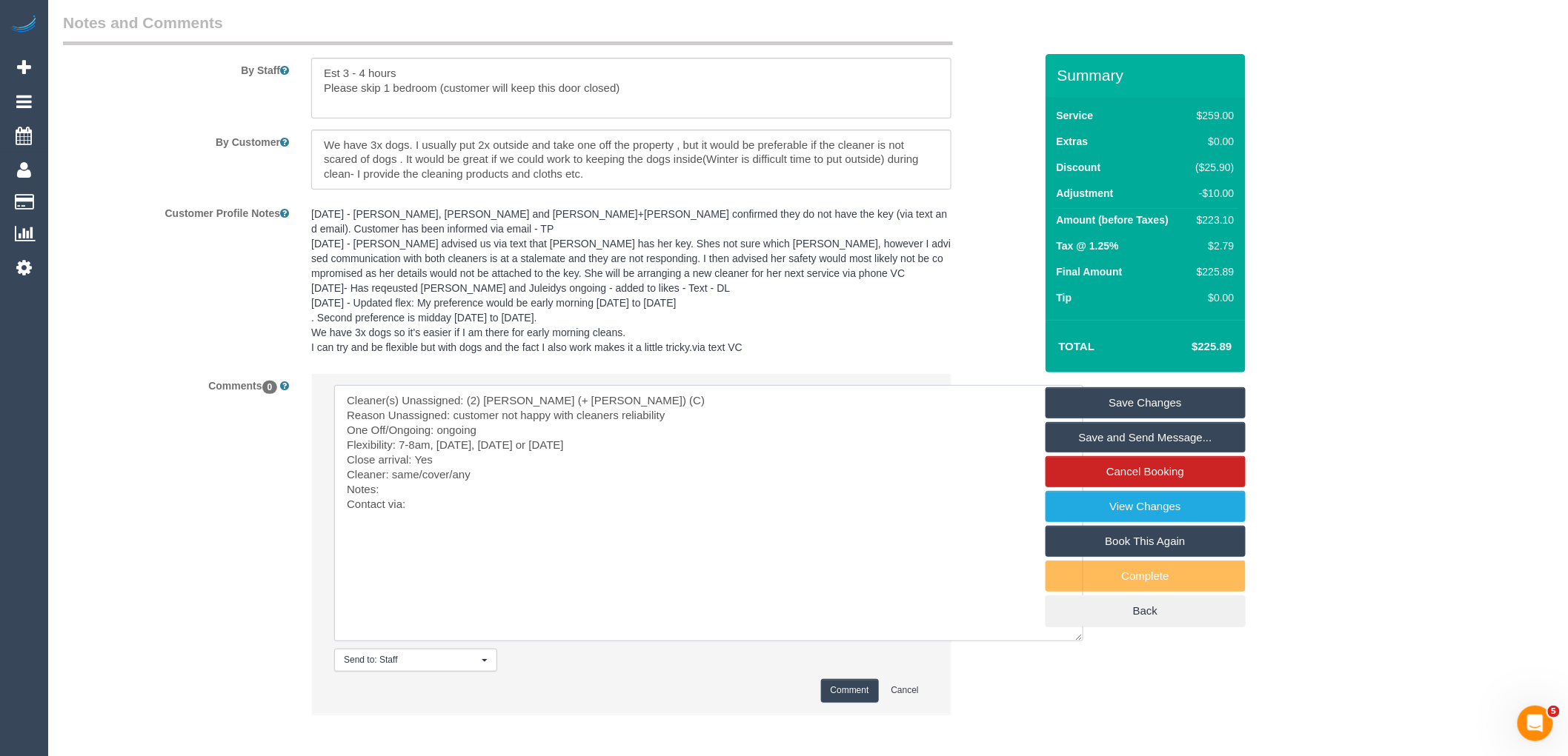
click at [658, 455] on textarea at bounding box center [708, 513] width 749 height 256
drag, startPoint x: 454, startPoint y: 488, endPoint x: 391, endPoint y: 491, distance: 63.1
click at [391, 491] on textarea at bounding box center [708, 513] width 749 height 256
click at [479, 493] on textarea at bounding box center [708, 513] width 749 height 256
click at [435, 513] on textarea at bounding box center [708, 513] width 749 height 256
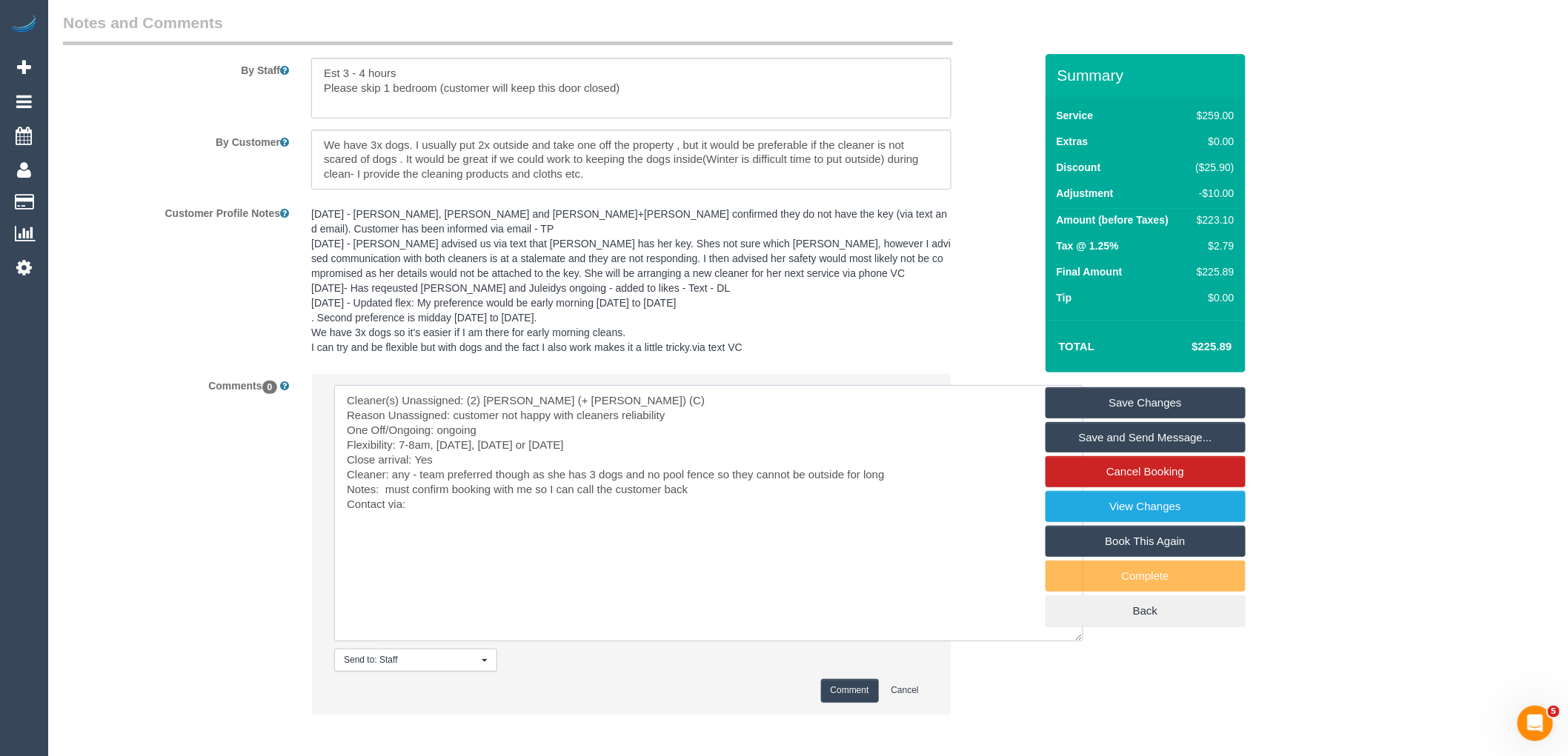
click at [425, 515] on textarea at bounding box center [708, 513] width 749 height 256
type textarea "Cleaner(s) Unassigned: (2) [PERSON_NAME] (+ [PERSON_NAME]) (C) Reason Unassigne…"
click at [843, 703] on button "Comment" at bounding box center [850, 691] width 58 height 23
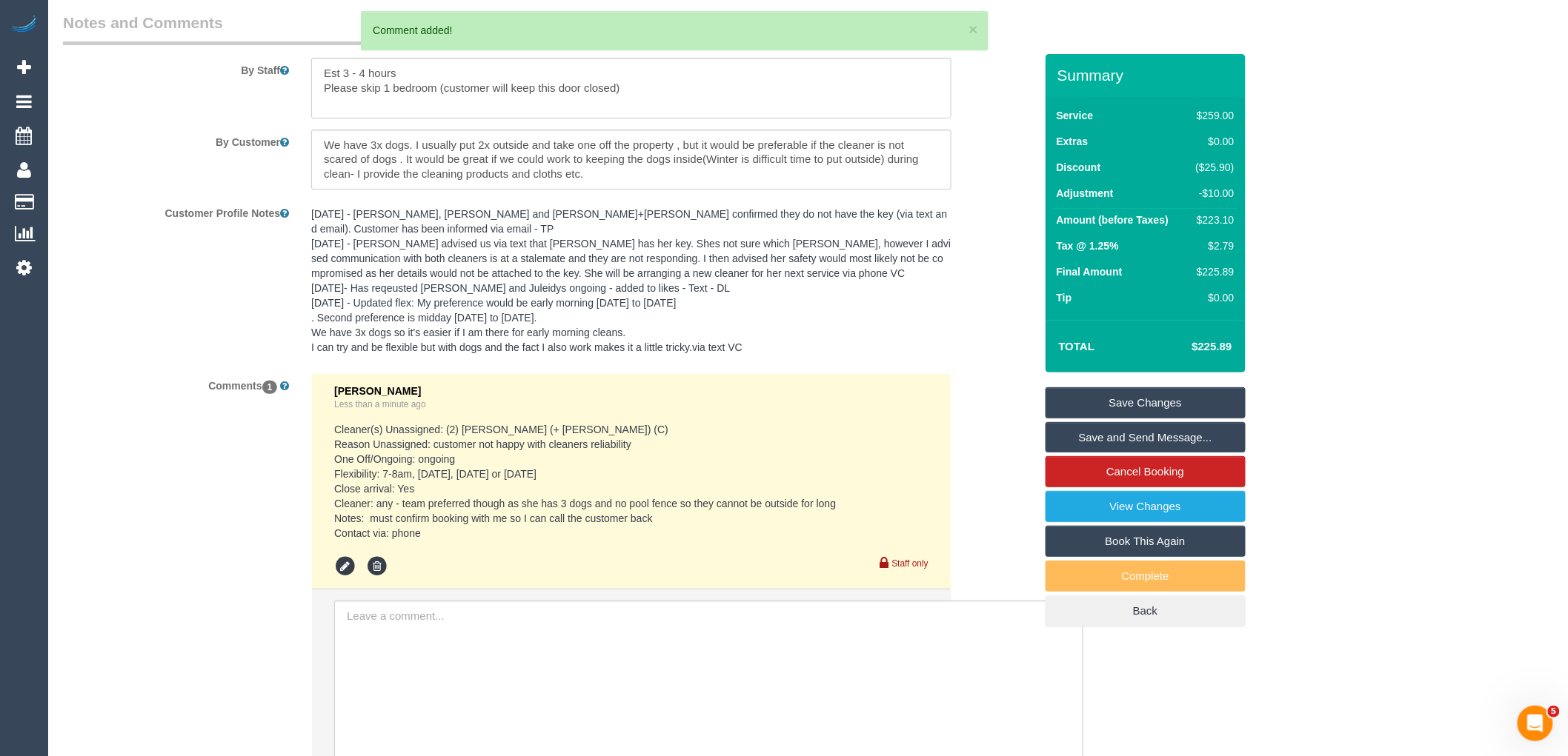
scroll to position [2322, 0]
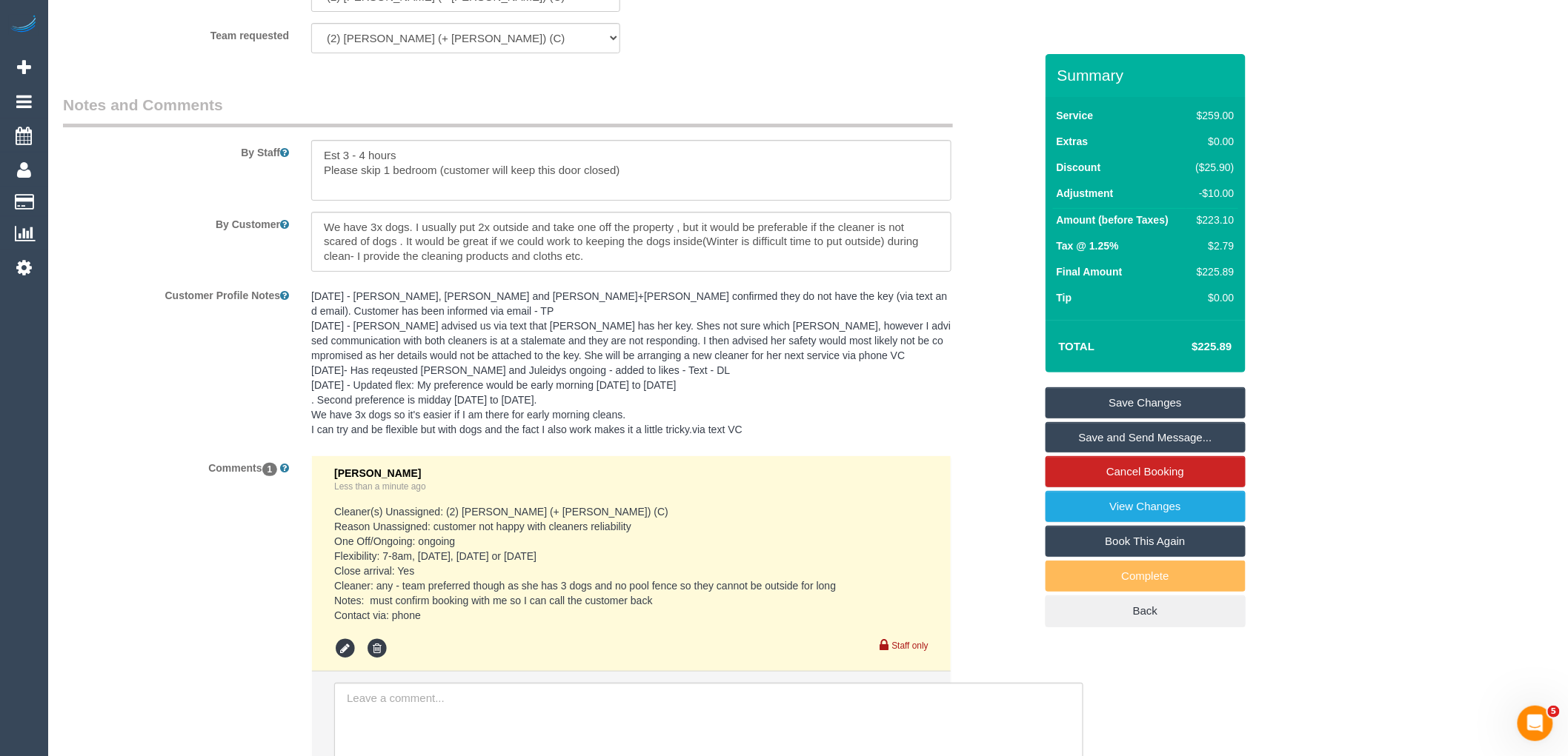
click at [364, 312] on pre "21/12/23 - Juan A, Juan C and Kevin+Juleidys confirmed they do not have the key…" at bounding box center [631, 363] width 640 height 148
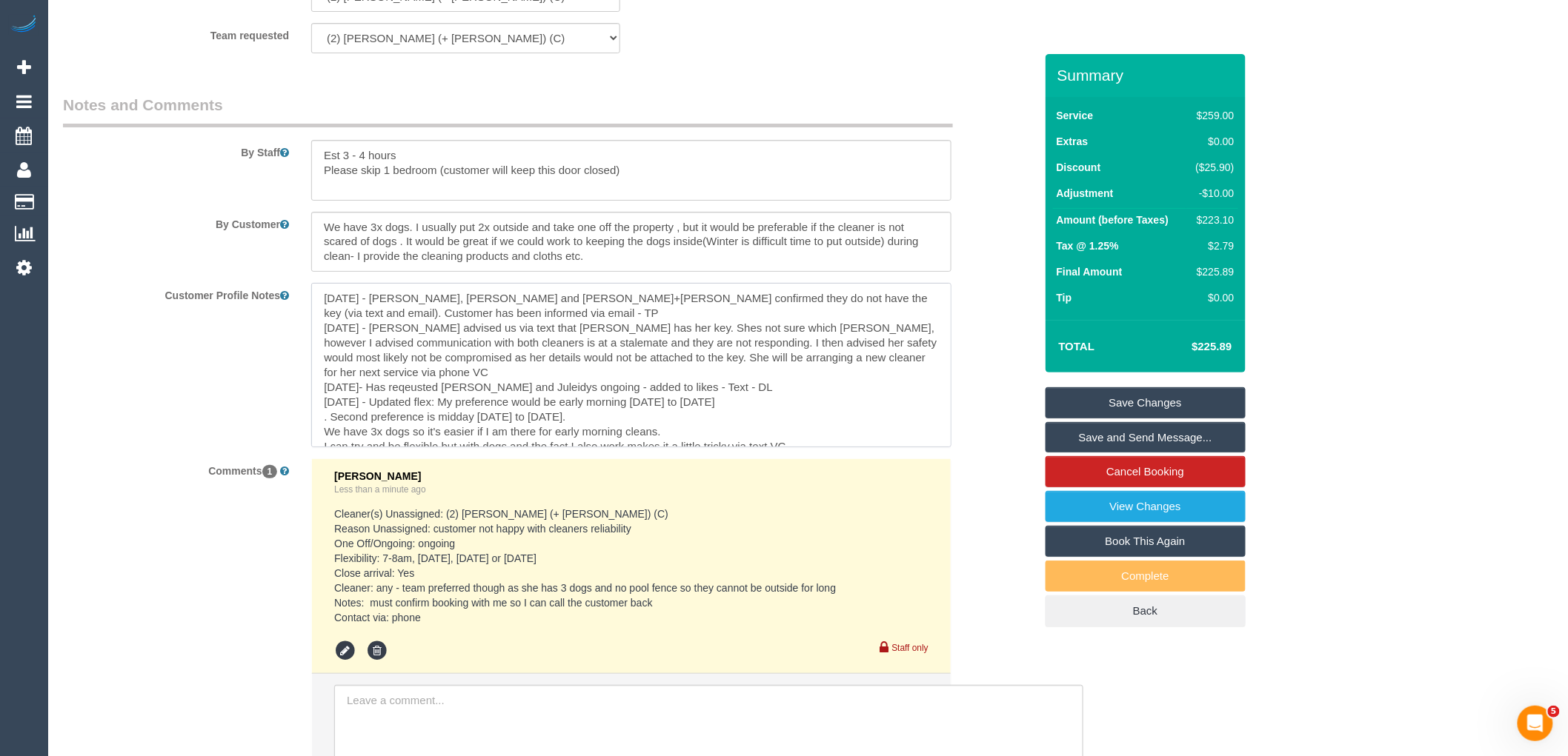
click at [312, 308] on textarea "21/12/23 - Juan A, Juan C and Kevin+Juleidys confirmed they do not have the key…" at bounding box center [631, 365] width 640 height 164
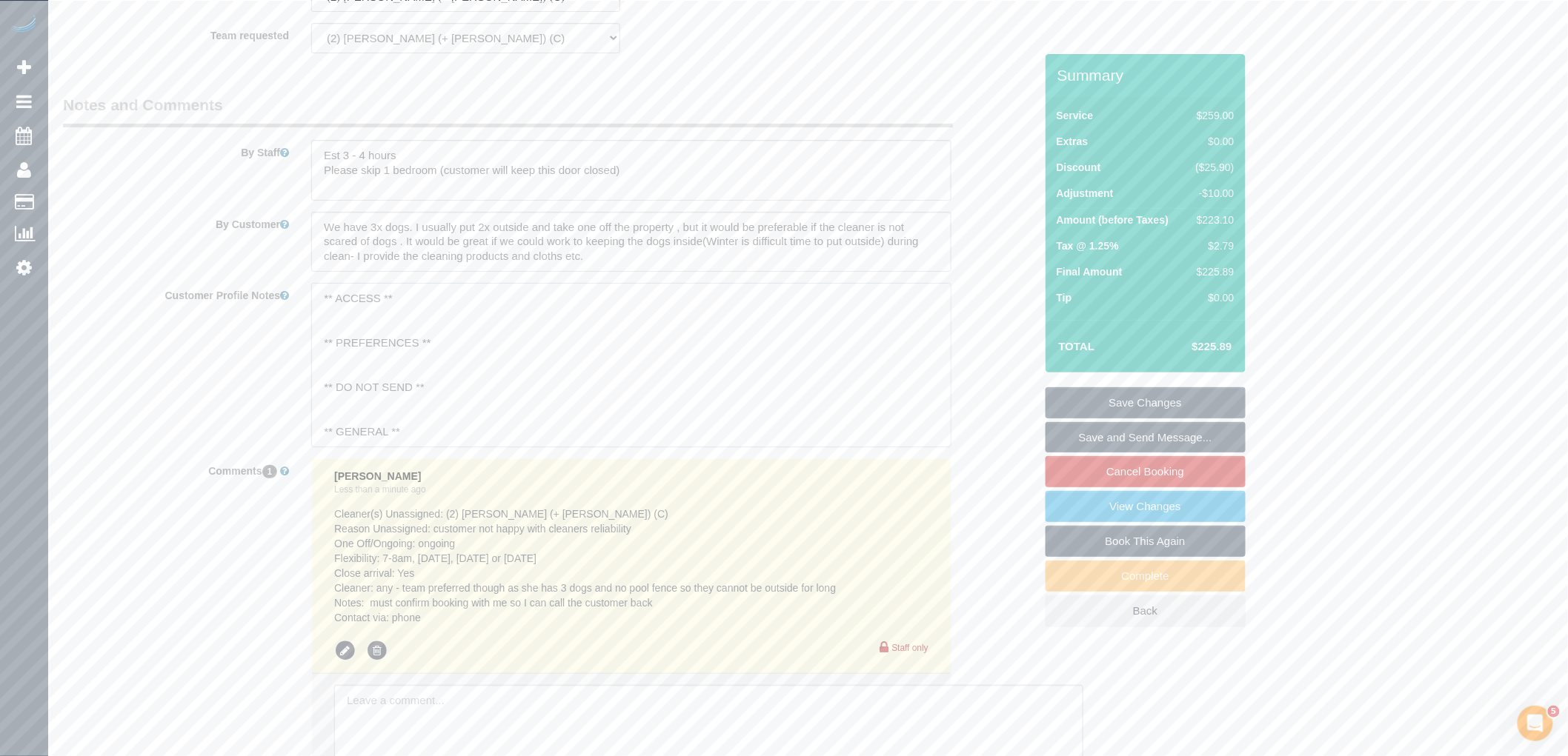
click at [320, 308] on textarea "** ACCESS ** ** PREFERENCES ** ** DO NOT SEND ** ** GENERAL ** ** BILLING/INVOI…" at bounding box center [631, 365] width 640 height 164
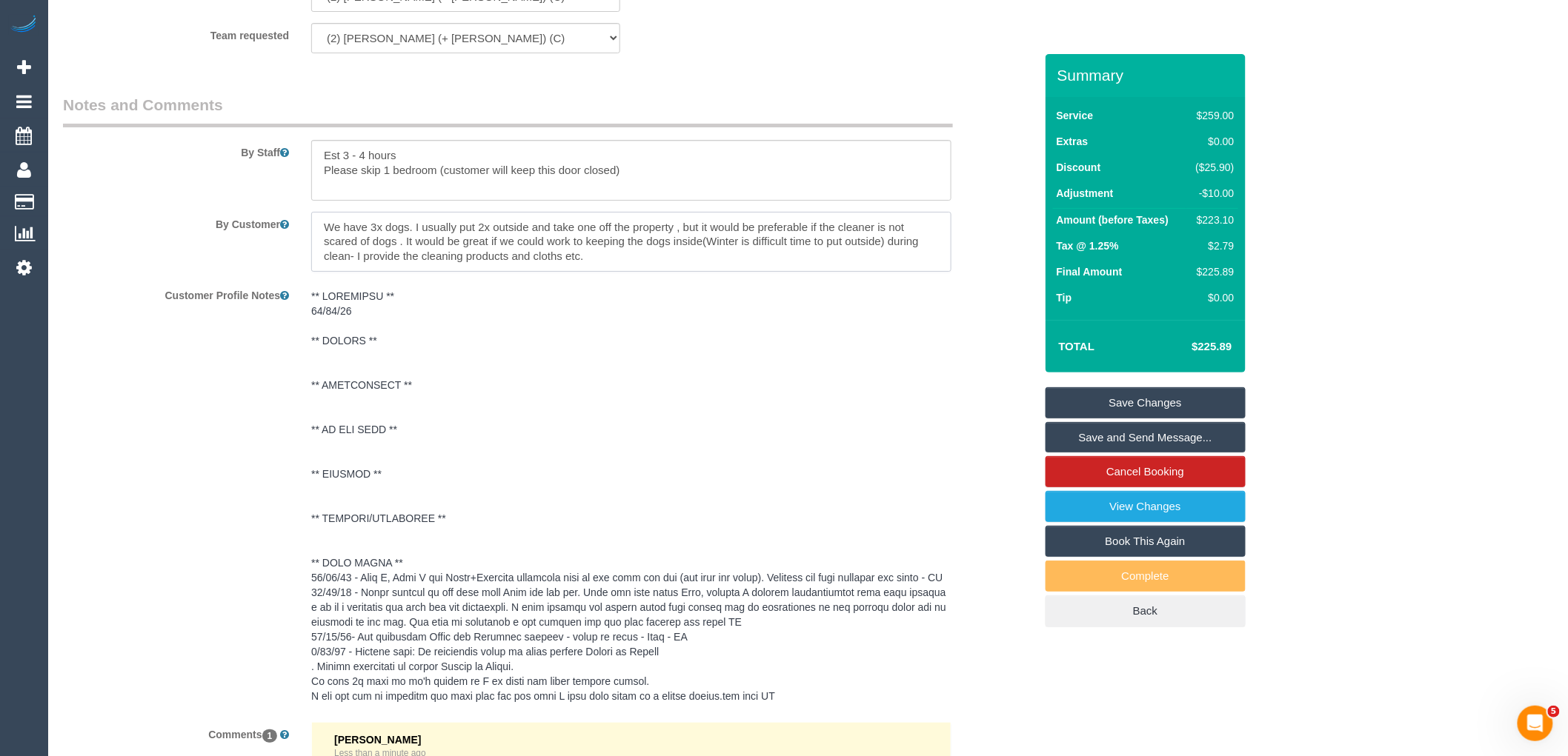
drag, startPoint x: 351, startPoint y: 272, endPoint x: 317, endPoint y: 243, distance: 44.7
click at [317, 243] on textarea at bounding box center [631, 243] width 640 height 61
click at [404, 326] on pre at bounding box center [631, 497] width 640 height 415
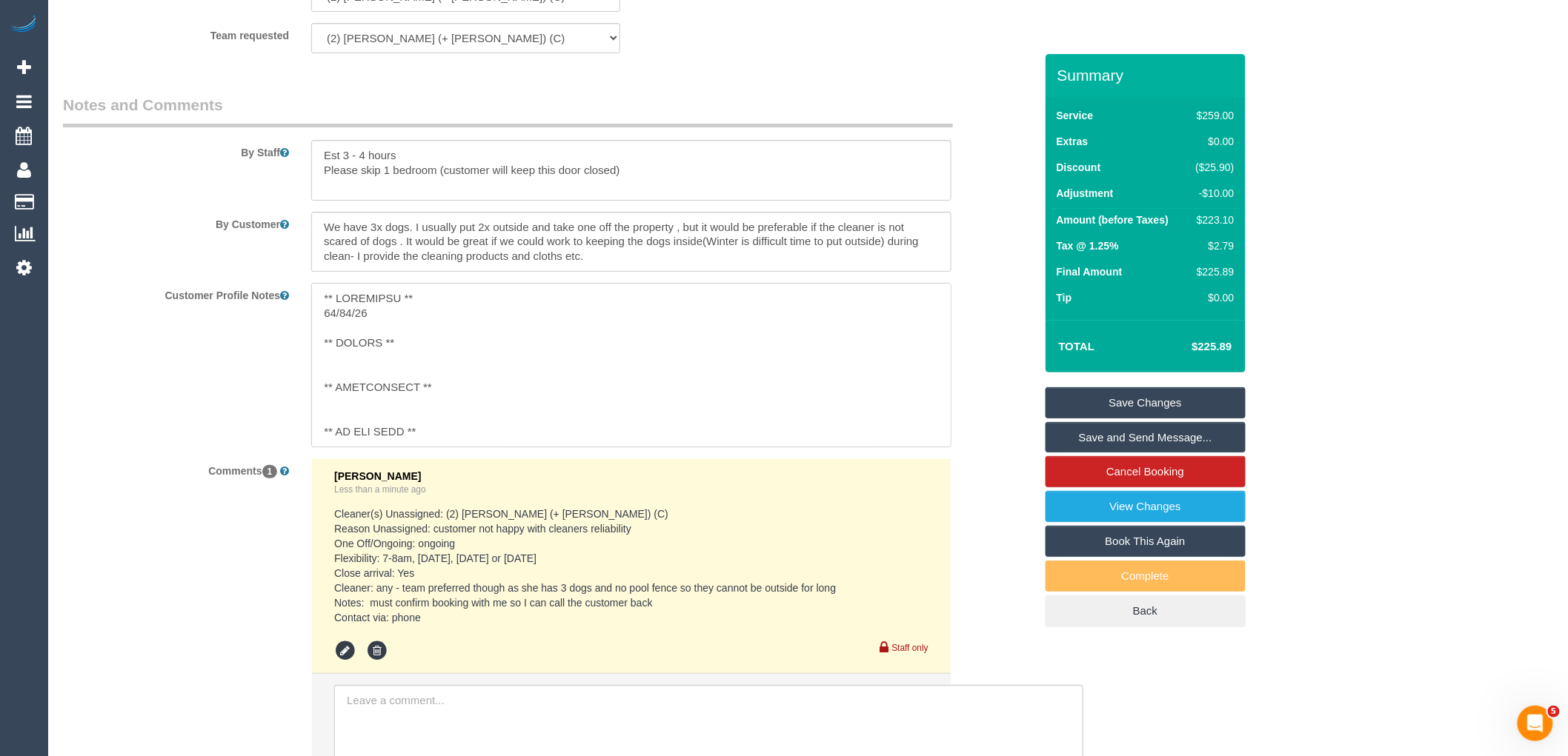
click at [400, 324] on textarea at bounding box center [631, 365] width 640 height 164
paste textarea "We have 3x dogs. I usually put 2x outside and take one off the property , but i…"
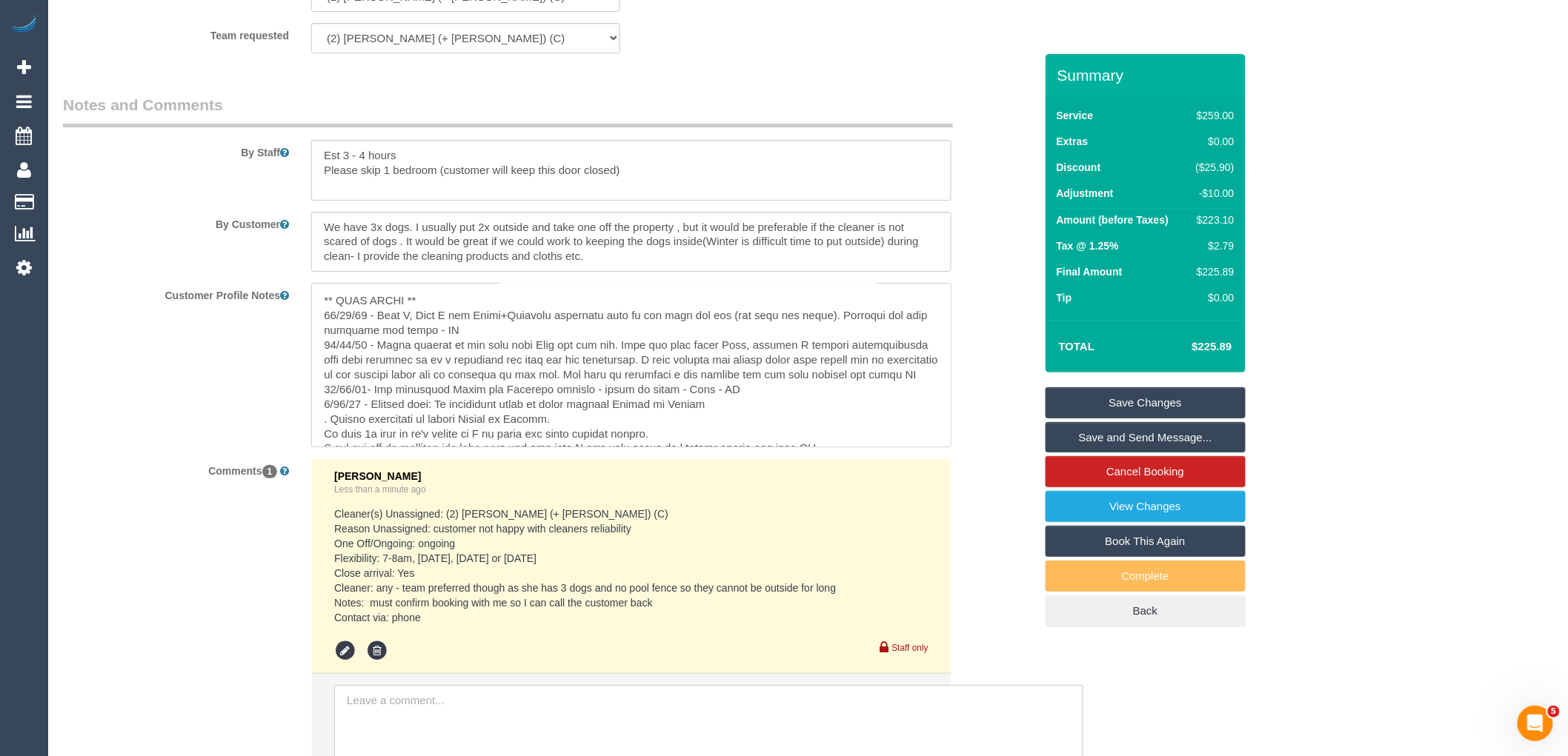
scroll to position [324, 0]
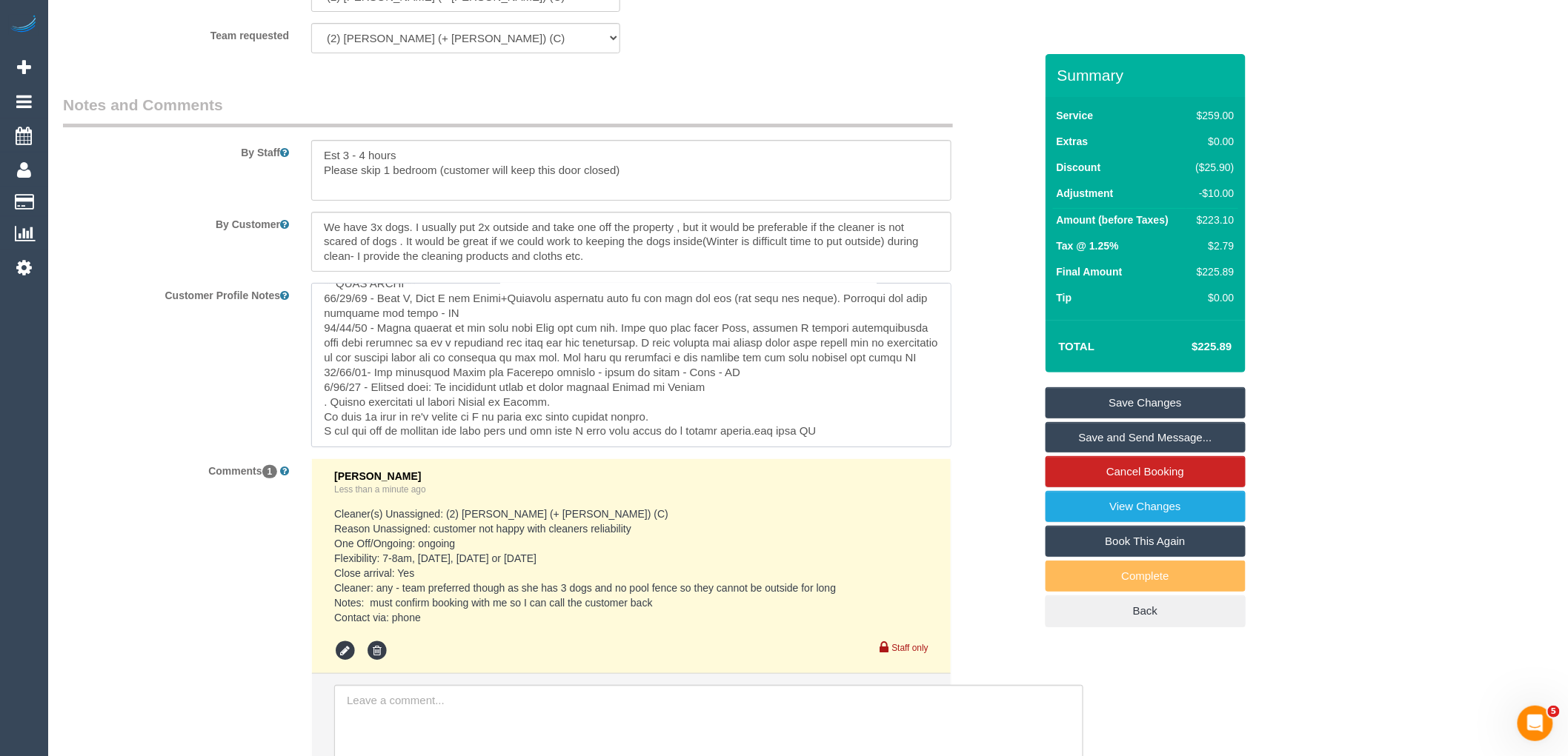
drag, startPoint x: 322, startPoint y: 375, endPoint x: 412, endPoint y: 375, distance: 90.0
click at [412, 375] on textarea at bounding box center [631, 365] width 640 height 164
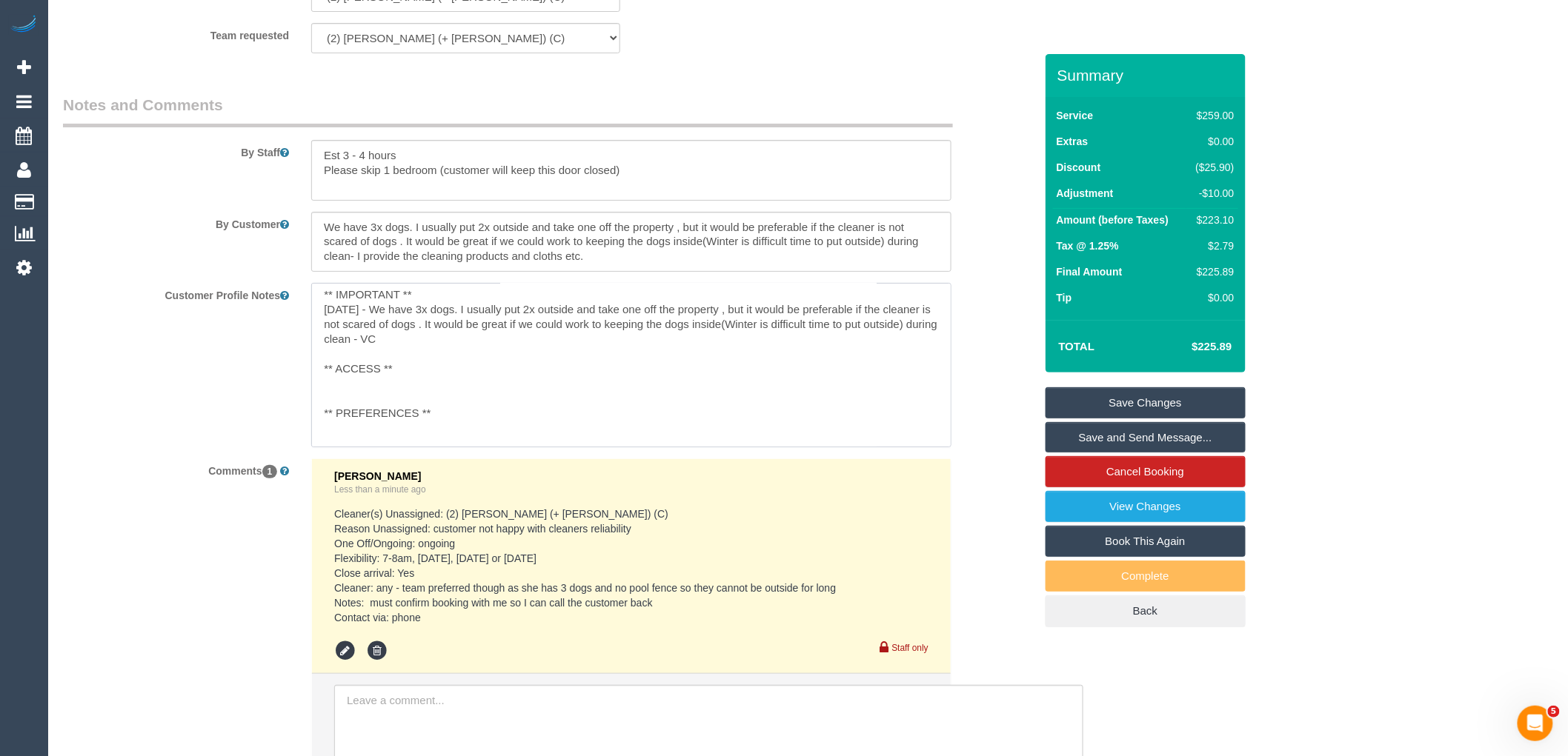
click at [367, 399] on textarea "** IMPORTANT ** 22/09/25 - We have 3x dogs. I usually put 2x outside and take o…" at bounding box center [631, 365] width 640 height 164
paste textarea "21/12/23 - Juan A, Juan C and Kevin+Juleidys confirmed they do not have the key…"
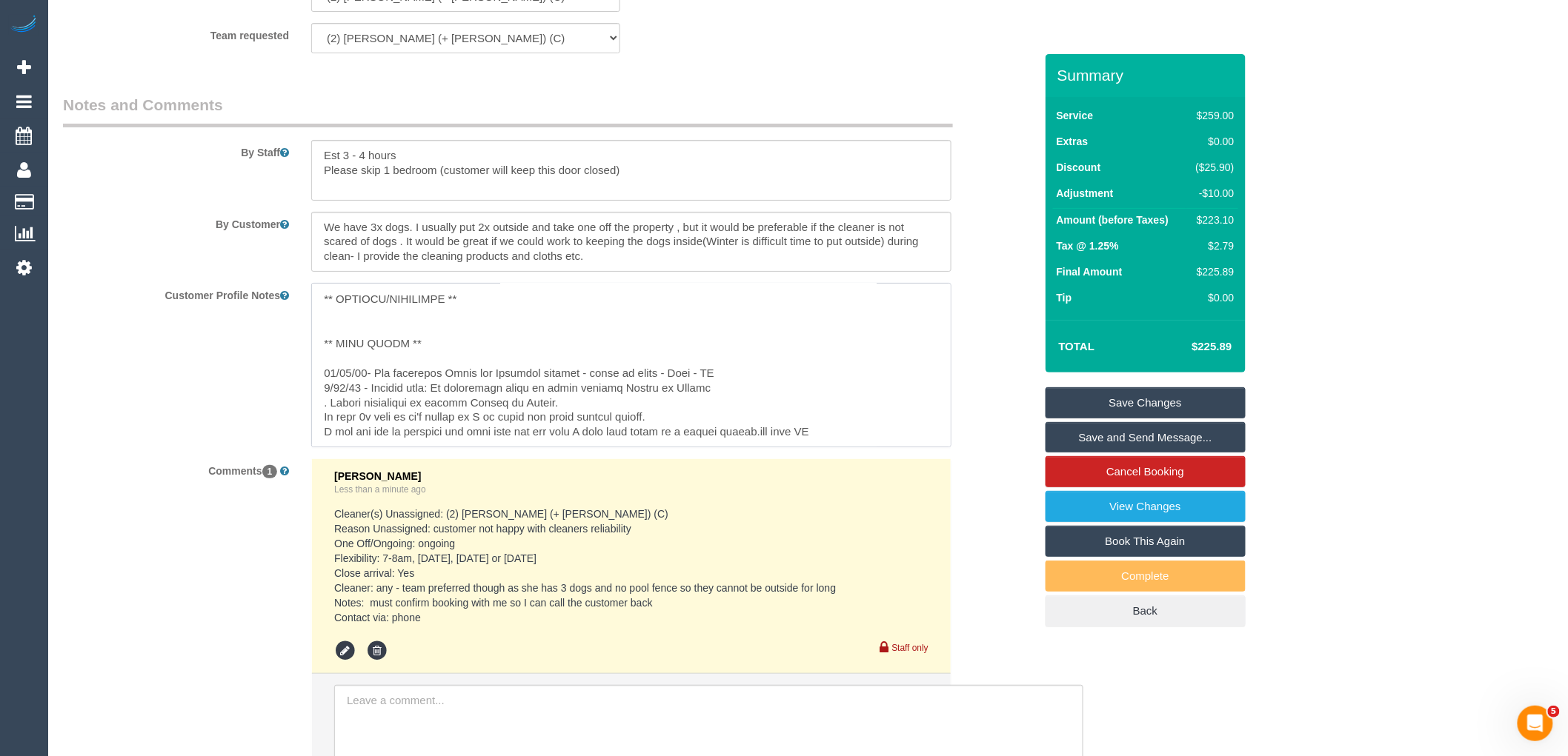
drag, startPoint x: 613, startPoint y: 416, endPoint x: 320, endPoint y: 388, distance: 294.3
click at [320, 388] on textarea at bounding box center [631, 365] width 640 height 164
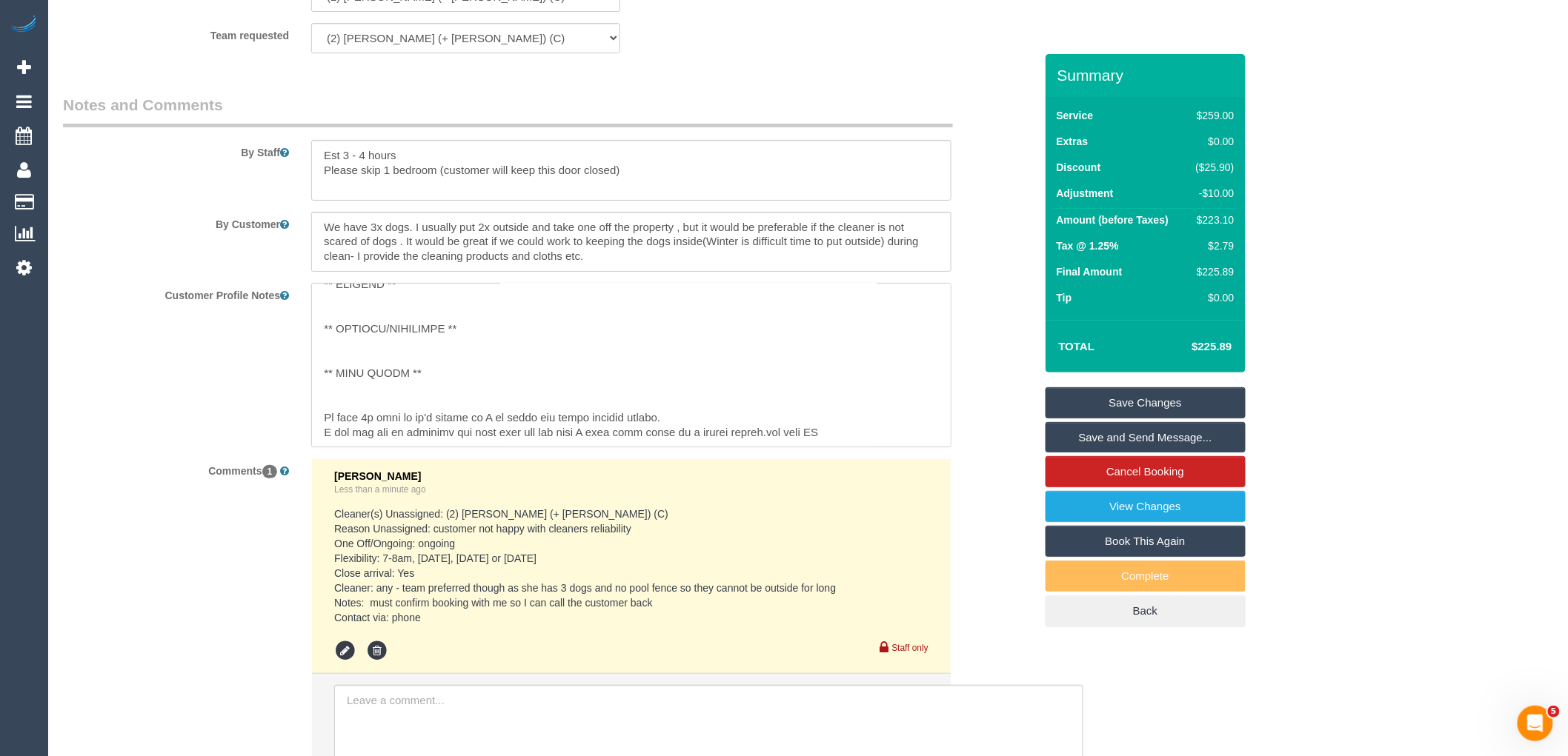
scroll to position [130, 0]
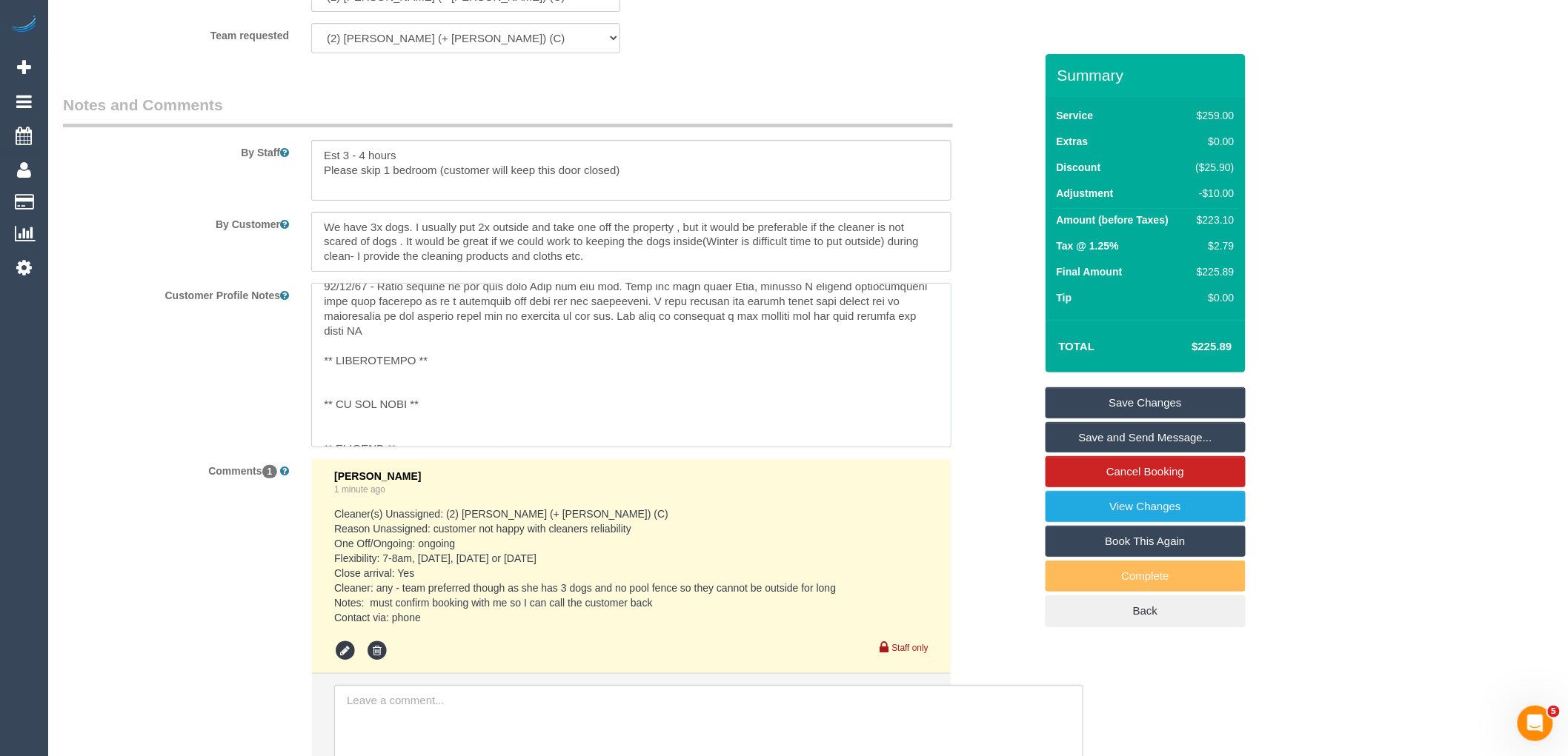
click at [365, 385] on textarea at bounding box center [631, 365] width 640 height 164
paste textarea "08/12/23- Has reqeusted Kevin and Juleidys ongoing - added to likes - Text - DL…"
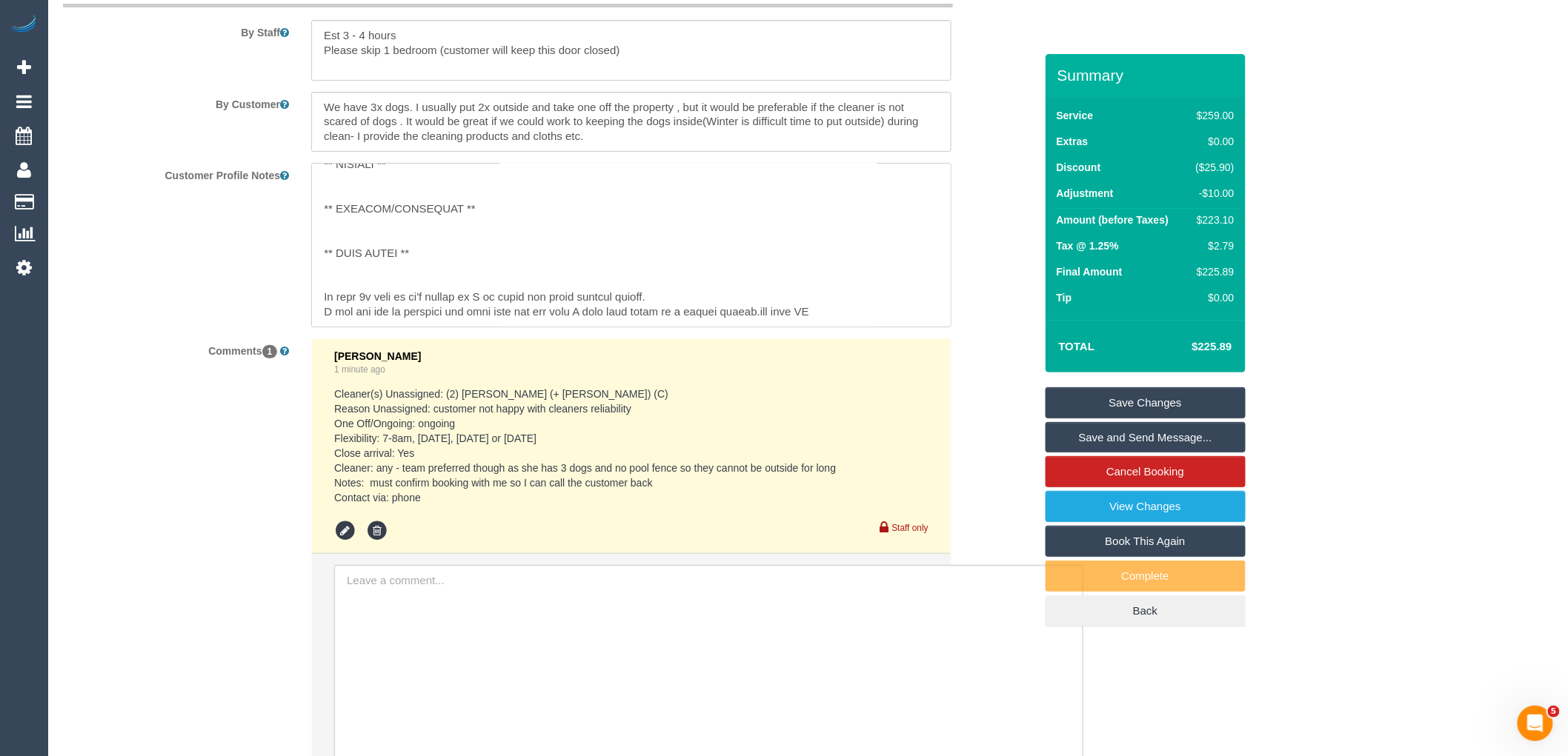
scroll to position [2405, 0]
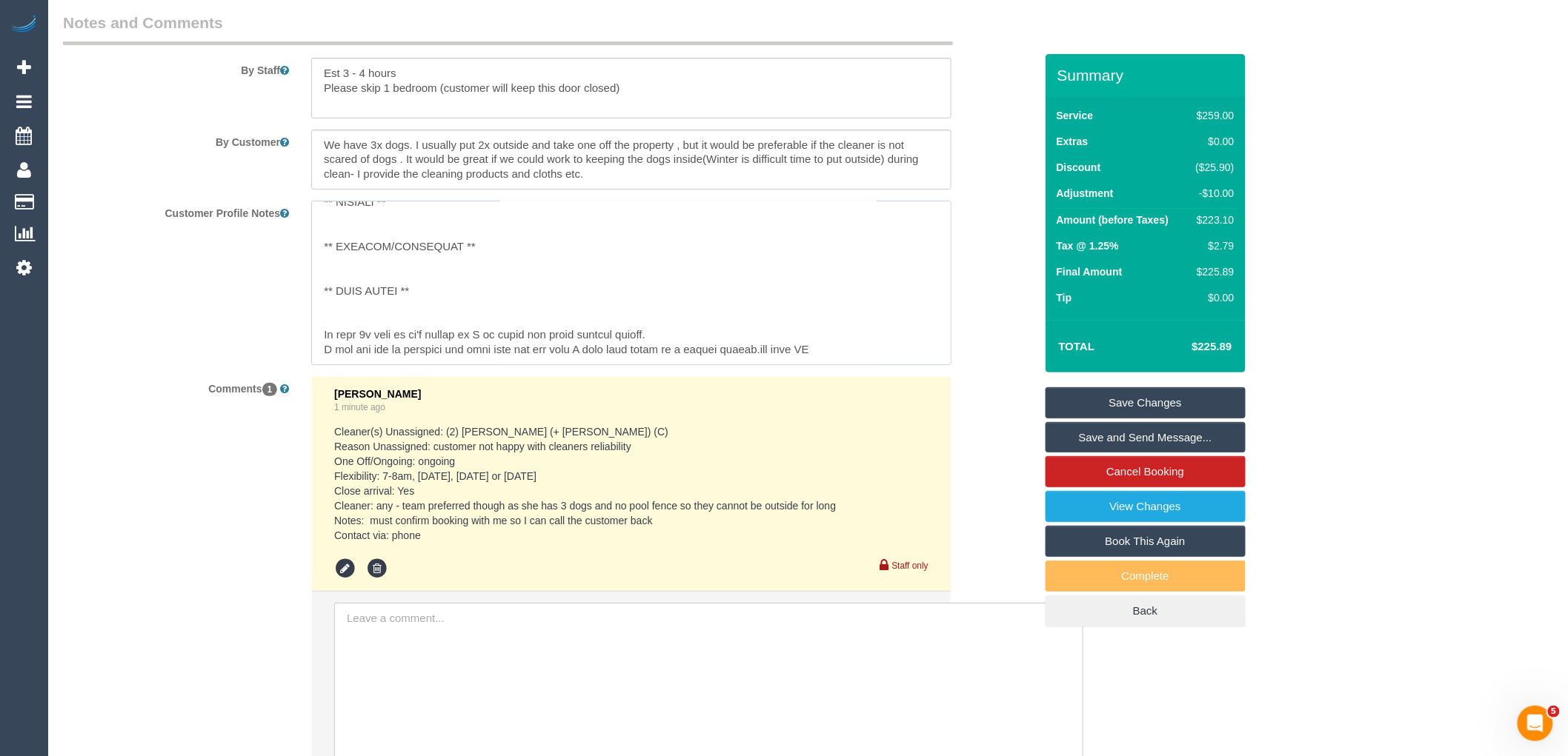
drag, startPoint x: 821, startPoint y: 363, endPoint x: 321, endPoint y: 328, distance: 501.2
click at [321, 328] on textarea at bounding box center [631, 283] width 640 height 164
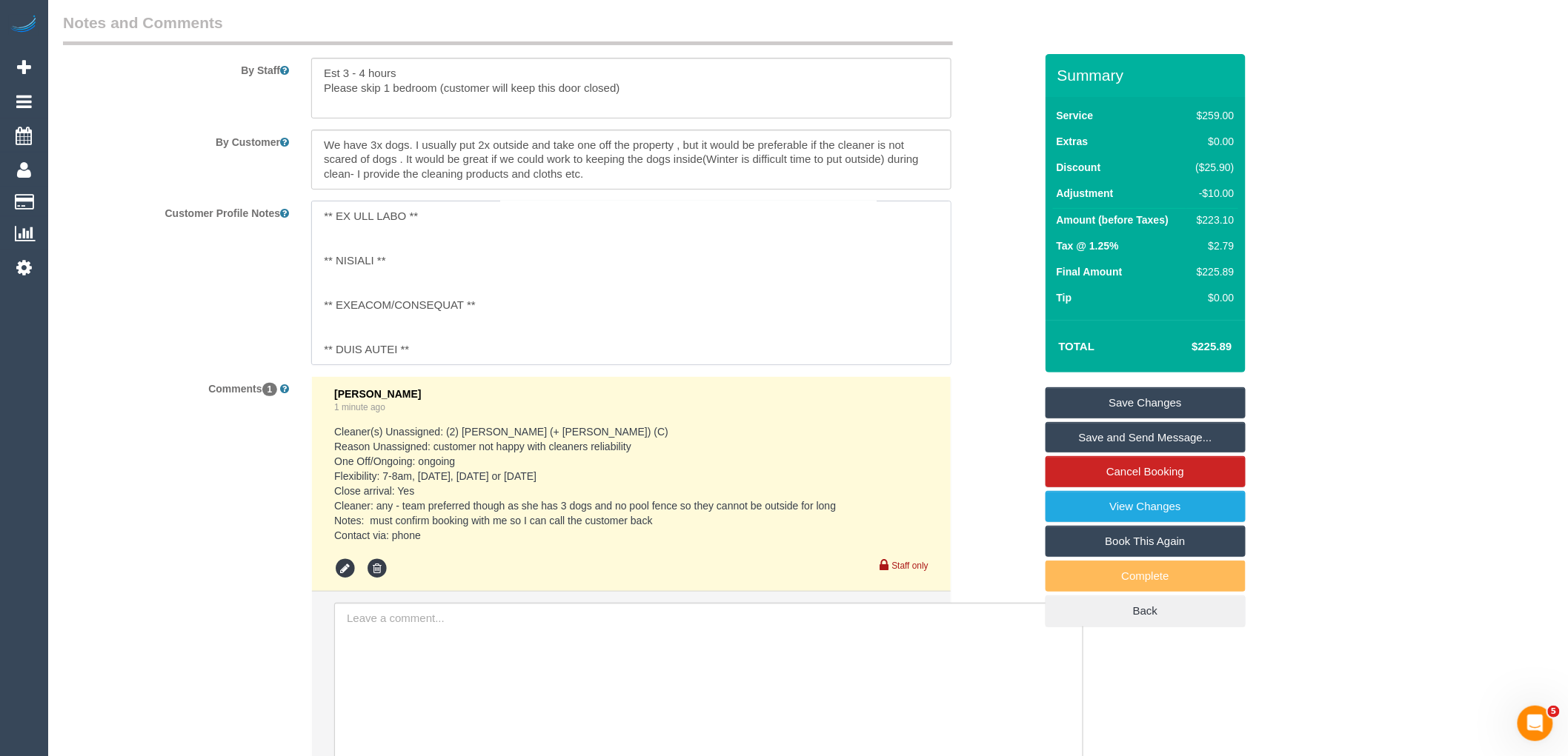
scroll to position [0, 0]
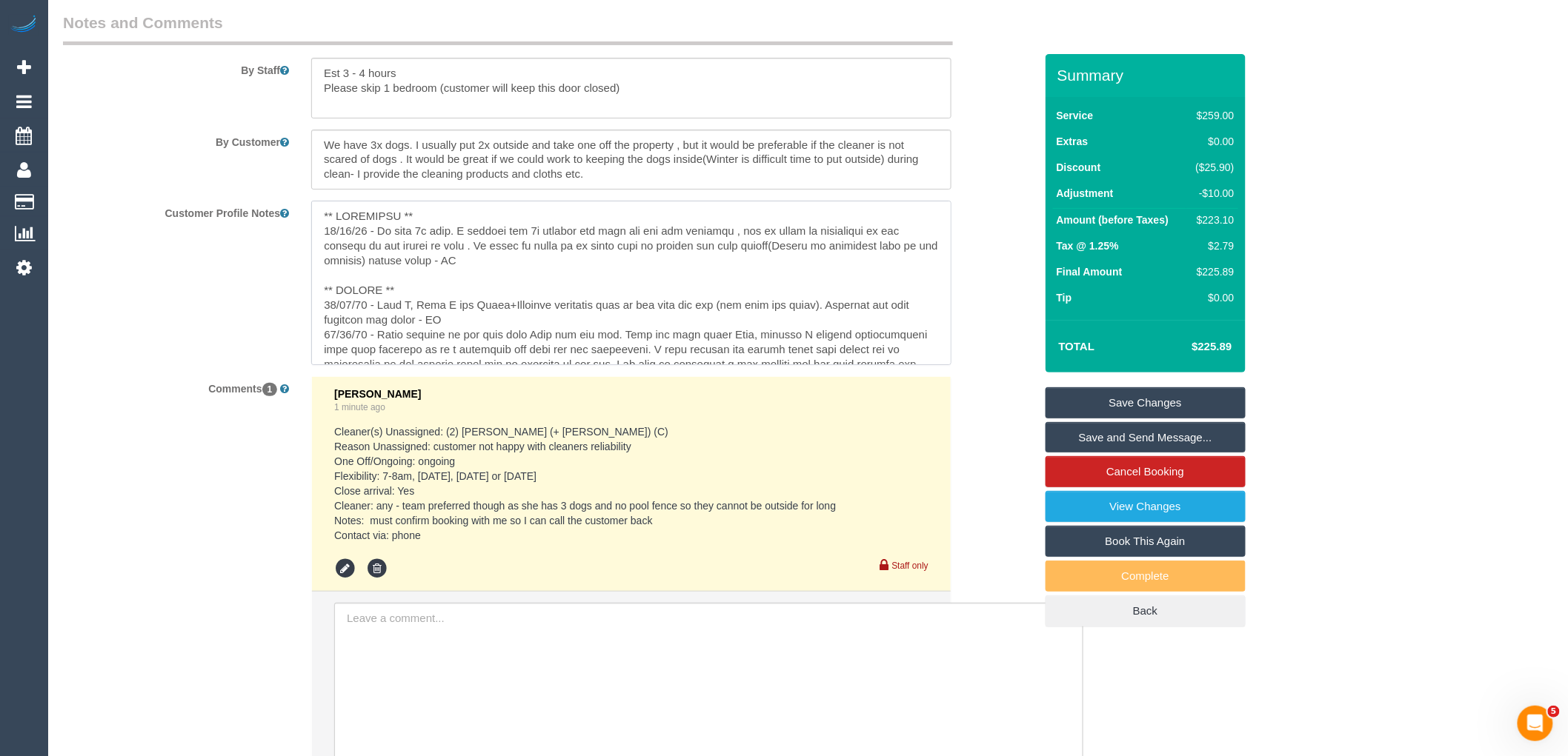
click at [480, 274] on textarea at bounding box center [631, 283] width 640 height 164
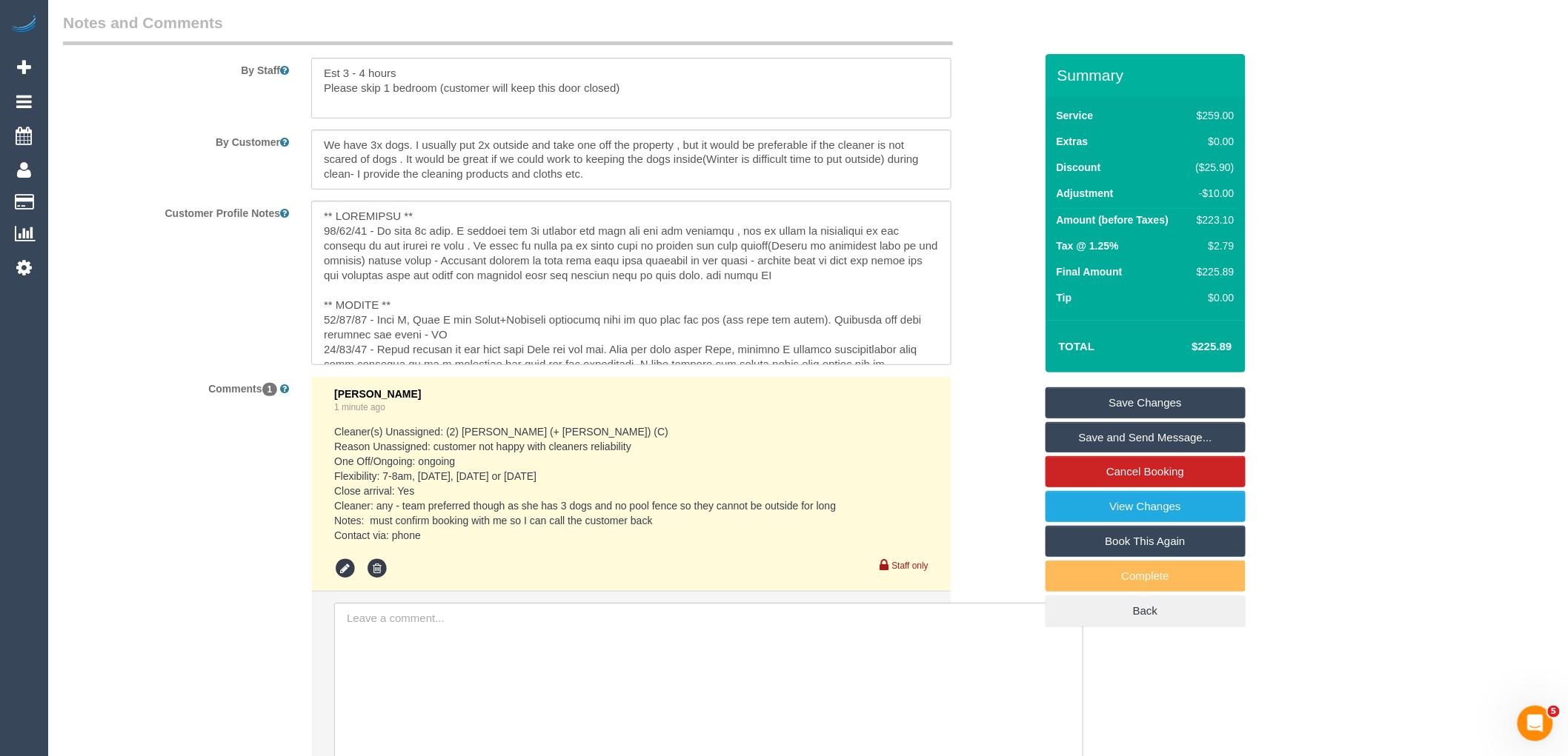
click at [1012, 397] on sui-booking-comments "By Staff By Customer Customer Profile Notes Comments 1 Vanessa Christou 1 minut…" at bounding box center [548, 449] width 971 height 875
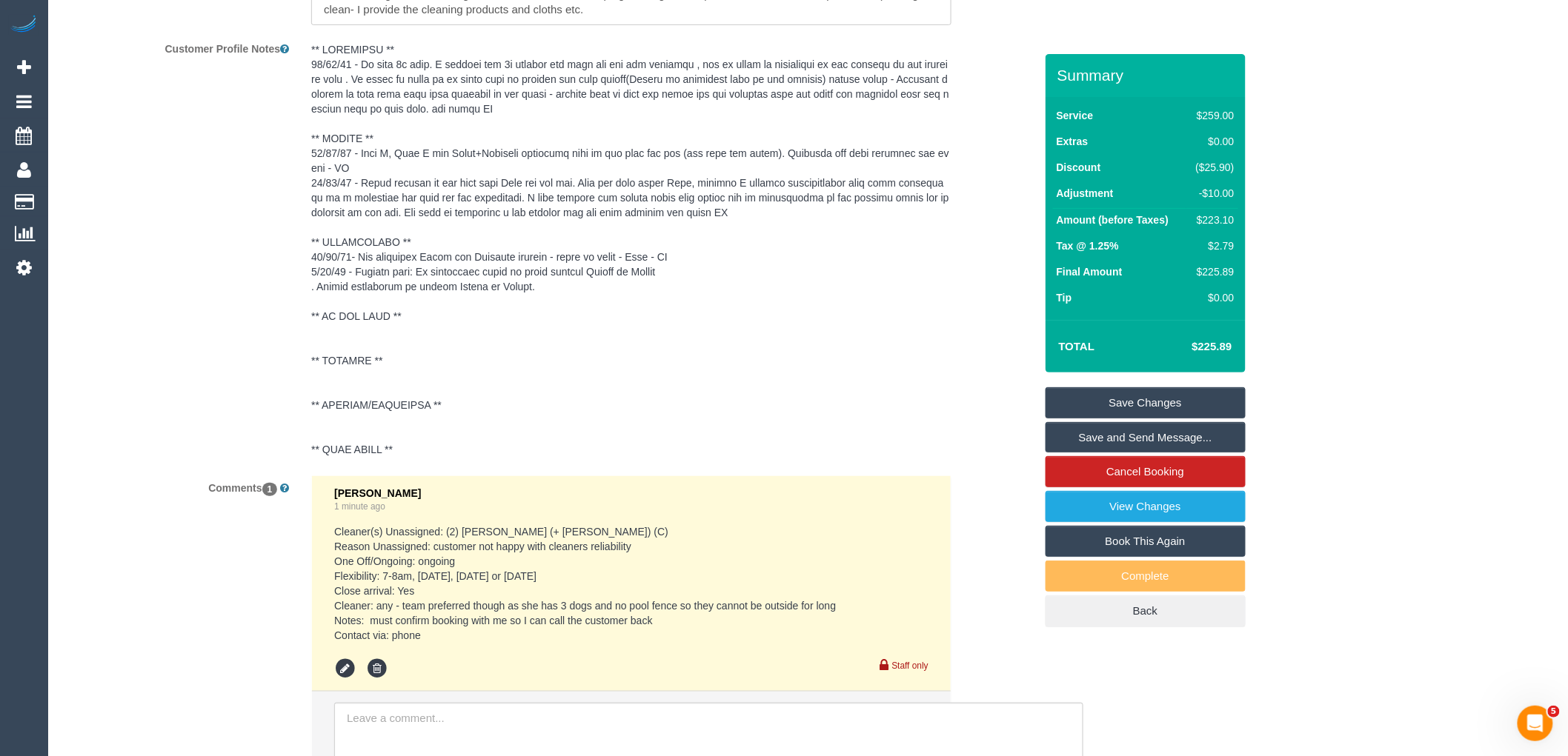
scroll to position [2405, 0]
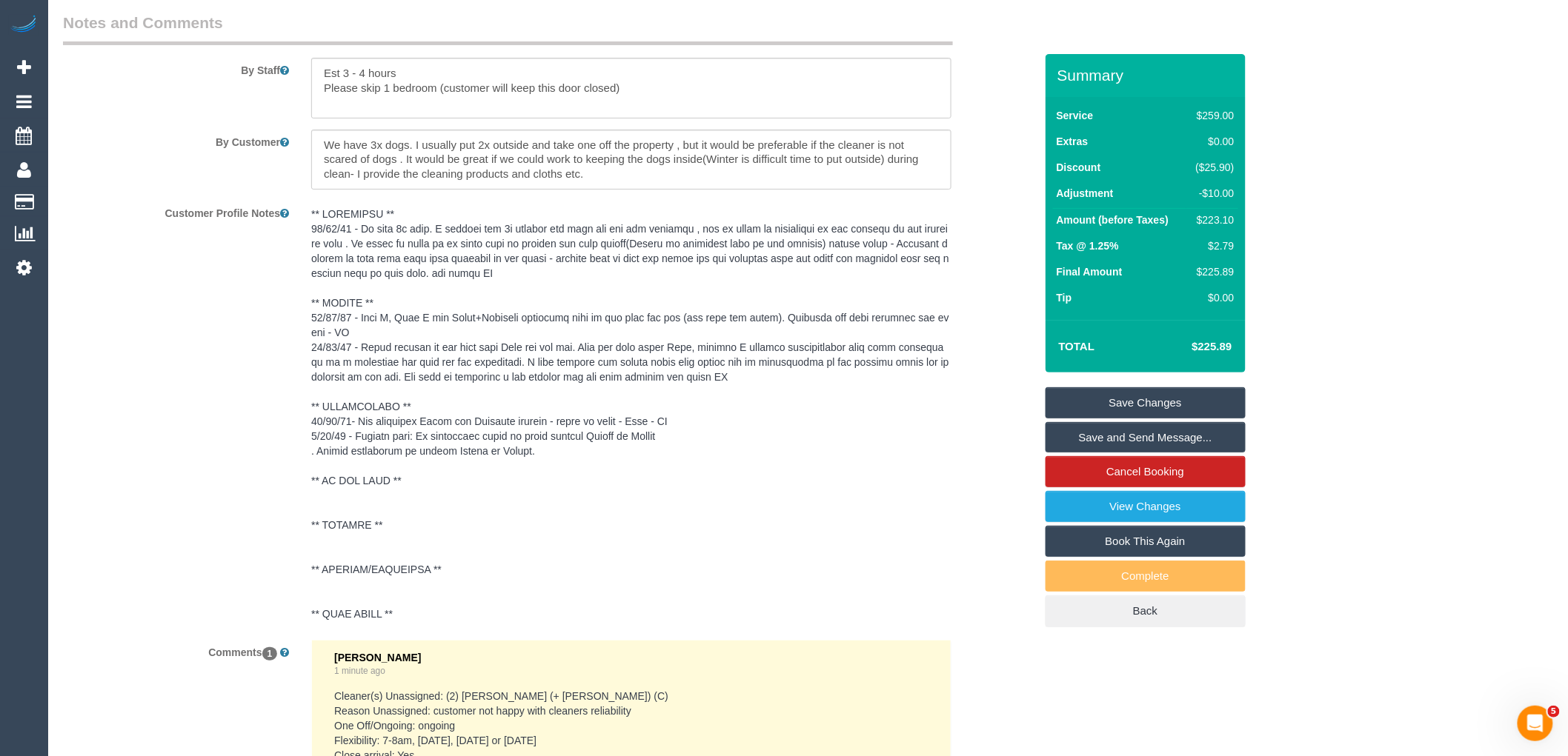
click at [397, 363] on pre at bounding box center [631, 414] width 640 height 415
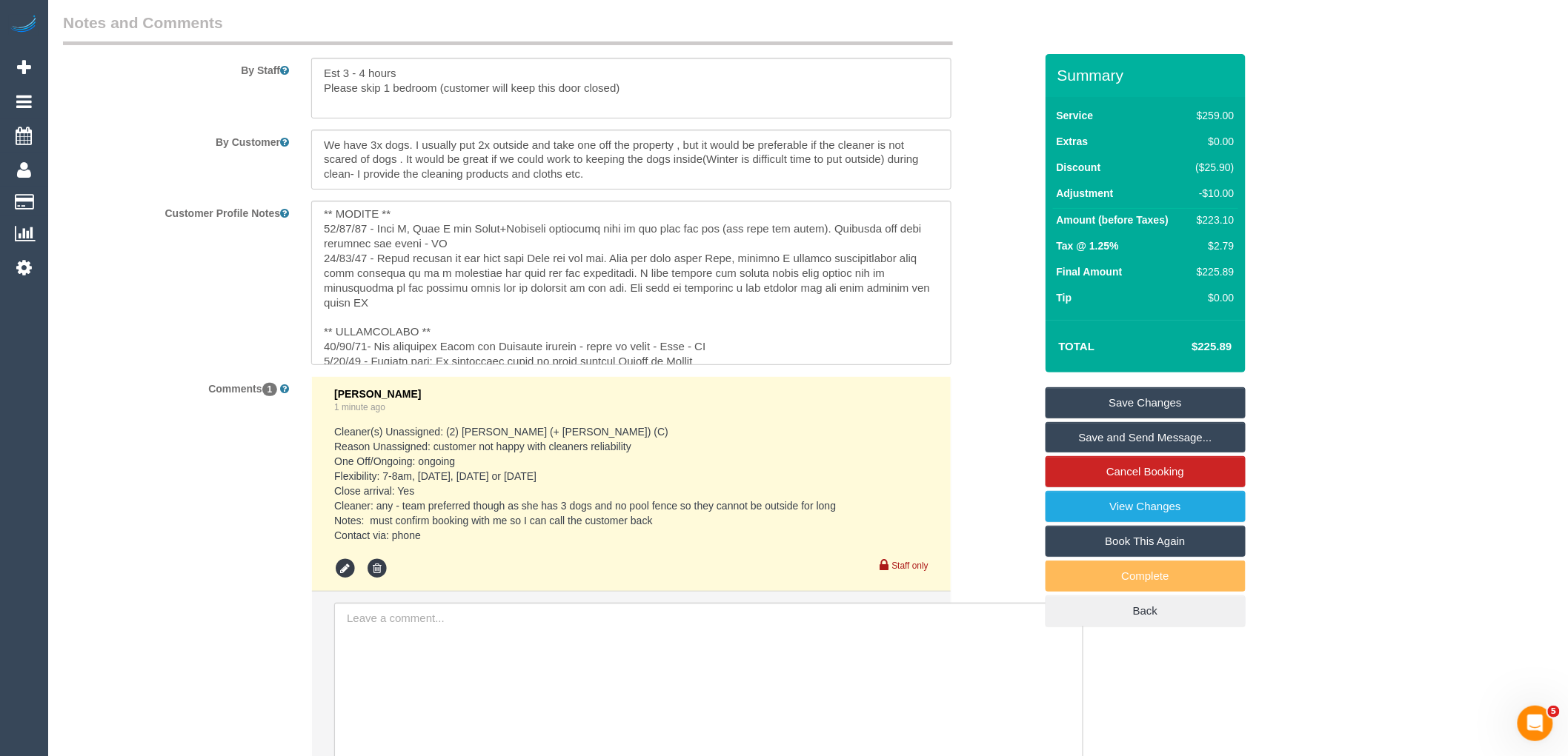
scroll to position [164, 0]
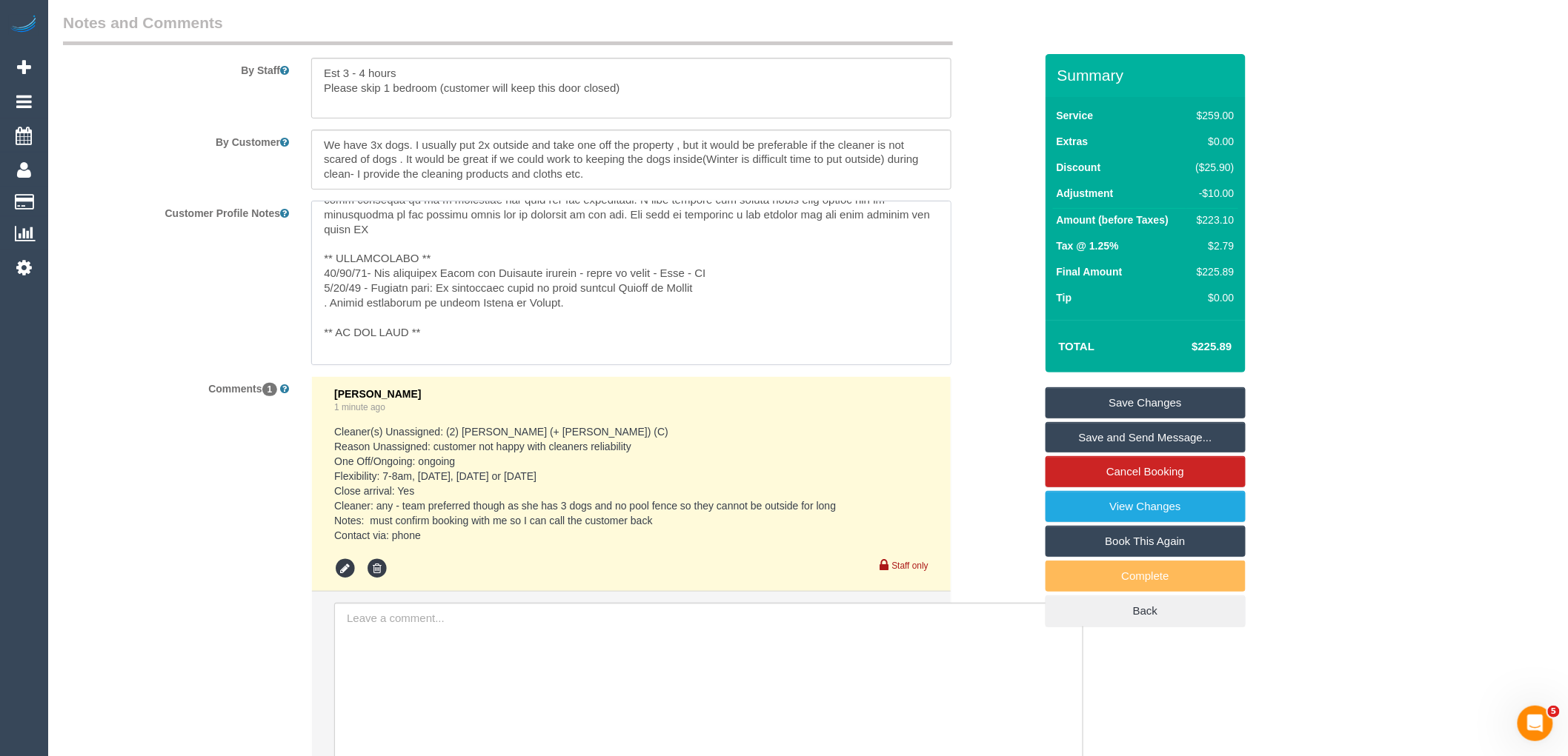
click at [484, 271] on textarea at bounding box center [631, 283] width 640 height 164
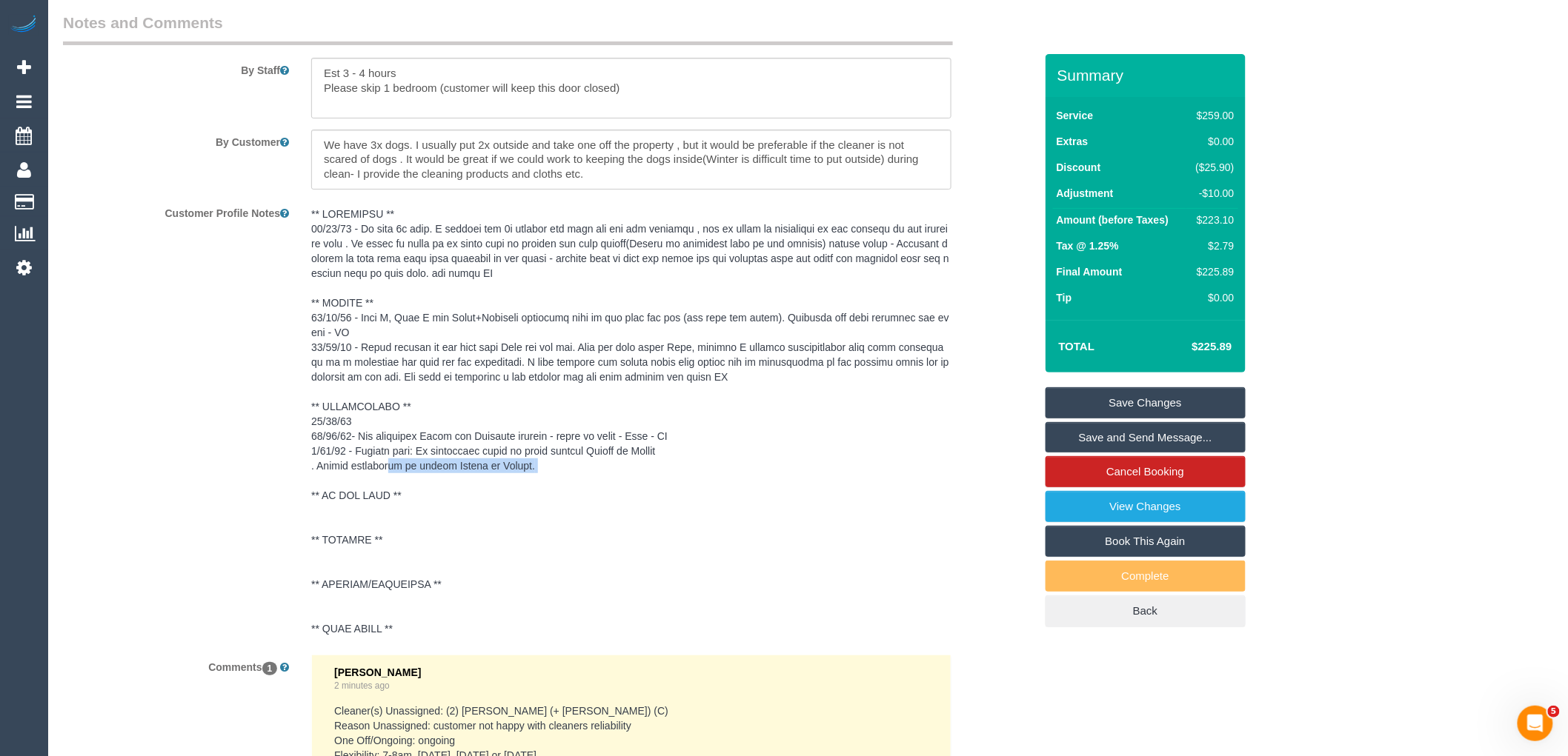
drag, startPoint x: 582, startPoint y: 491, endPoint x: 396, endPoint y: 485, distance: 186.1
click at [396, 485] on sui-booking-comments "By Staff By Customer Customer Profile Notes Comments 1 Vanessa Christou 2 minut…" at bounding box center [548, 589] width 971 height 1154
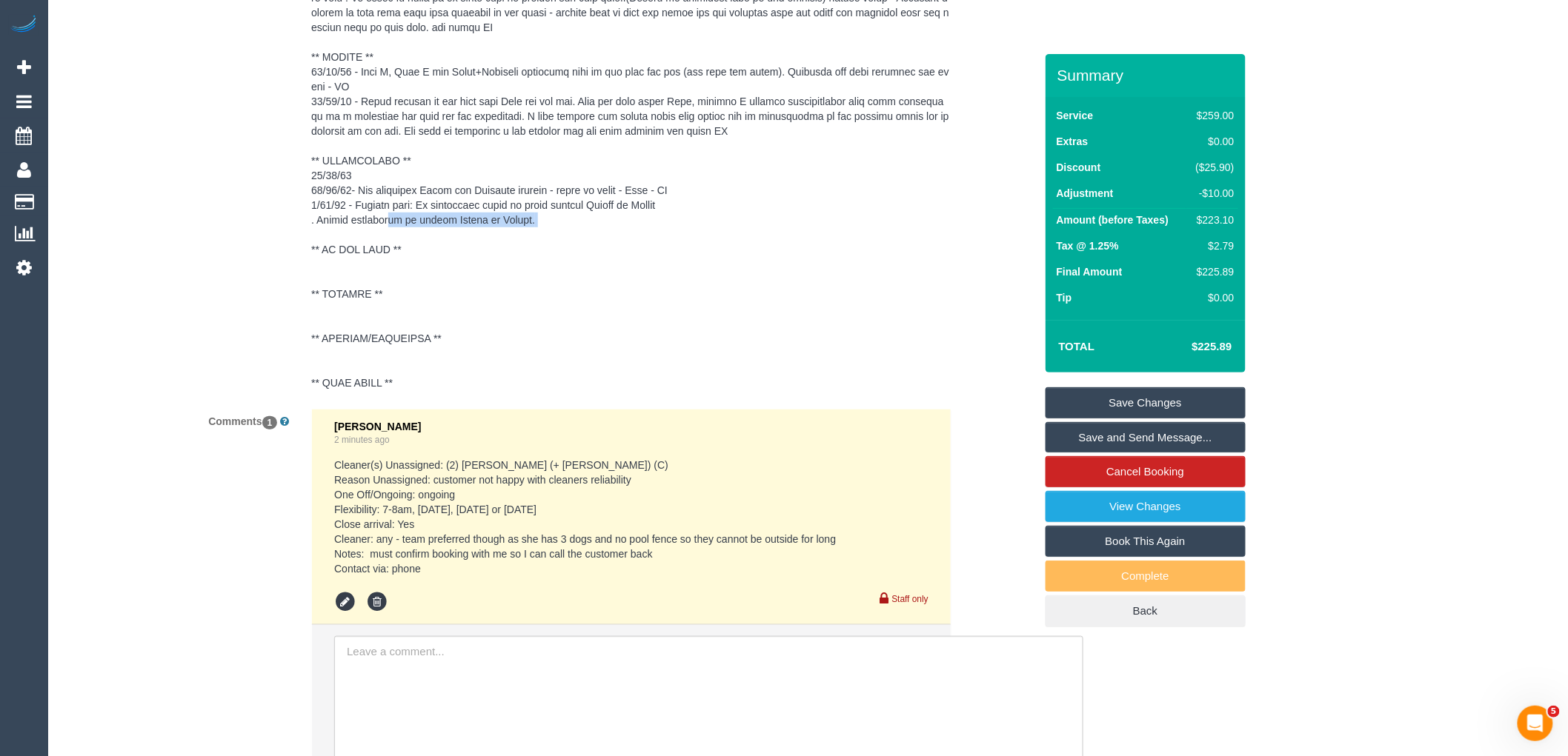
scroll to position [2652, 0]
drag, startPoint x: 588, startPoint y: 523, endPoint x: 383, endPoint y: 519, distance: 205.0
click at [383, 519] on pre "Cleaner(s) Unassigned: (2) [PERSON_NAME] (+ [PERSON_NAME]) (C) Reason Unassigne…" at bounding box center [631, 515] width 594 height 118
copy pre "7-8am, Tuesday, Wednesday or Thursday"
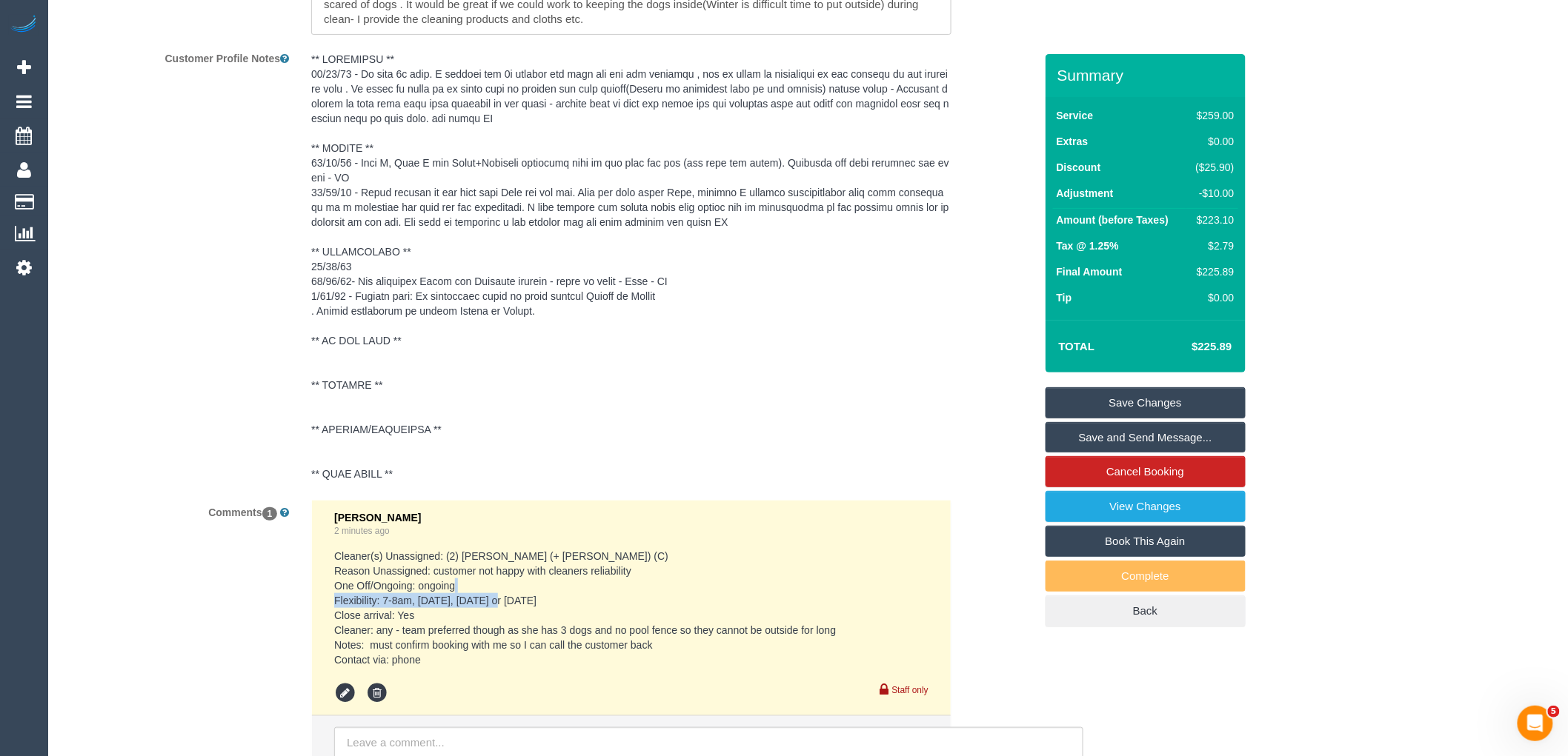
scroll to position [2405, 0]
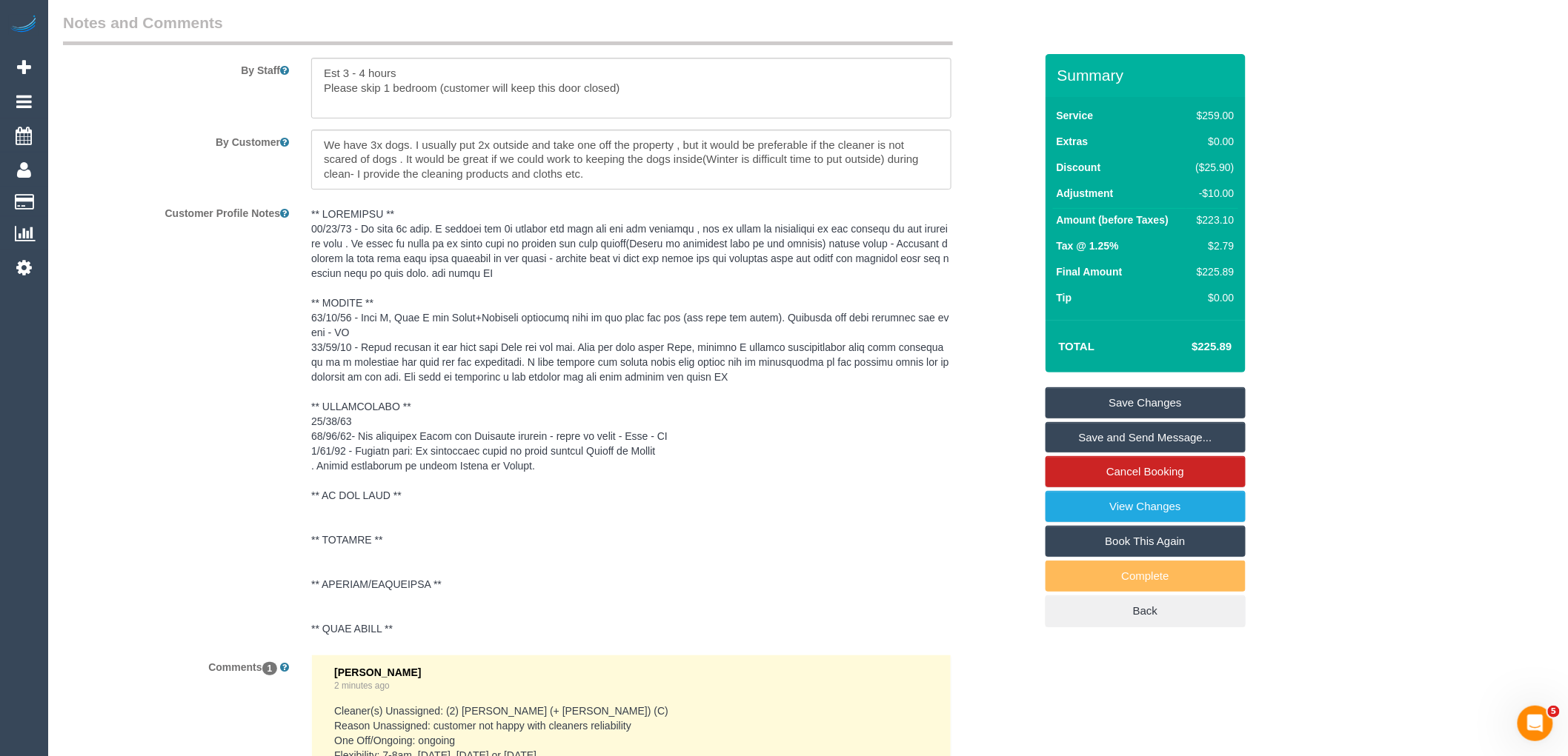
click at [397, 423] on pre at bounding box center [631, 422] width 640 height 430
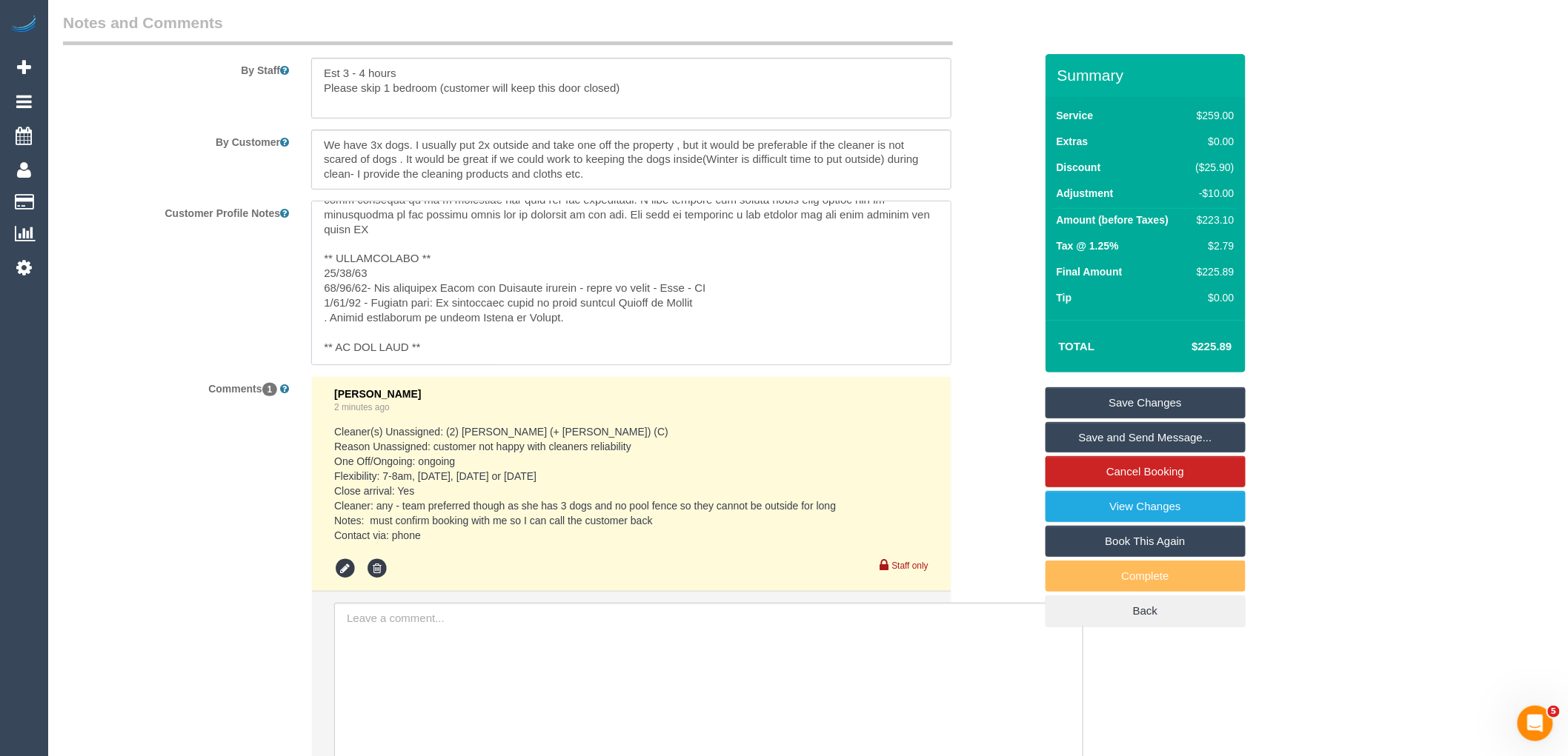
click at [390, 293] on textarea at bounding box center [631, 283] width 640 height 164
paste textarea "7-8am, Tuesday, Wednesday or Thursday"
type textarea "** IMPORTANT ** 22/09/25 - We have 3x dogs. I usually put 2x outside and take o…"
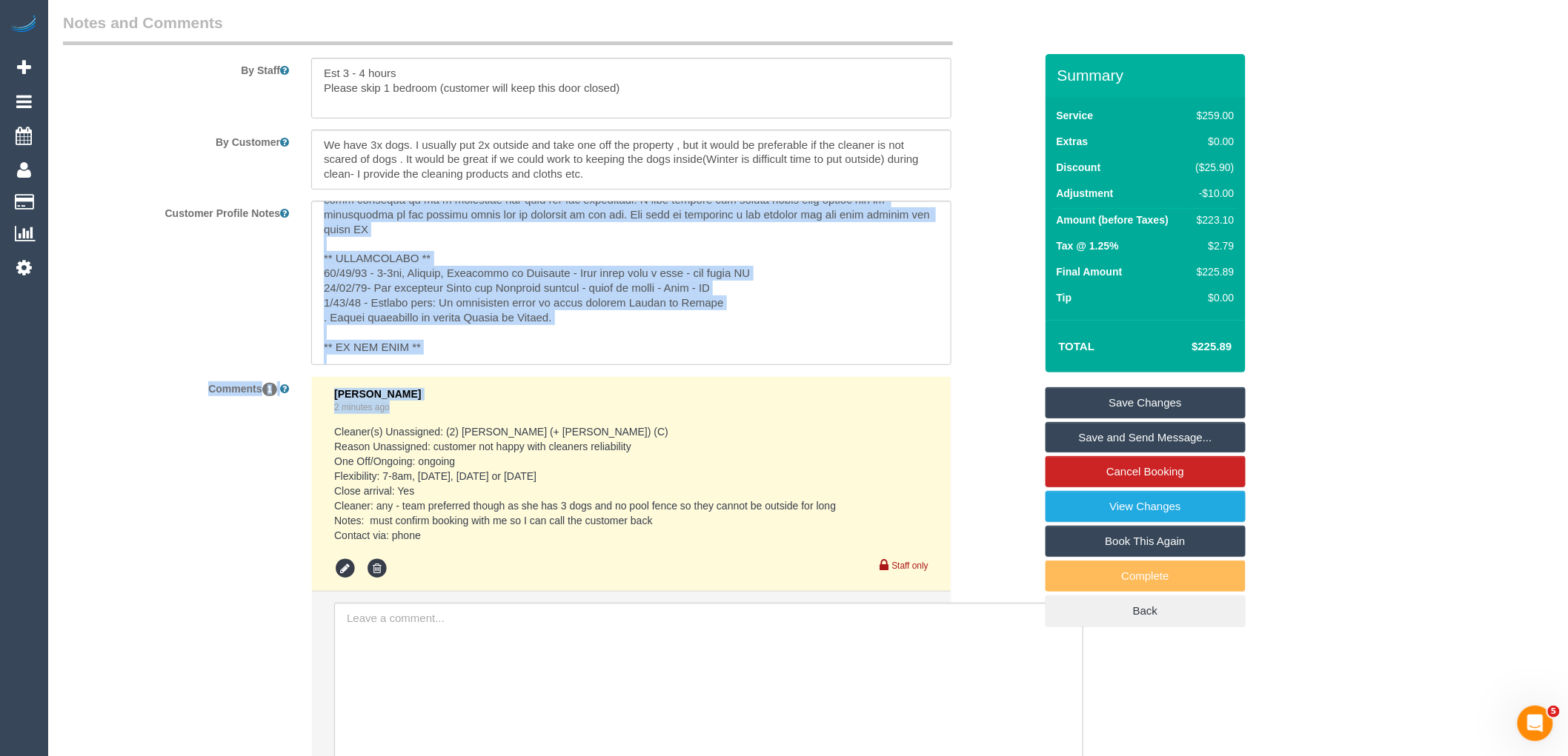
click at [990, 416] on sui-booking-comments "By Staff By Customer Customer Profile Notes Comments 1 Vanessa Christou 2 minut…" at bounding box center [548, 449] width 971 height 875
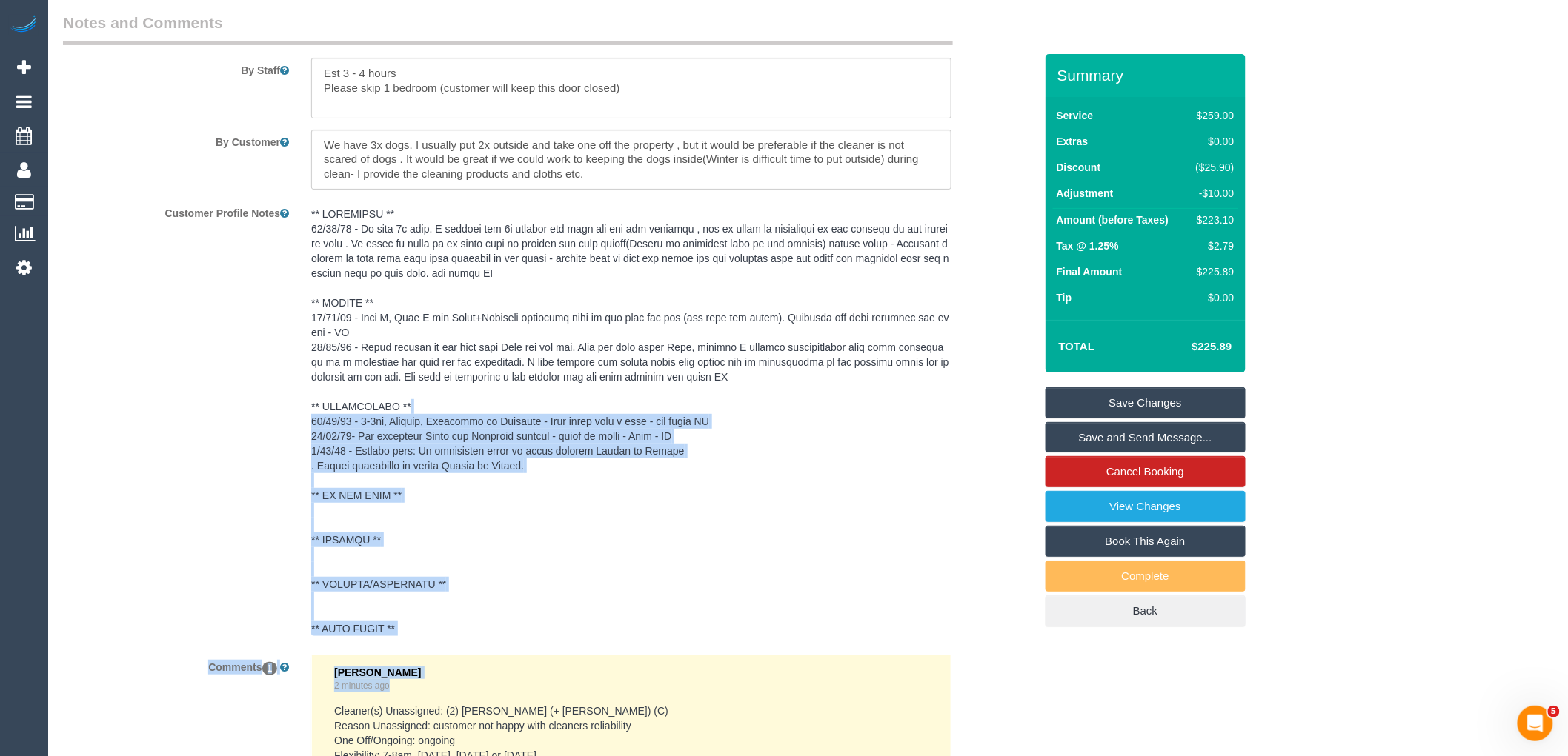
click at [822, 491] on pre at bounding box center [631, 422] width 640 height 430
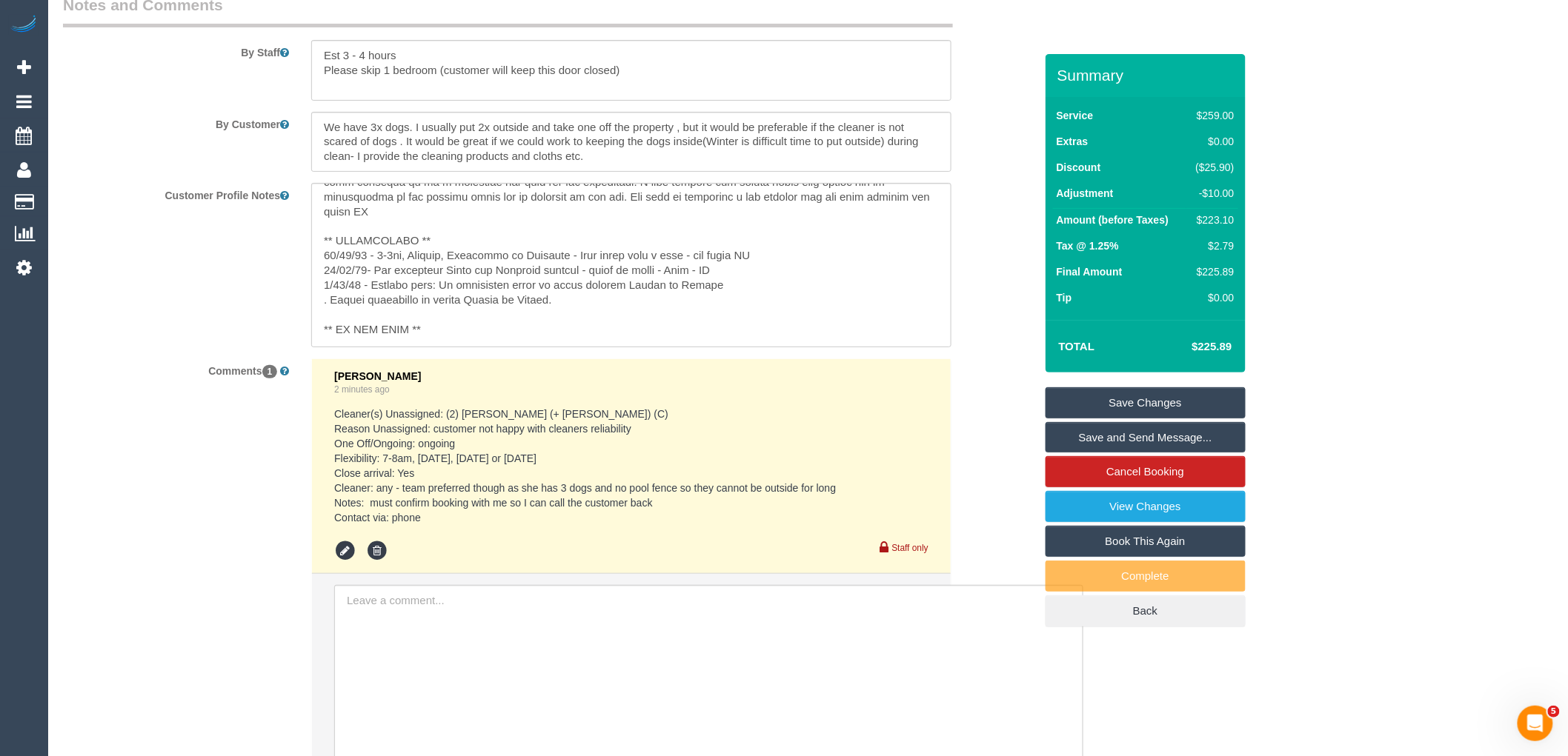
scroll to position [1985, 0]
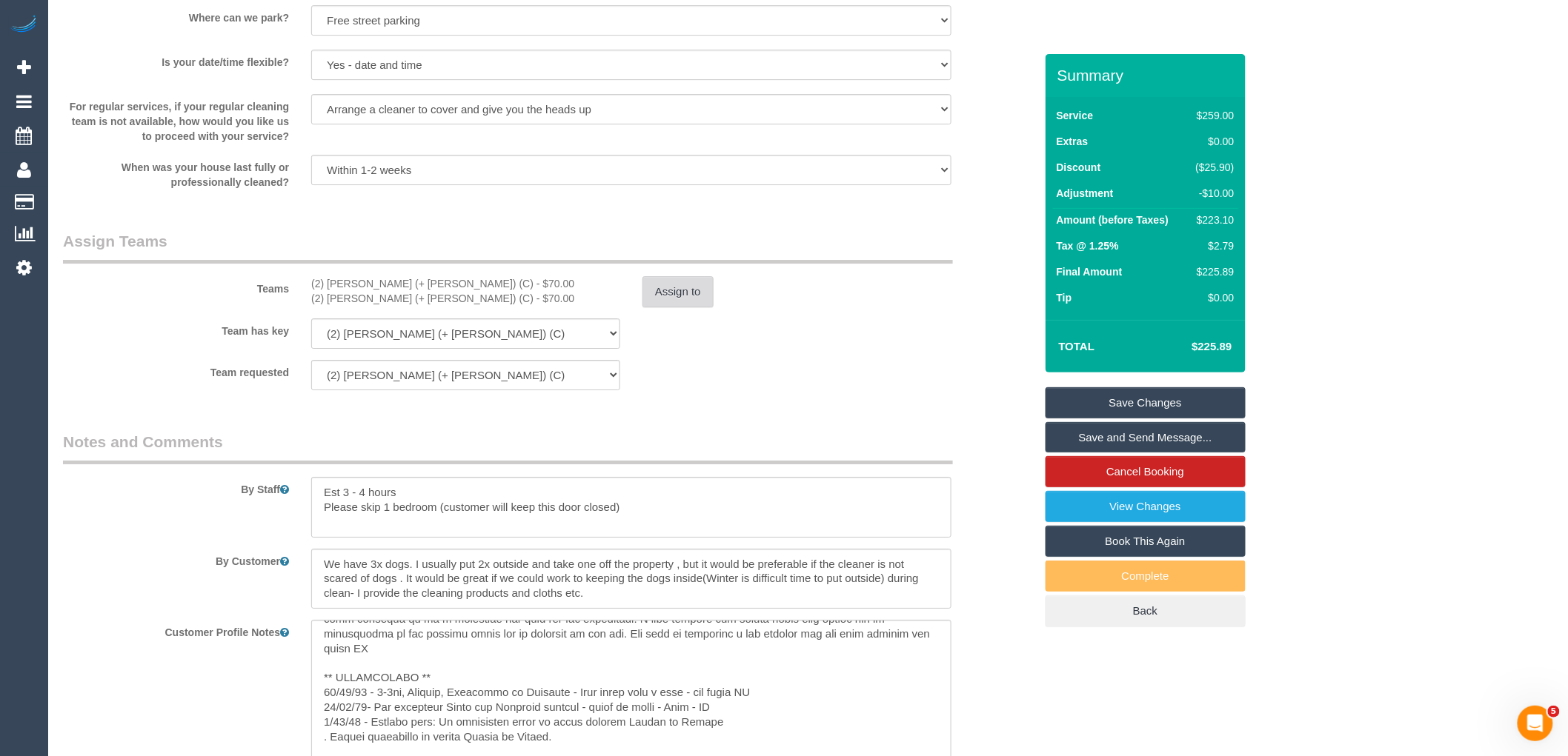
click at [671, 308] on button "Assign to" at bounding box center [677, 292] width 71 height 31
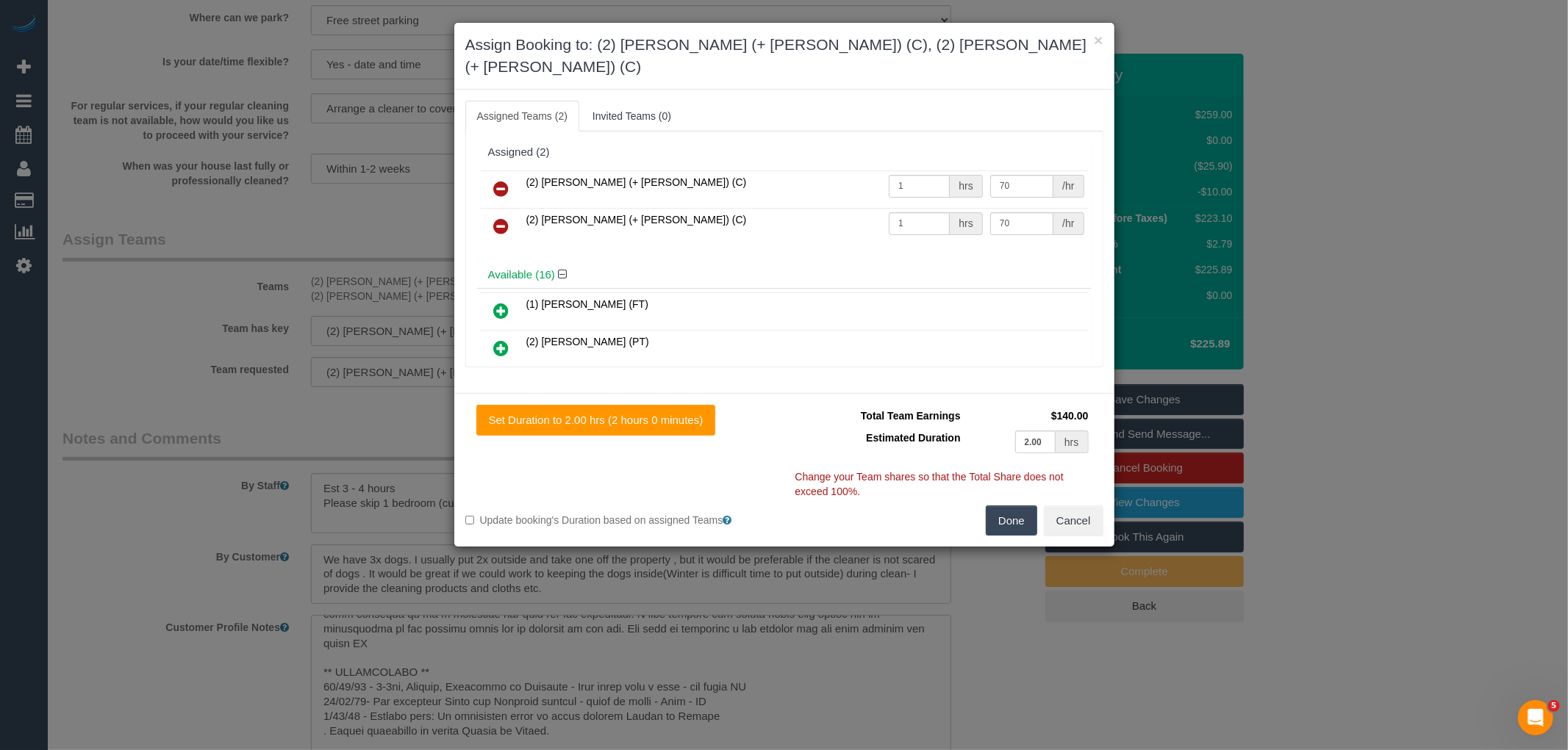
click at [498, 177] on link at bounding box center [502, 190] width 35 height 29
click at [498, 212] on link at bounding box center [502, 227] width 35 height 29
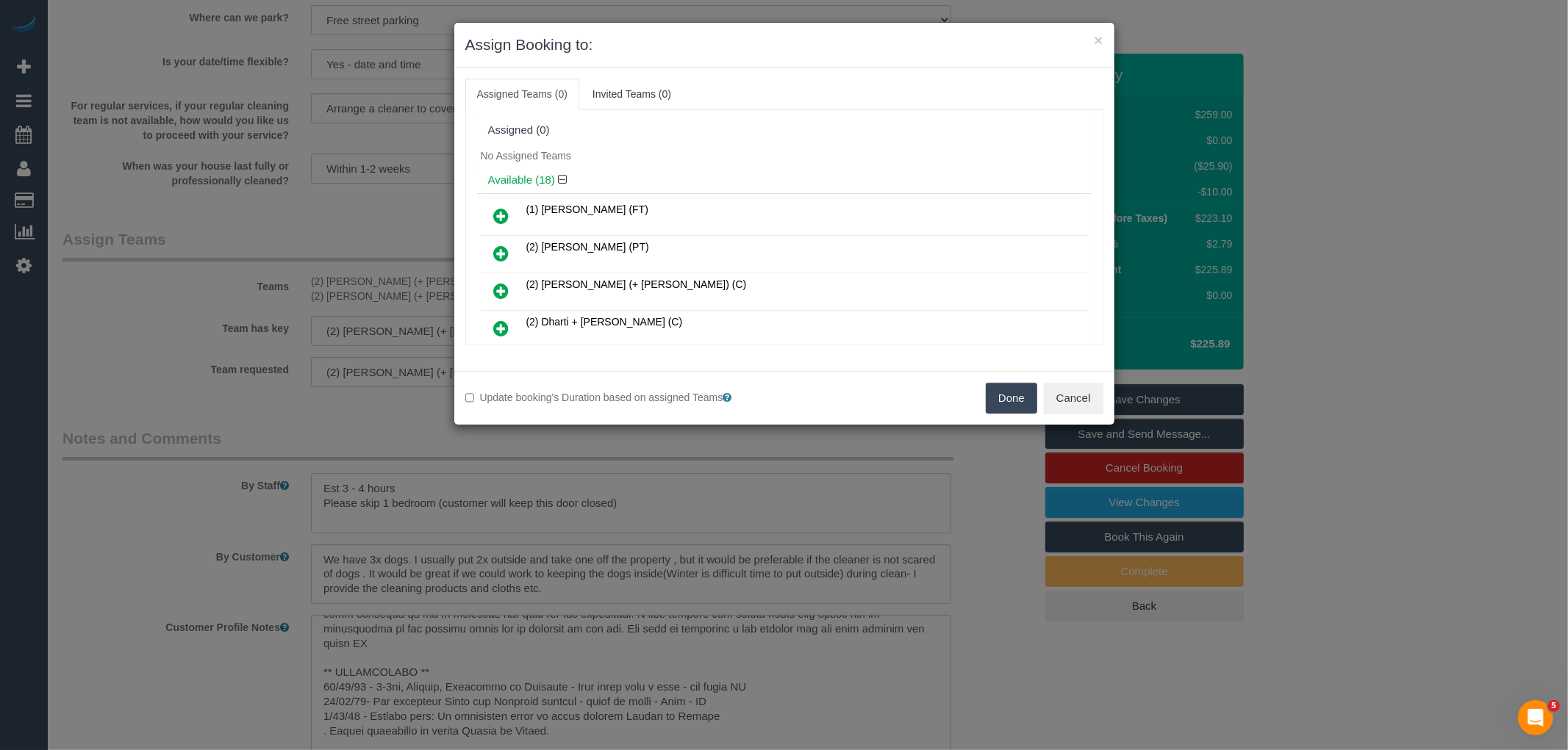
click at [1020, 414] on button "Done" at bounding box center [1012, 398] width 51 height 31
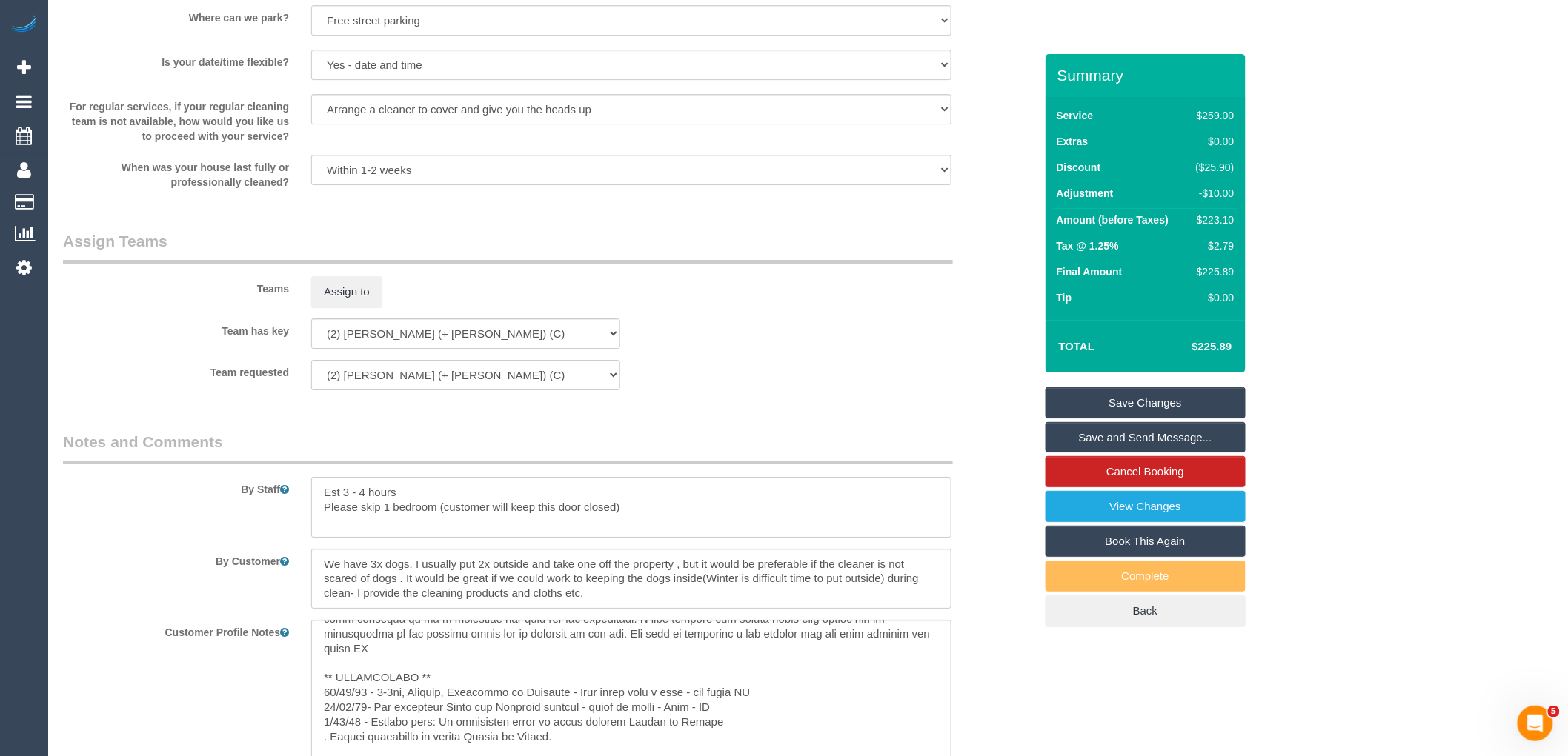
click at [1158, 404] on link "Save Changes" at bounding box center [1145, 403] width 200 height 31
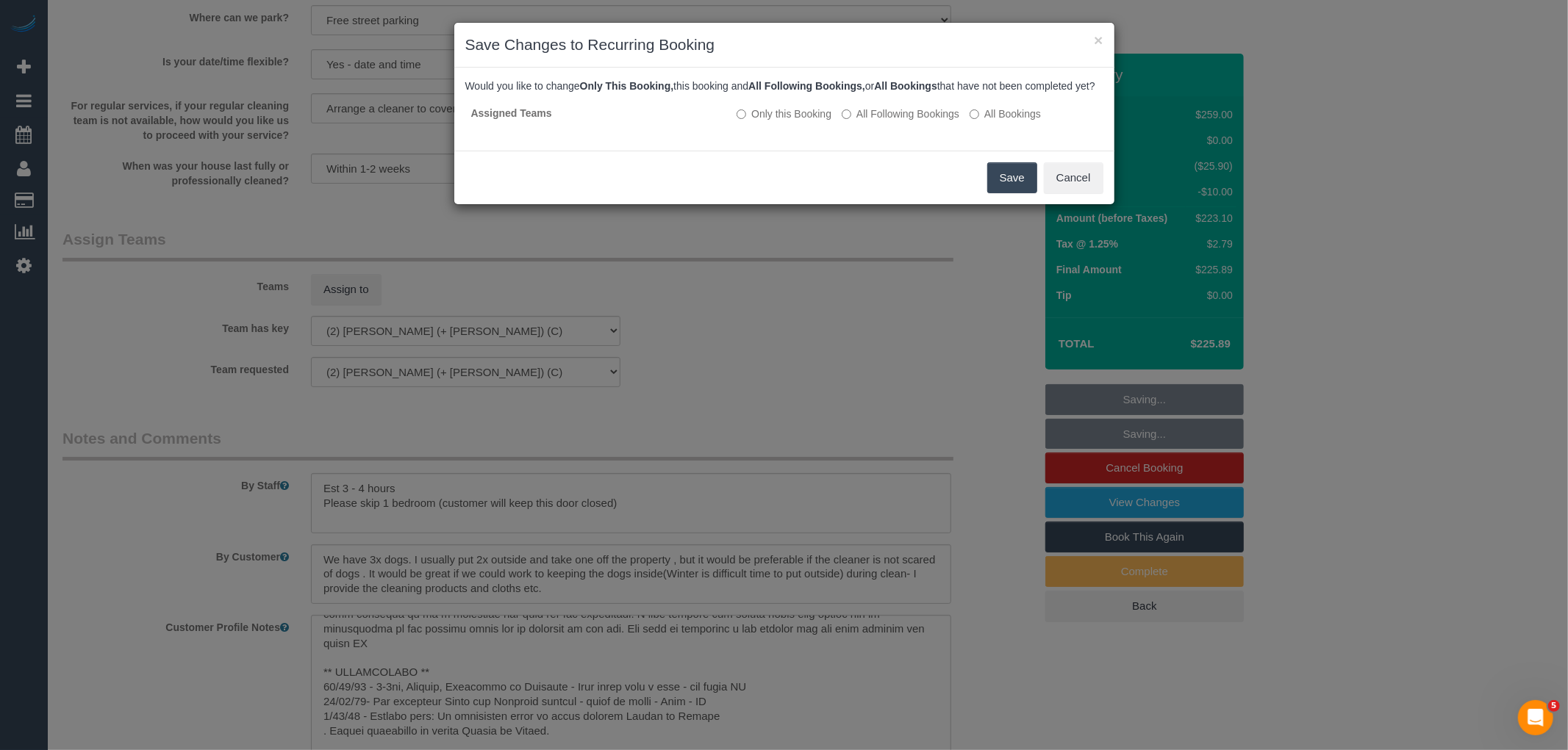
drag, startPoint x: 916, startPoint y: 129, endPoint x: 1007, endPoint y: 177, distance: 102.9
click at [916, 121] on label "All Following Bookings" at bounding box center [900, 114] width 118 height 15
click at [1016, 188] on button "Save" at bounding box center [1012, 178] width 50 height 31
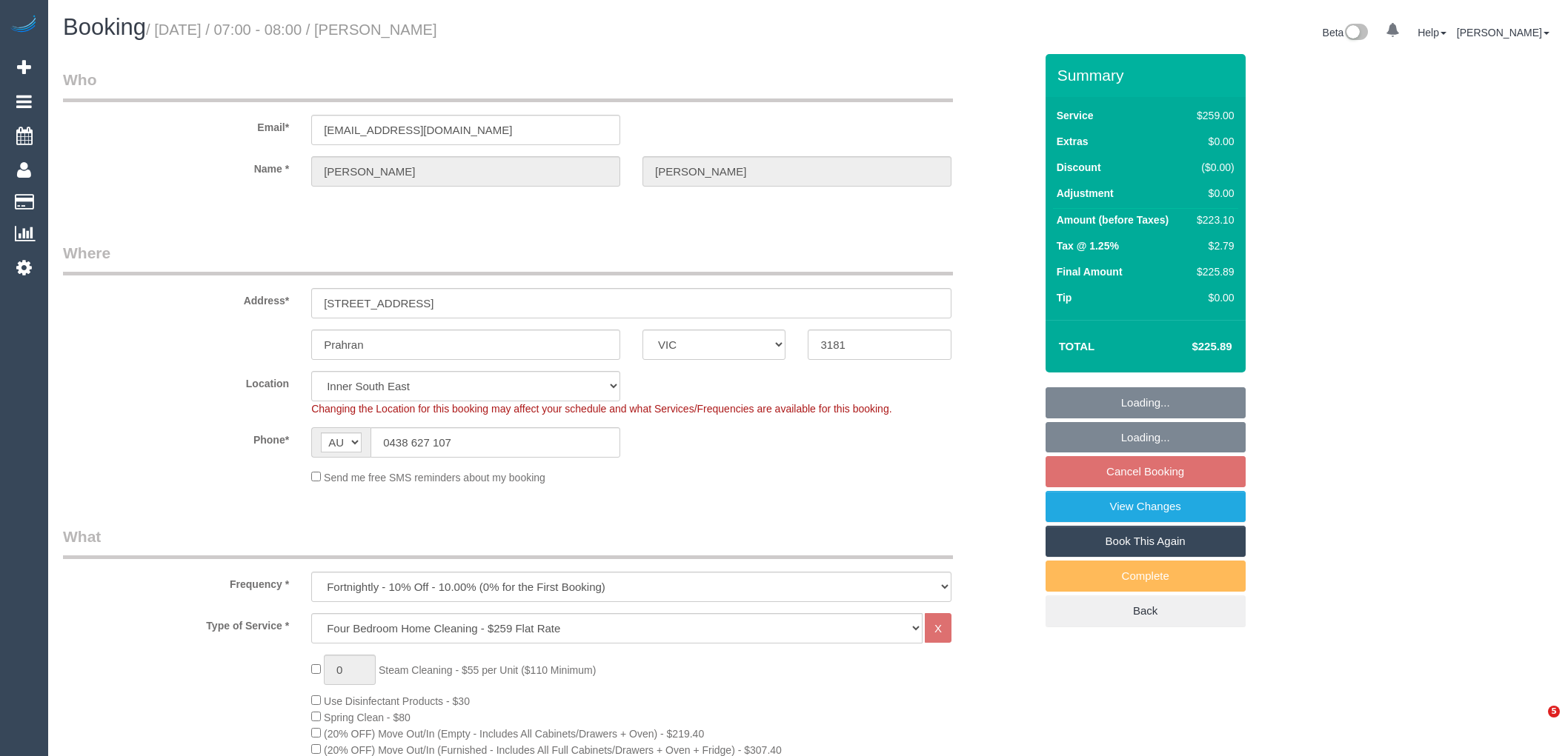
select select "VIC"
select select "string:stripe-pm_1R9wRX2GScqysDRVwGHVwlr4"
select select "number:27"
select select "number:14"
select select "number:19"
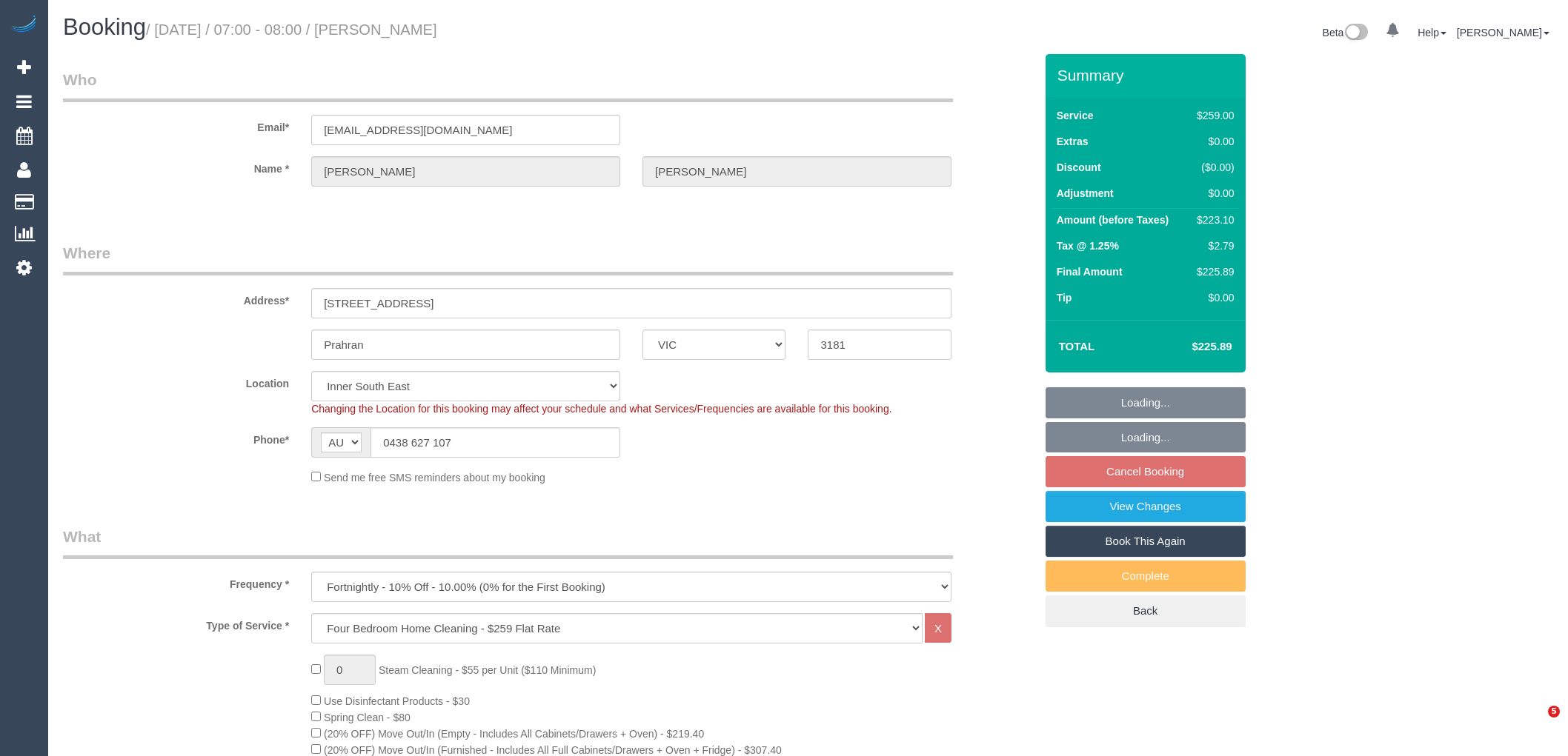
select select "number:22"
select select "number:34"
select select "number:11"
select select "spot1"
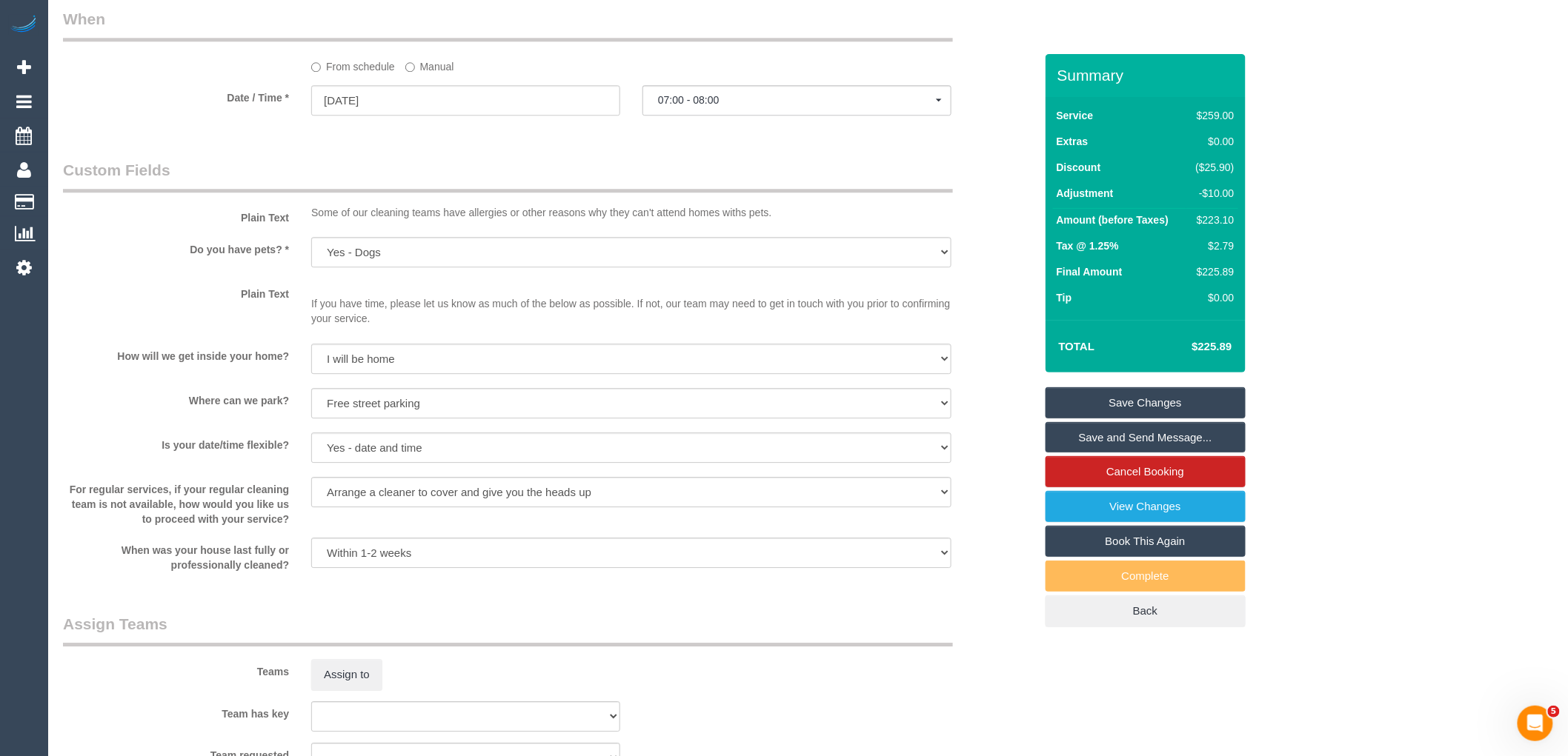
scroll to position [1399, 0]
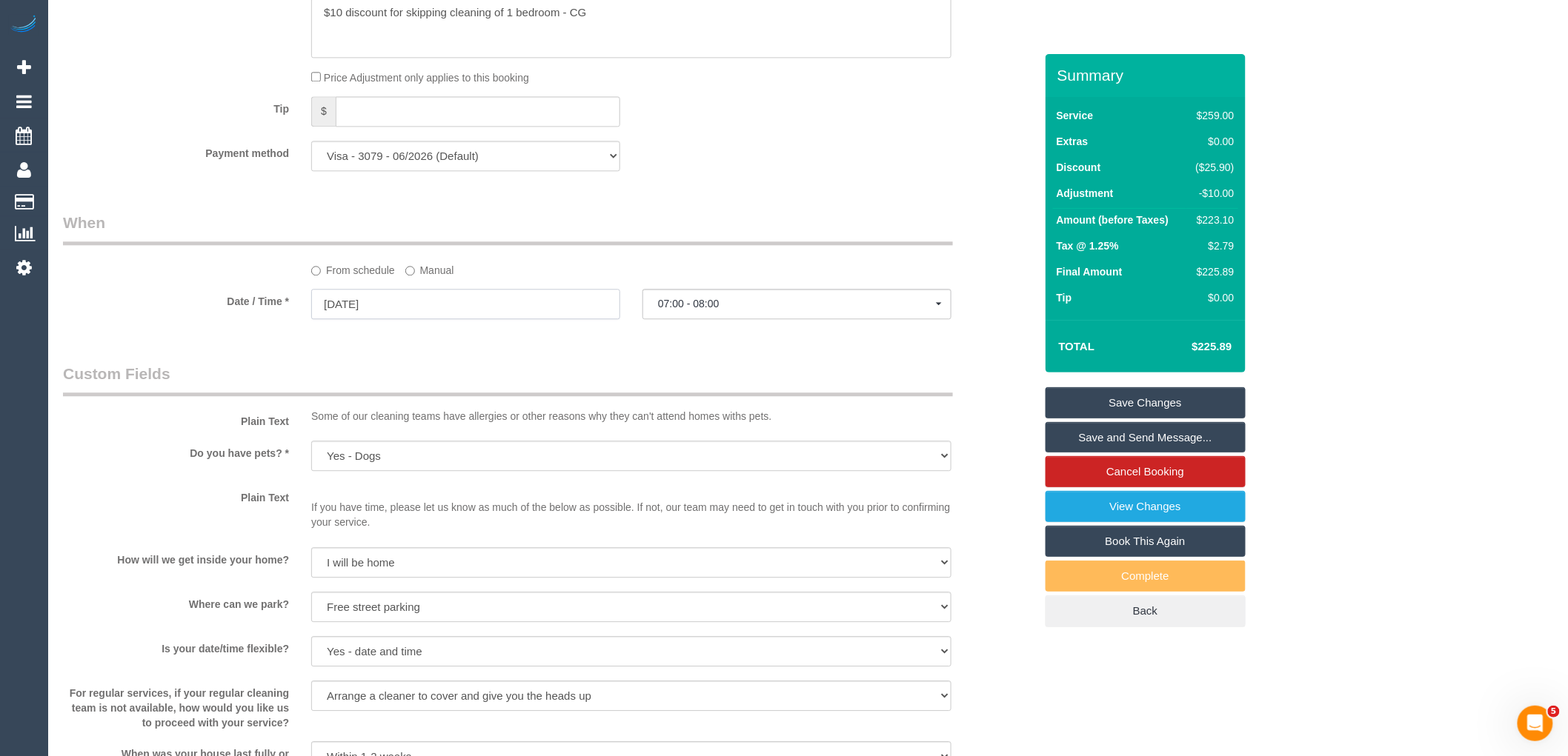
click at [425, 310] on input "[DATE]" at bounding box center [466, 304] width 309 height 30
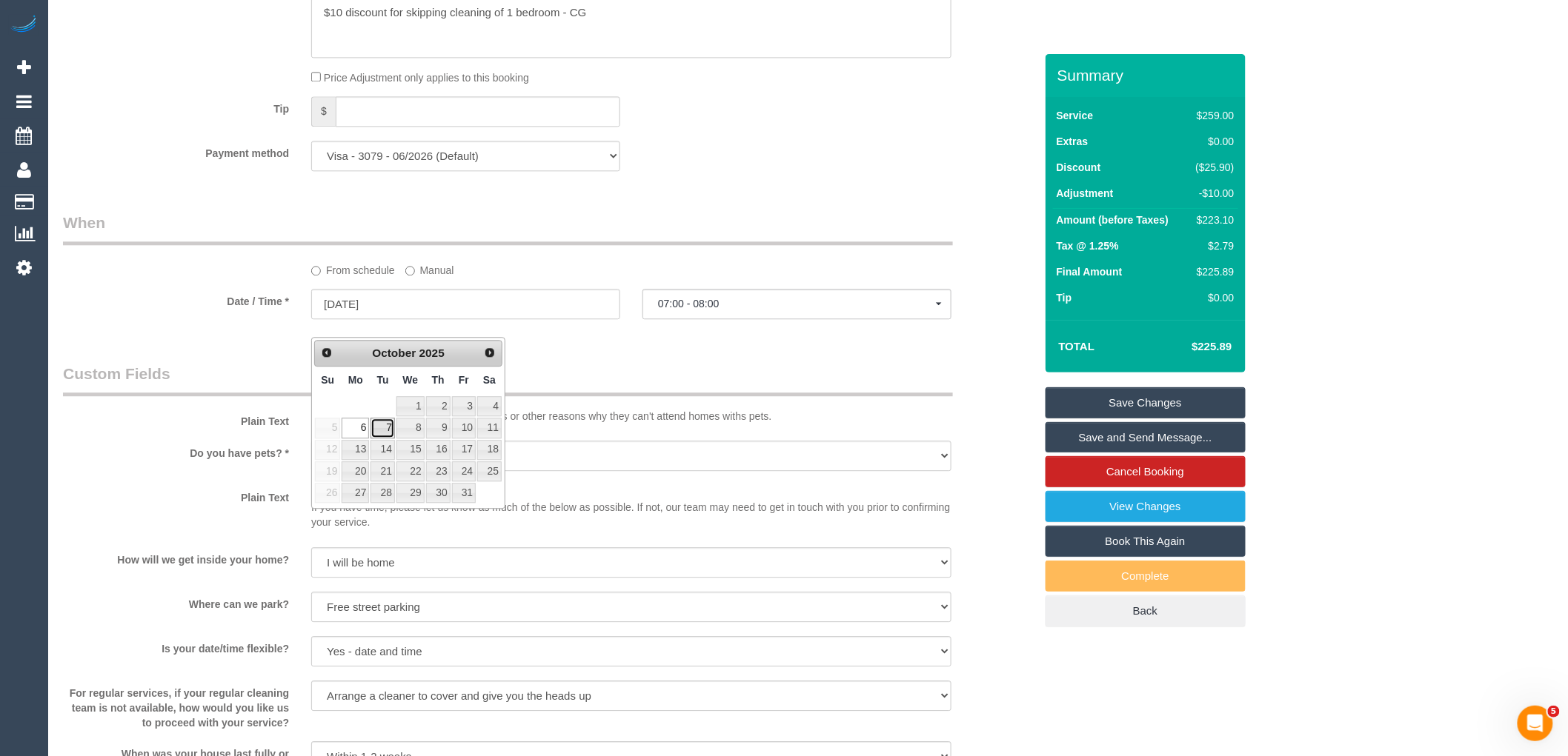
click at [375, 432] on link "7" at bounding box center [382, 428] width 24 height 20
type input "[DATE]"
select select "spot6"
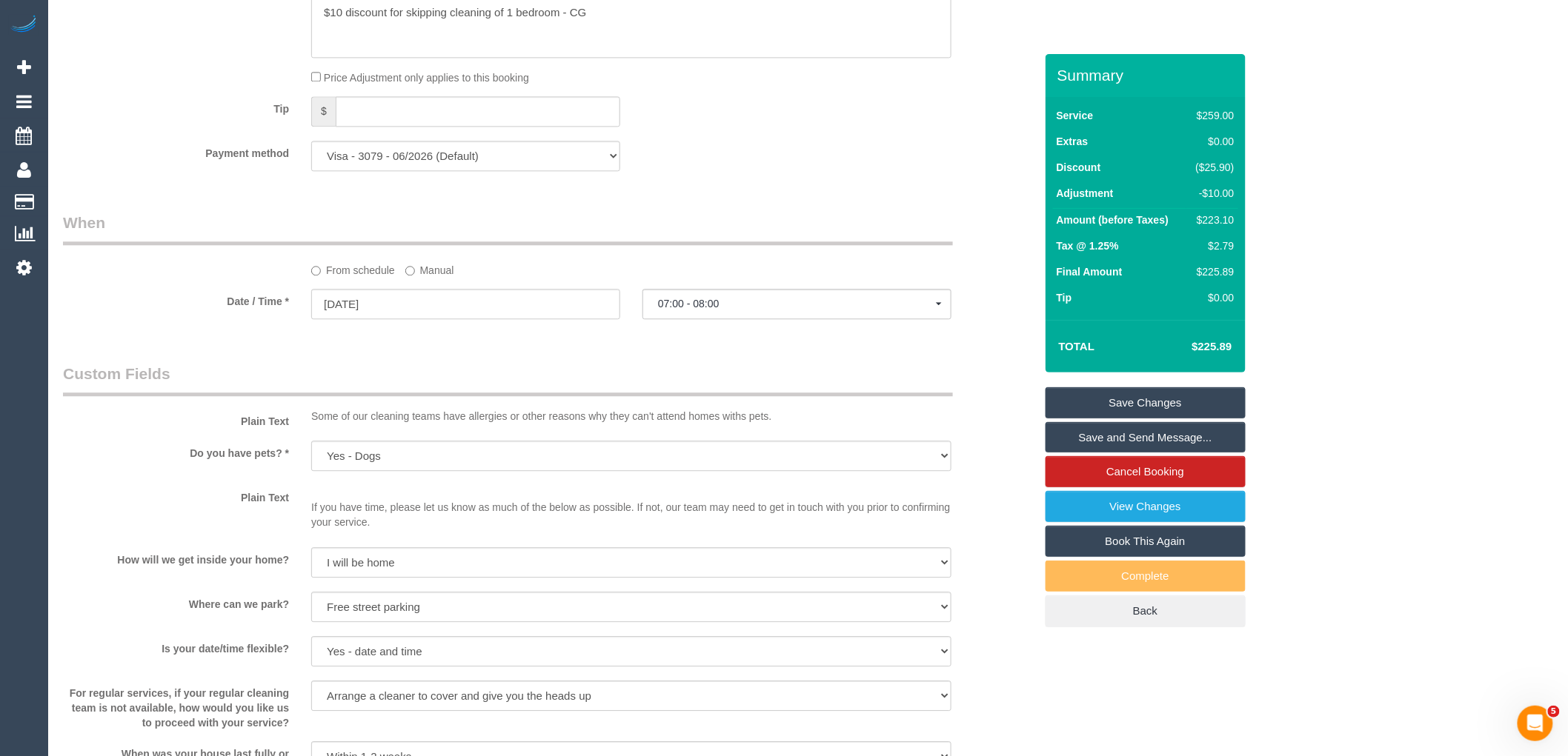
click at [739, 364] on div "Who Email* [EMAIL_ADDRESS][DOMAIN_NAME] Name * [PERSON_NAME] Where Address* [ST…" at bounding box center [548, 328] width 994 height 3346
click at [1149, 395] on link "Save Changes" at bounding box center [1145, 403] width 200 height 31
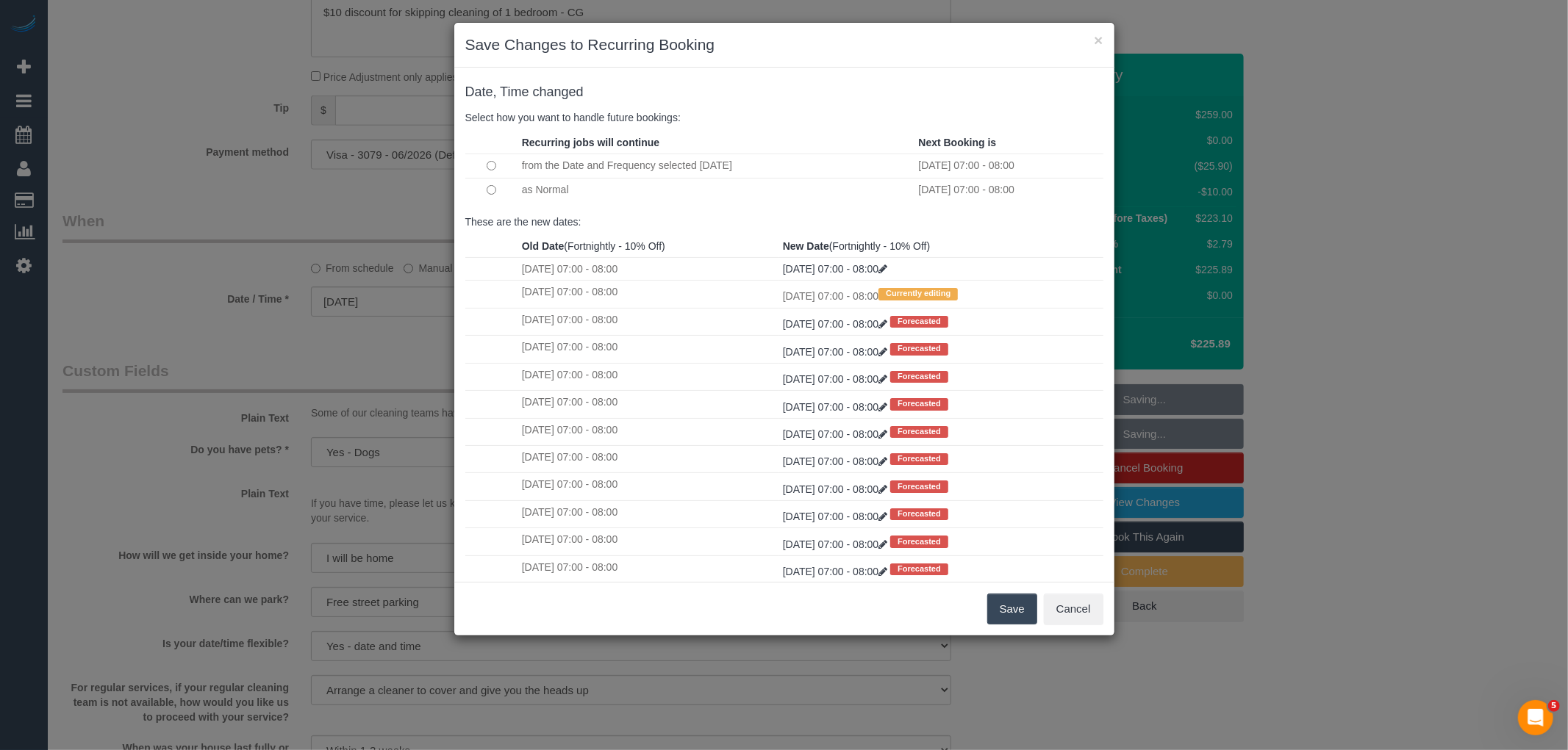
click at [1016, 606] on button "Save" at bounding box center [1012, 610] width 50 height 31
